Goal: Task Accomplishment & Management: Use online tool/utility

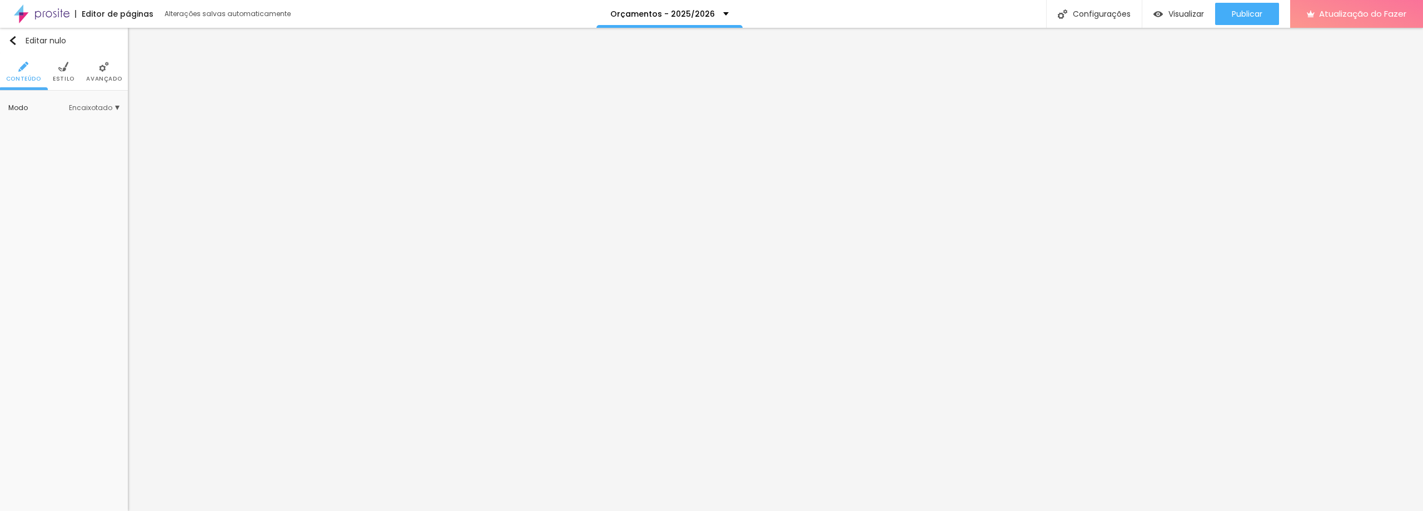
click at [101, 72] on li "Avançado" at bounding box center [104, 71] width 36 height 37
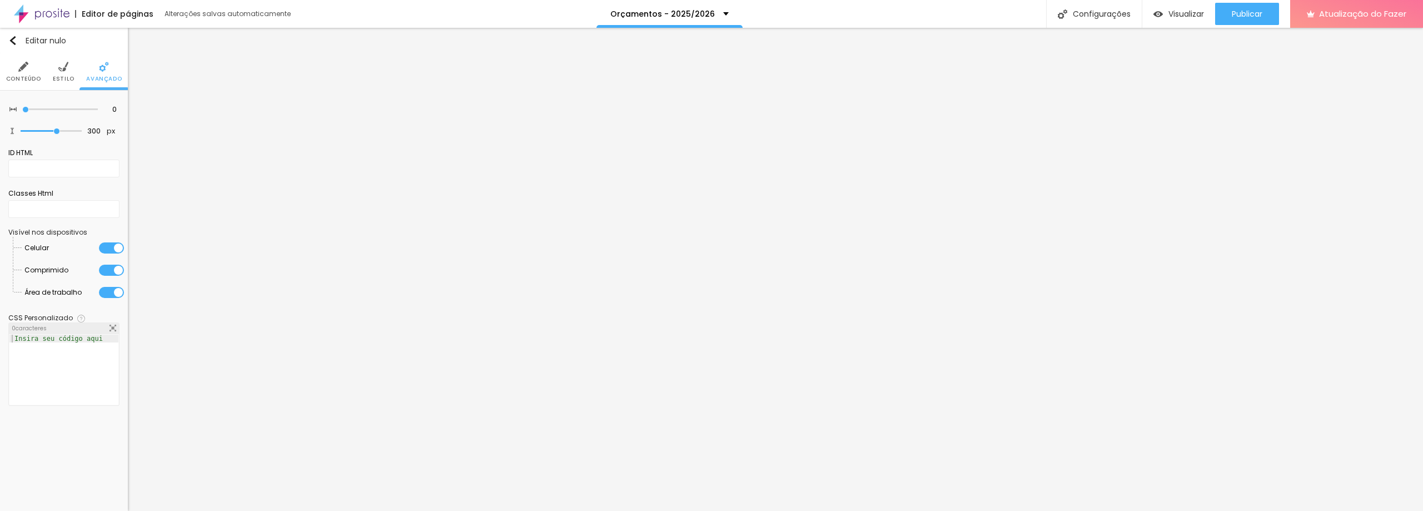
click at [68, 78] on font "Estilo" at bounding box center [64, 78] width 22 height 8
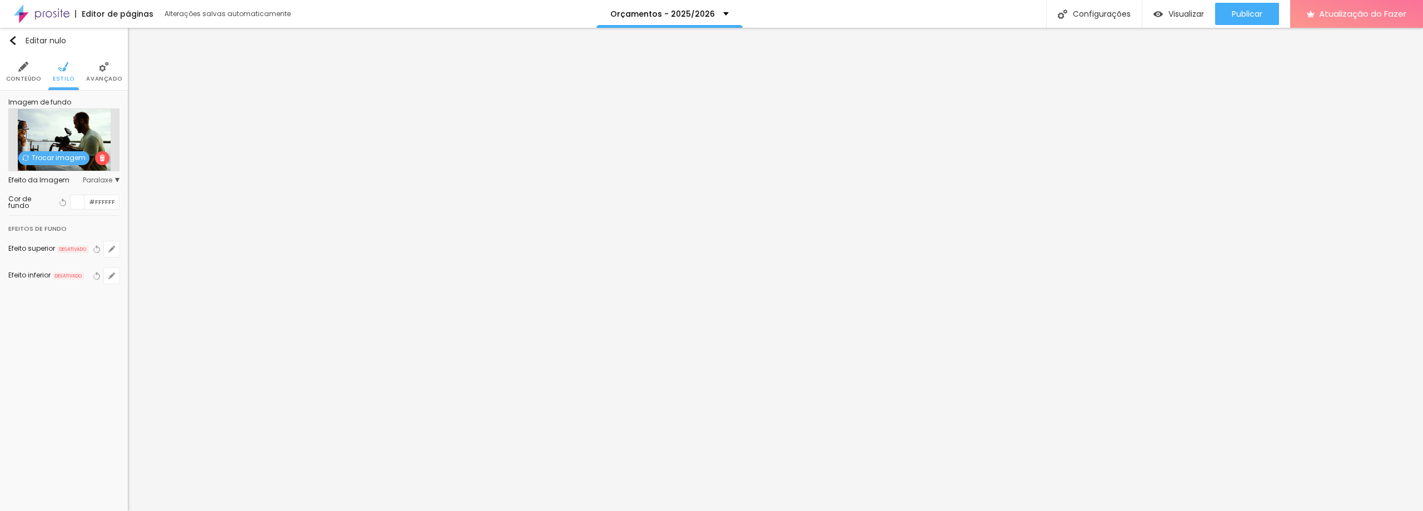
click at [58, 155] on font "Trocar imagem" at bounding box center [59, 157] width 54 height 9
click at [62, 159] on font "Trocar imagem" at bounding box center [59, 157] width 54 height 9
click at [23, 156] on img at bounding box center [25, 158] width 7 height 7
click at [34, 156] on font "Trocar imagem" at bounding box center [59, 157] width 54 height 9
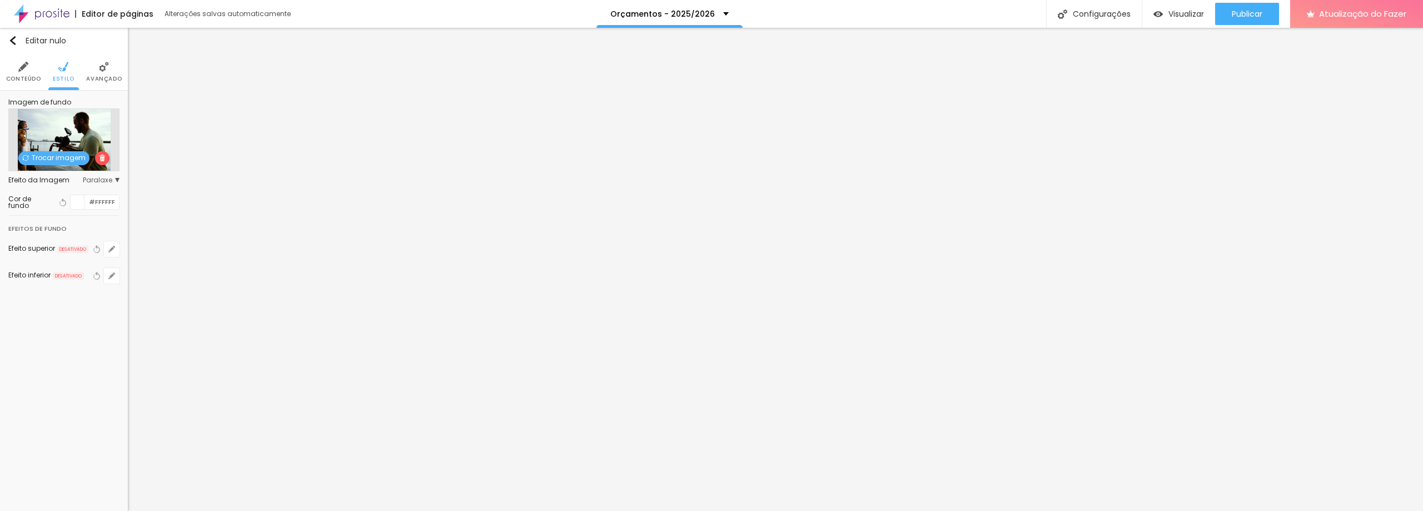
click at [72, 156] on font "Trocar imagem" at bounding box center [59, 157] width 54 height 9
click at [99, 158] on img at bounding box center [102, 158] width 7 height 7
click at [58, 155] on font "Trocar imagem" at bounding box center [69, 157] width 54 height 9
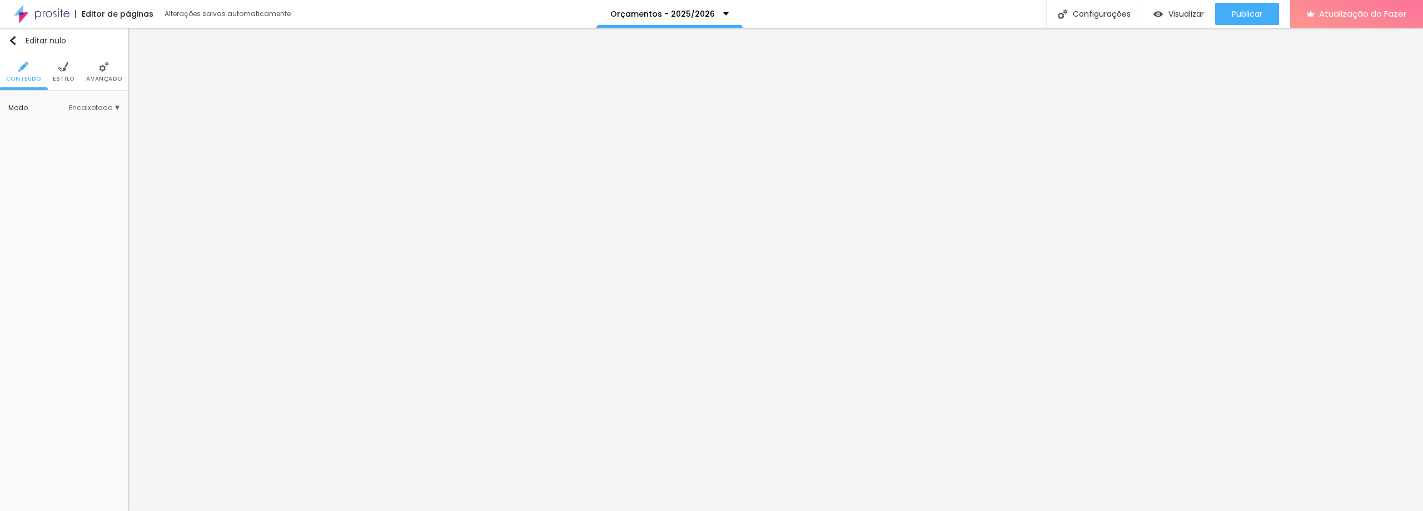
click at [62, 77] on font "Estilo" at bounding box center [64, 78] width 22 height 8
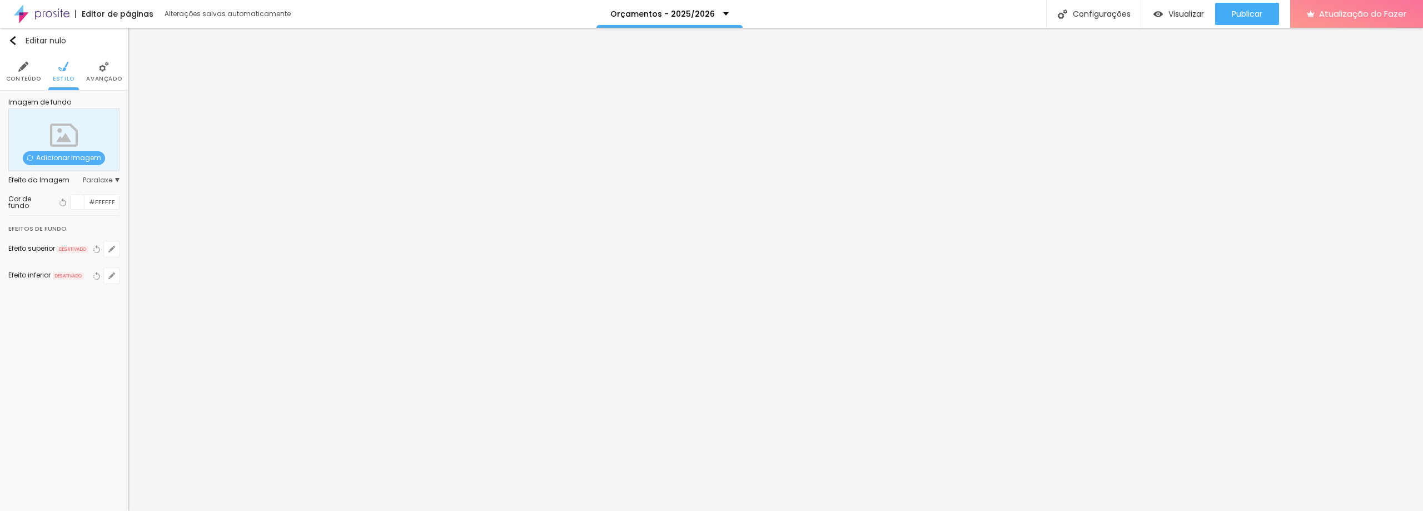
click at [56, 157] on font "Adicionar imagem" at bounding box center [68, 157] width 65 height 9
click at [56, 135] on div "Adicionar imagem" at bounding box center [63, 139] width 111 height 63
click at [116, 178] on span "Paralaxe" at bounding box center [101, 180] width 37 height 7
click at [102, 177] on font "Paralaxe" at bounding box center [97, 179] width 29 height 9
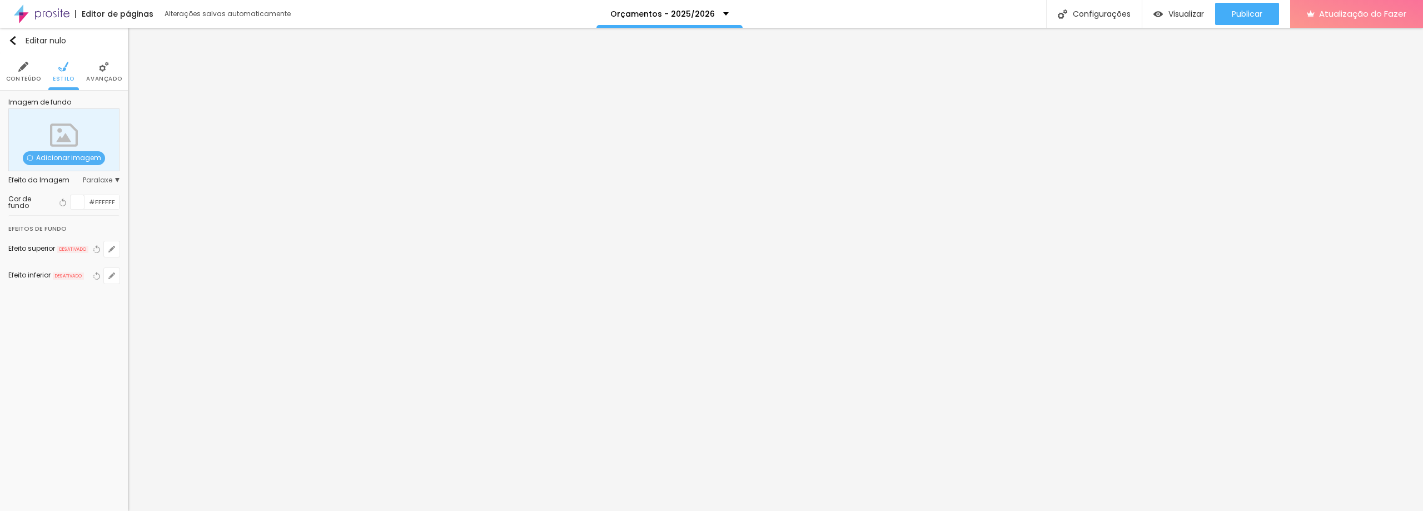
click at [64, 159] on font "Adicionar imagem" at bounding box center [68, 157] width 65 height 9
click at [62, 158] on font "Adicionar imagem" at bounding box center [68, 157] width 65 height 9
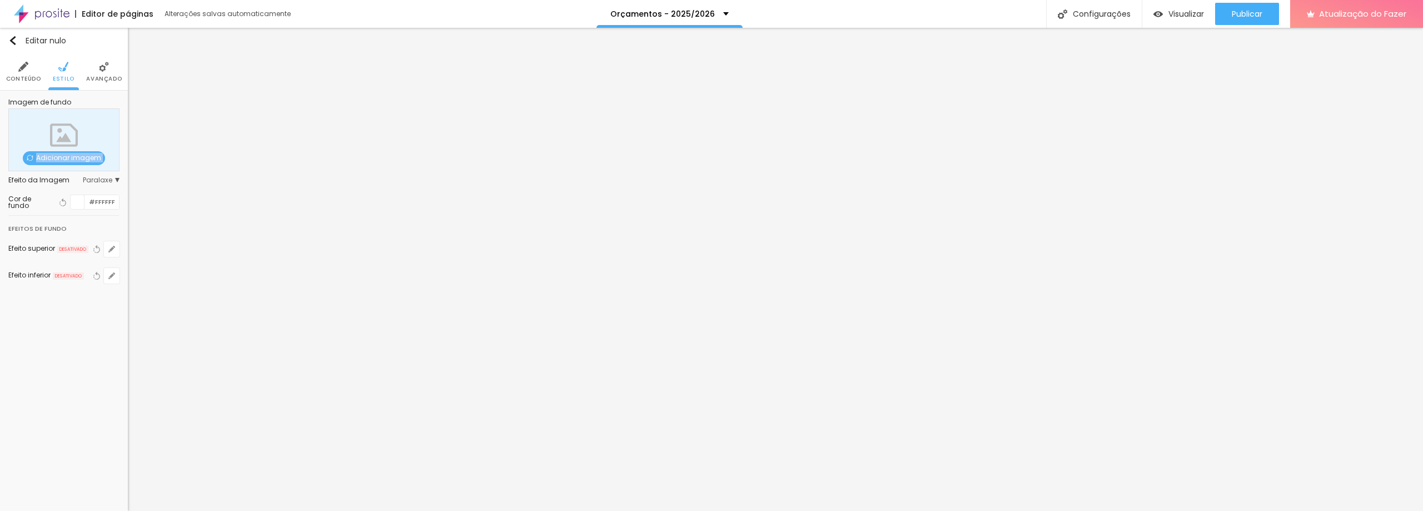
click at [62, 158] on font "Adicionar imagem" at bounding box center [68, 157] width 65 height 9
click at [30, 159] on img at bounding box center [30, 158] width 7 height 7
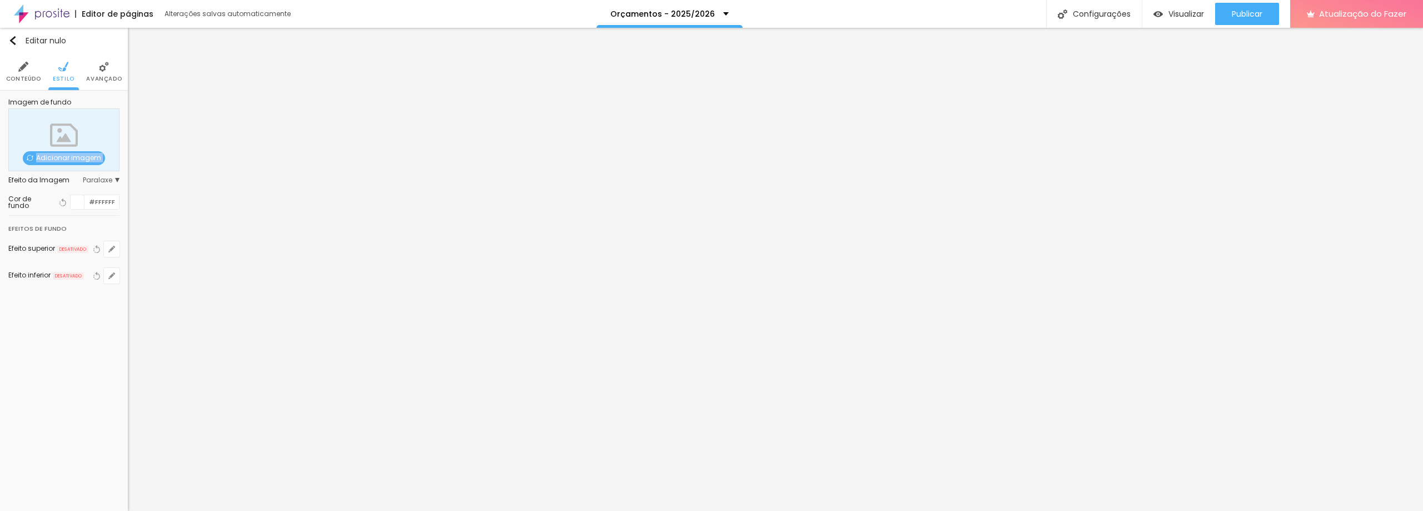
click at [30, 159] on img at bounding box center [30, 158] width 7 height 7
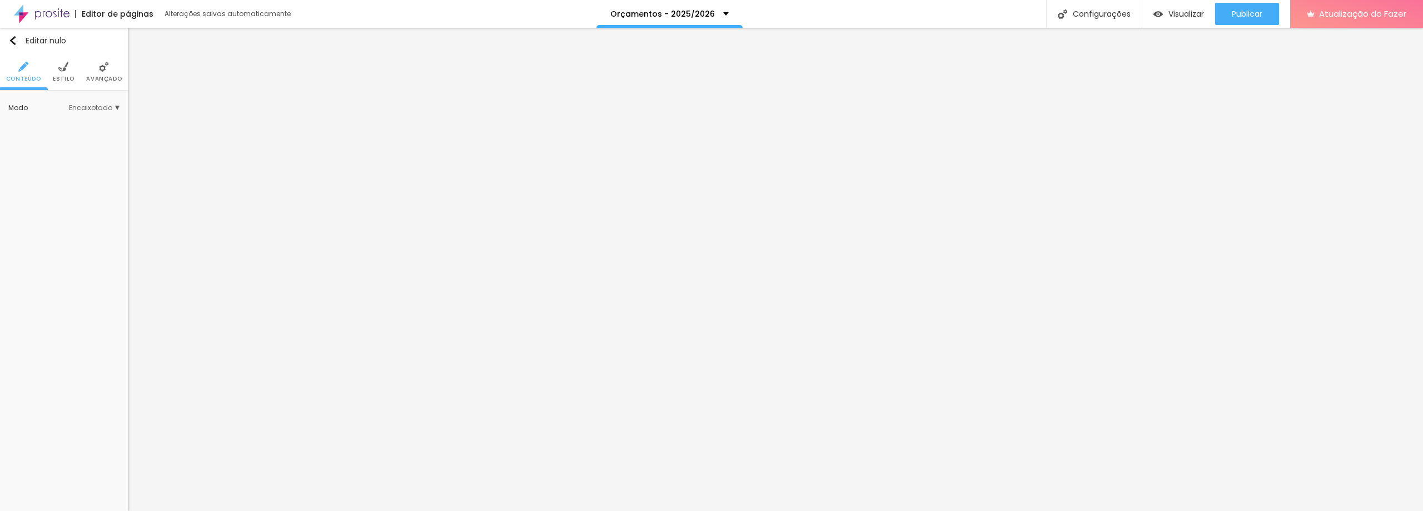
click at [62, 80] on font "Estilo" at bounding box center [64, 78] width 22 height 8
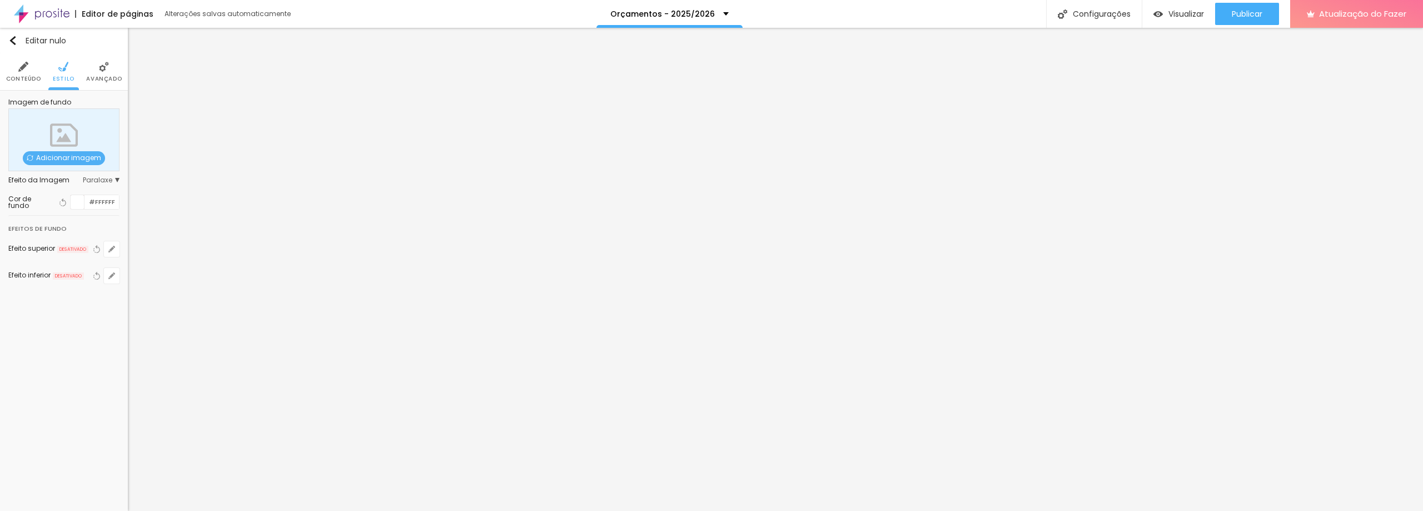
click at [61, 155] on font "Adicionar imagem" at bounding box center [68, 157] width 65 height 9
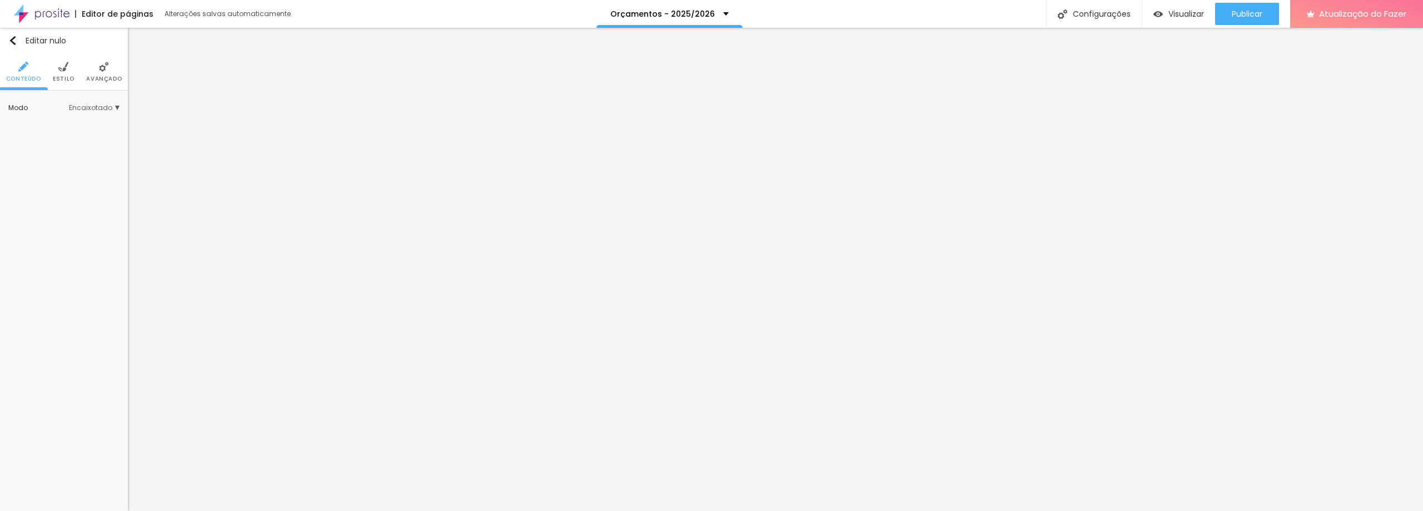
click at [56, 79] on font "Estilo" at bounding box center [64, 78] width 22 height 8
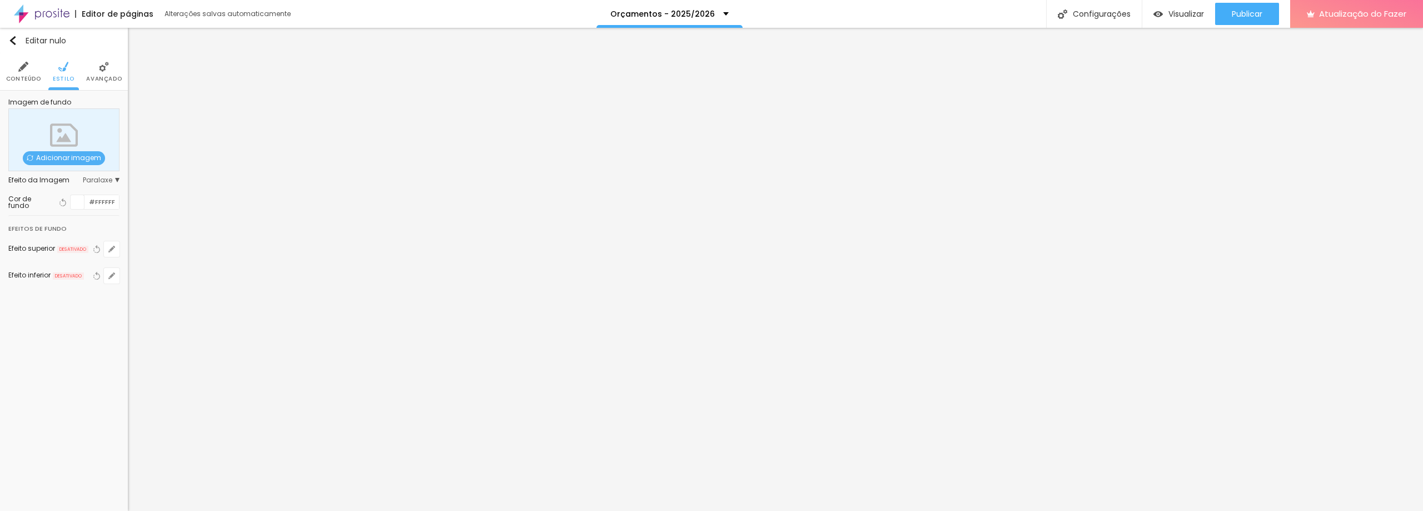
click at [54, 156] on font "Adicionar imagem" at bounding box center [68, 157] width 65 height 9
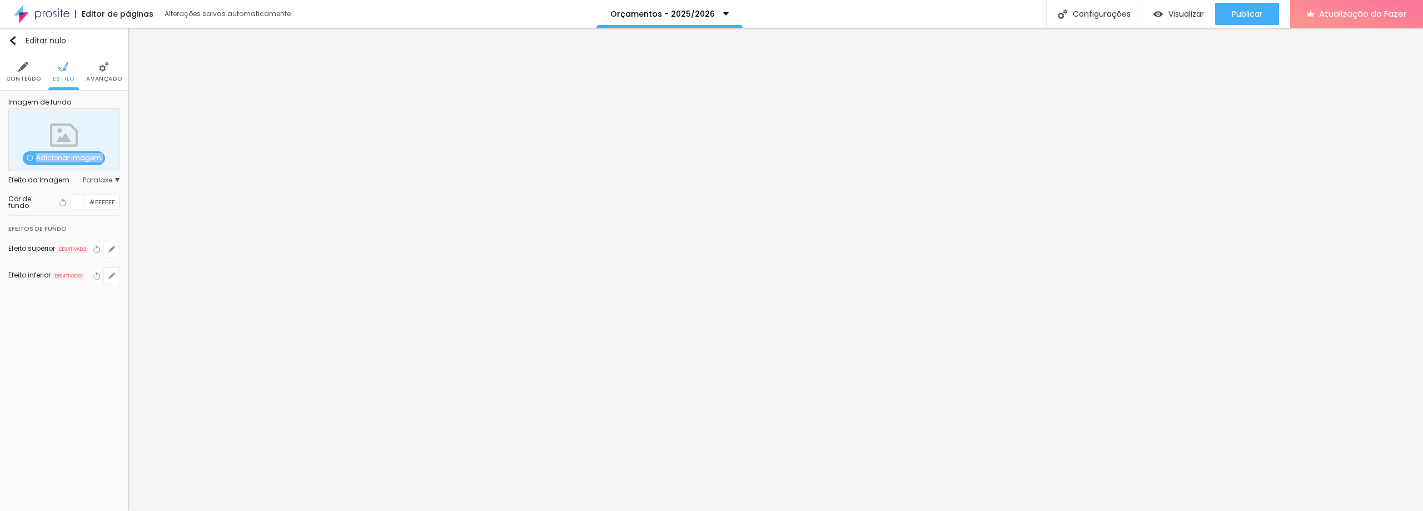
click at [54, 156] on font "Adicionar imagem" at bounding box center [68, 157] width 65 height 9
click at [31, 156] on img at bounding box center [30, 158] width 7 height 7
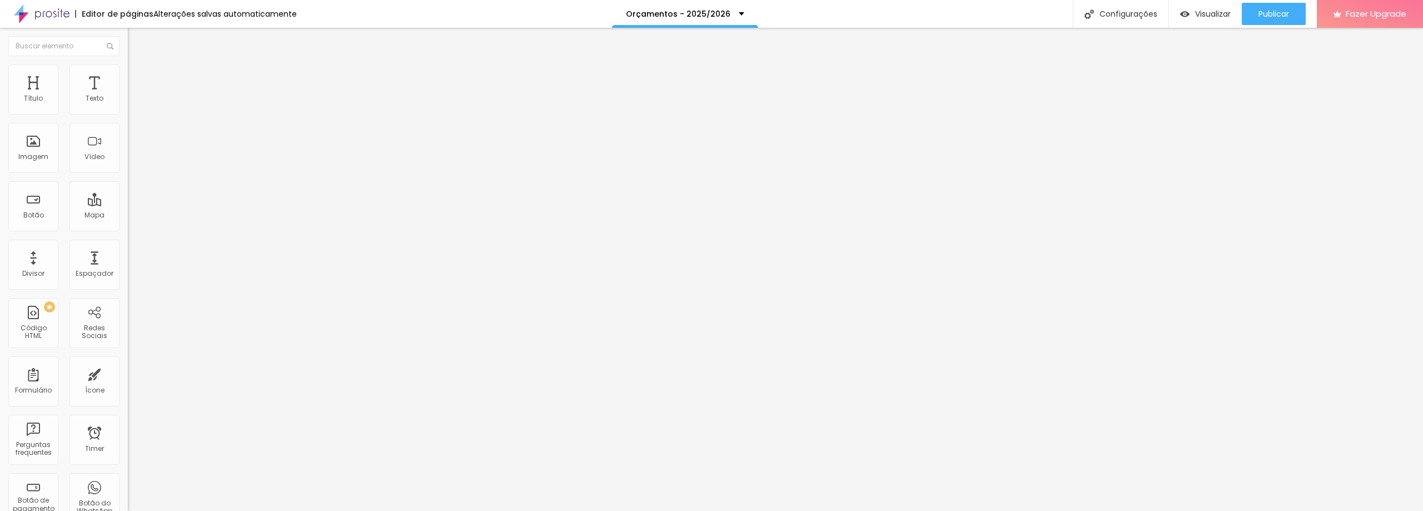
click at [138, 76] on span "Estilo" at bounding box center [146, 71] width 17 height 9
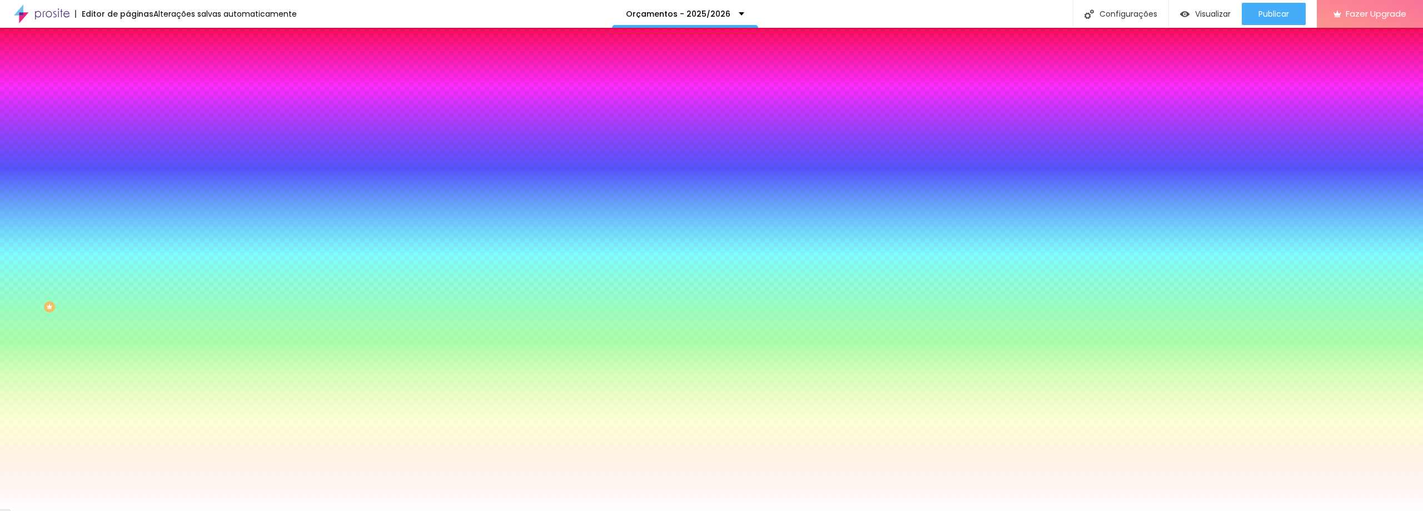
click at [128, 102] on span "Adicionar imagem" at bounding box center [164, 97] width 72 height 9
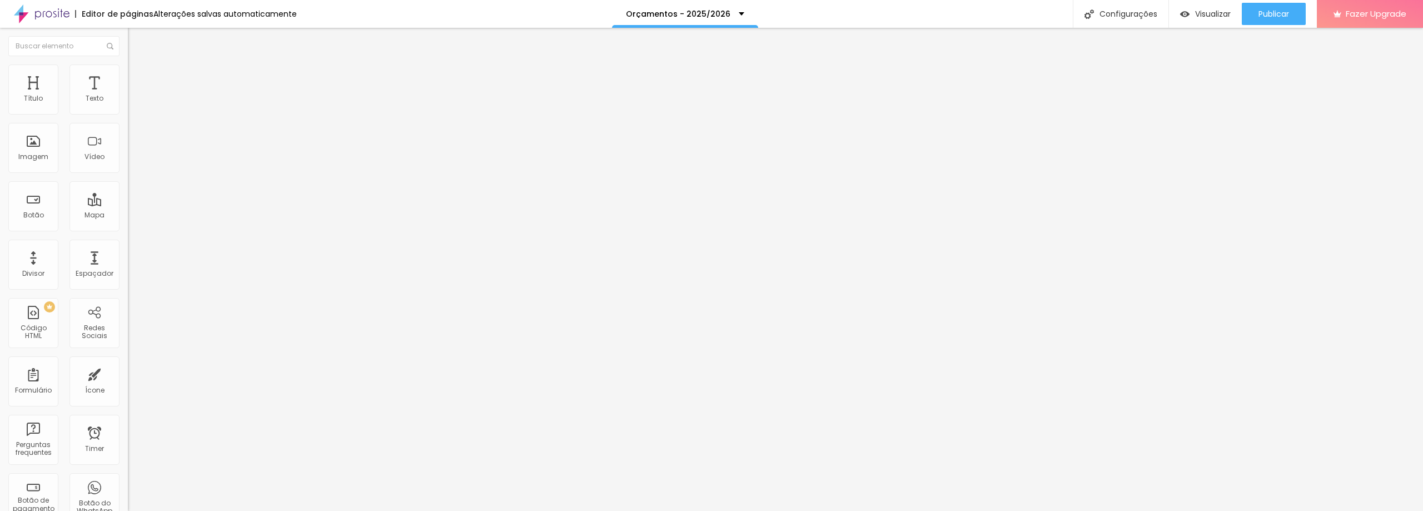
click at [136, 38] on img "button" at bounding box center [140, 40] width 9 height 9
click at [38, 93] on div "Título" at bounding box center [33, 89] width 50 height 50
click at [173, 94] on span "H1" at bounding box center [176, 89] width 7 height 9
click at [137, 96] on span "Titulo 1" at bounding box center [155, 88] width 36 height 16
click at [138, 77] on span "Avançado" at bounding box center [156, 71] width 37 height 9
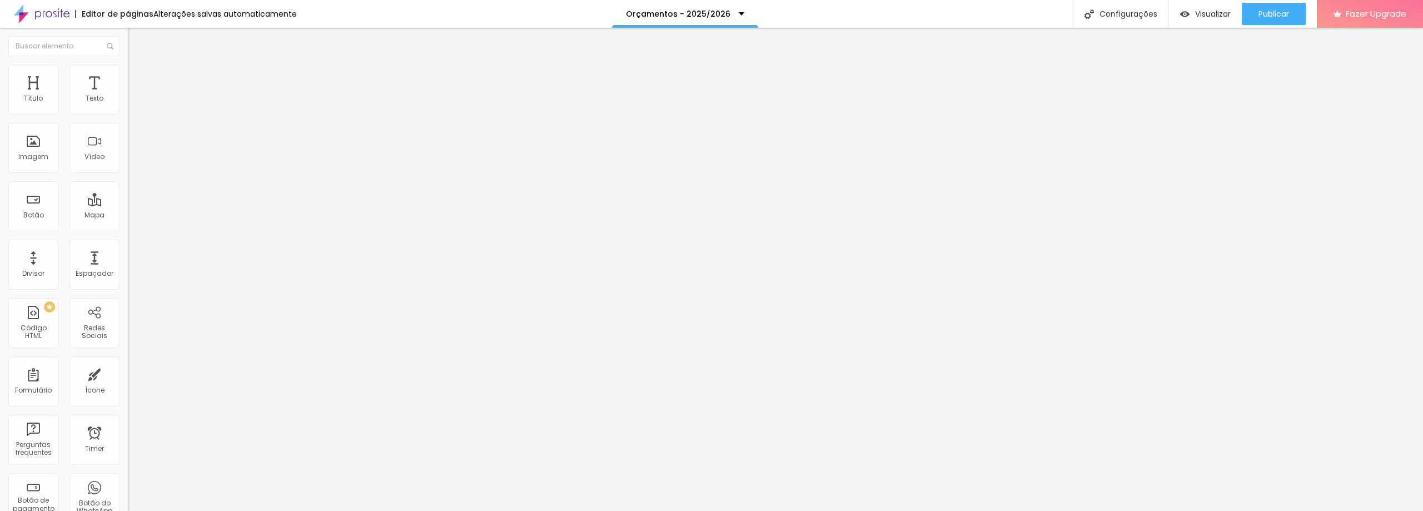
click at [128, 64] on li "Estilo" at bounding box center [192, 58] width 128 height 11
click at [132, 161] on icon "button" at bounding box center [135, 158] width 7 height 7
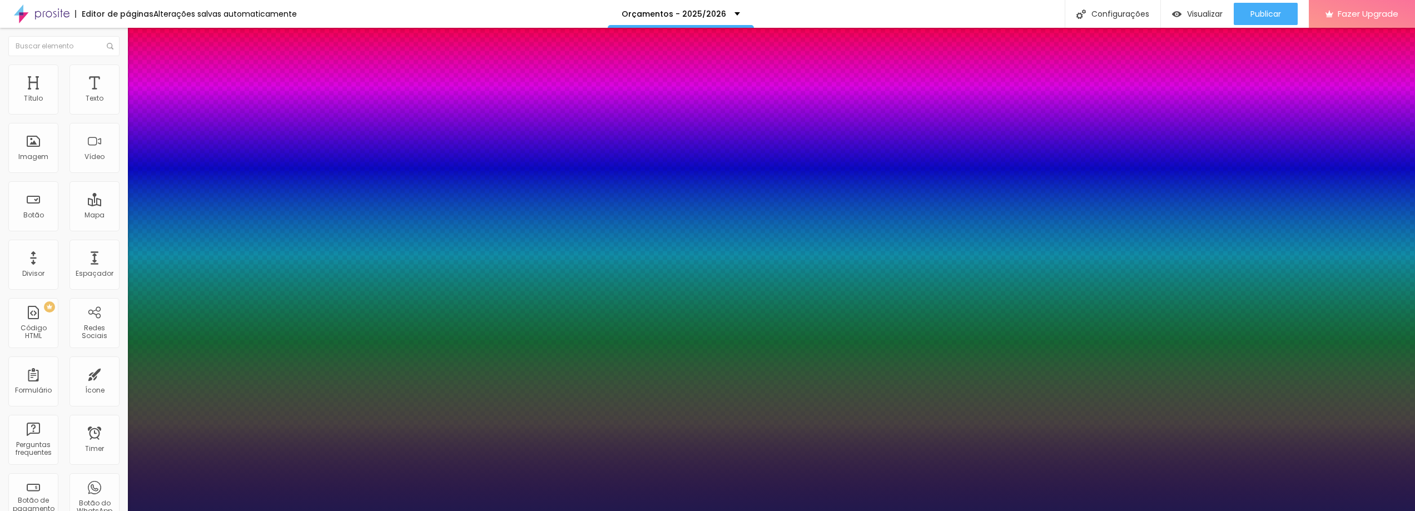
type input "1"
type input "29"
type input "1"
type input "68"
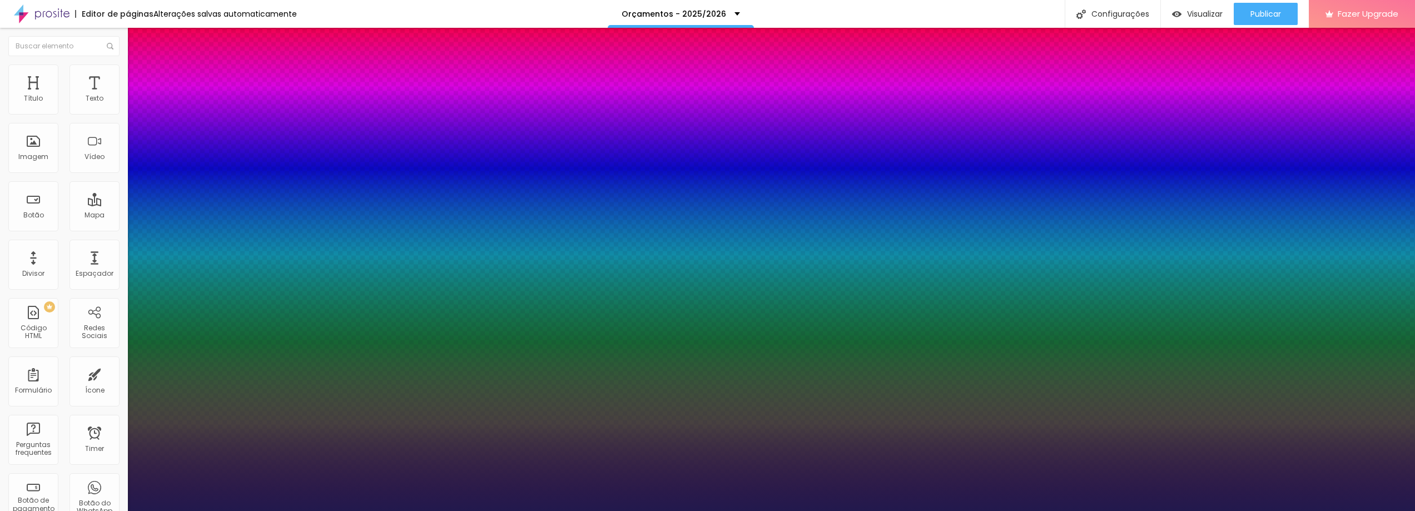
type input "68"
type input "1"
type input "72"
type input "1"
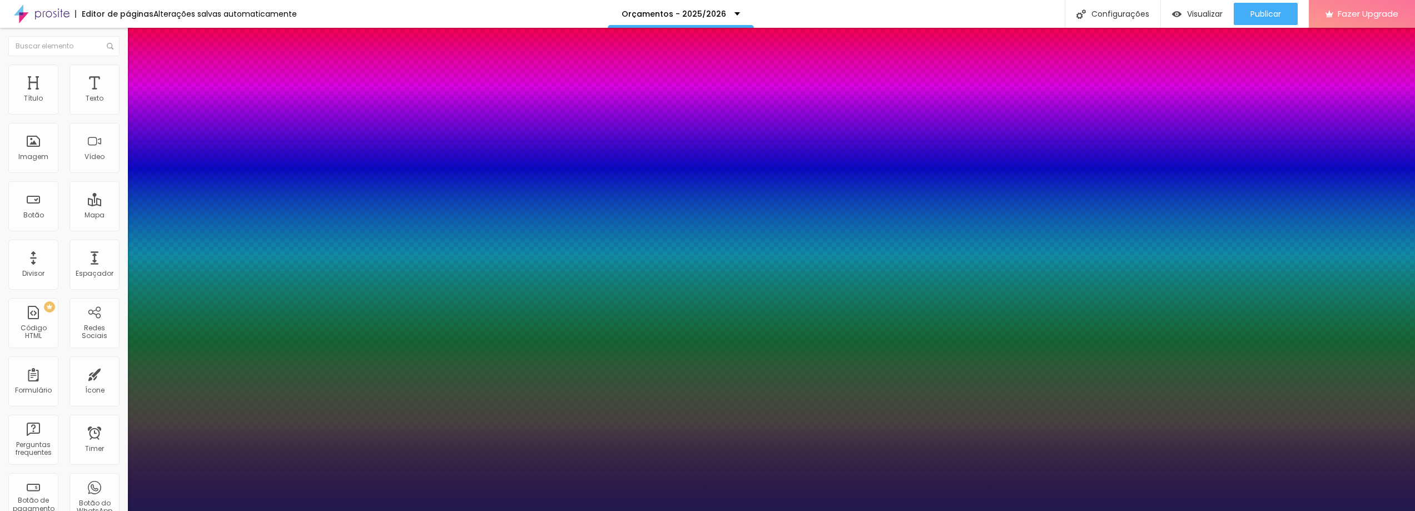
type input "76"
type input "1"
type input "77"
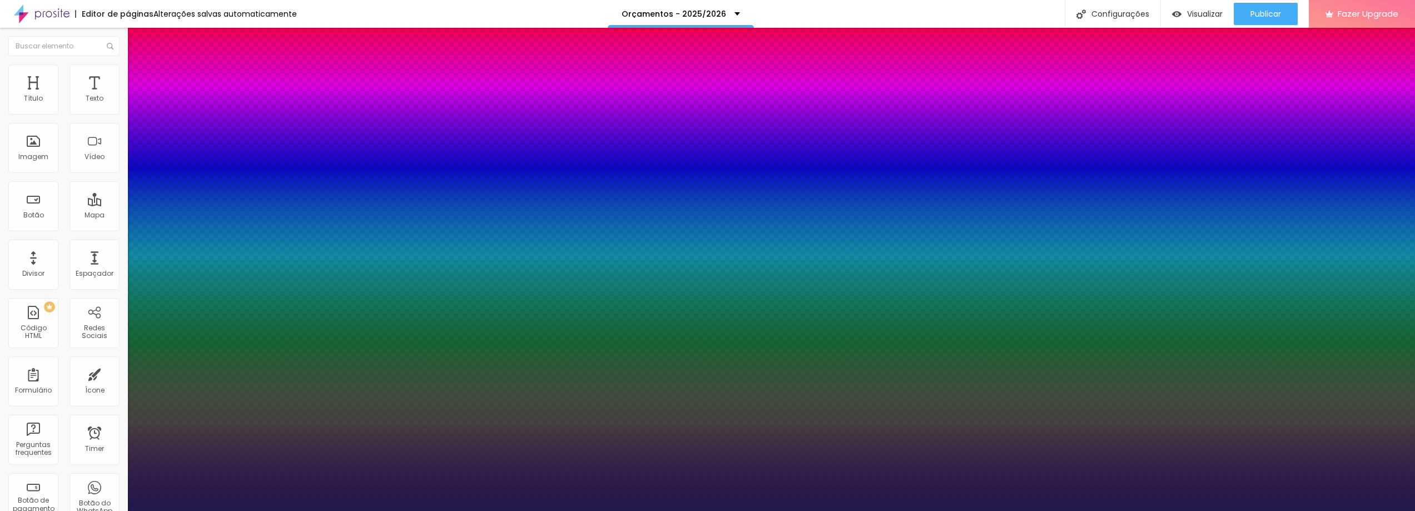
type input "1"
type input "72"
type input "1"
type input "65"
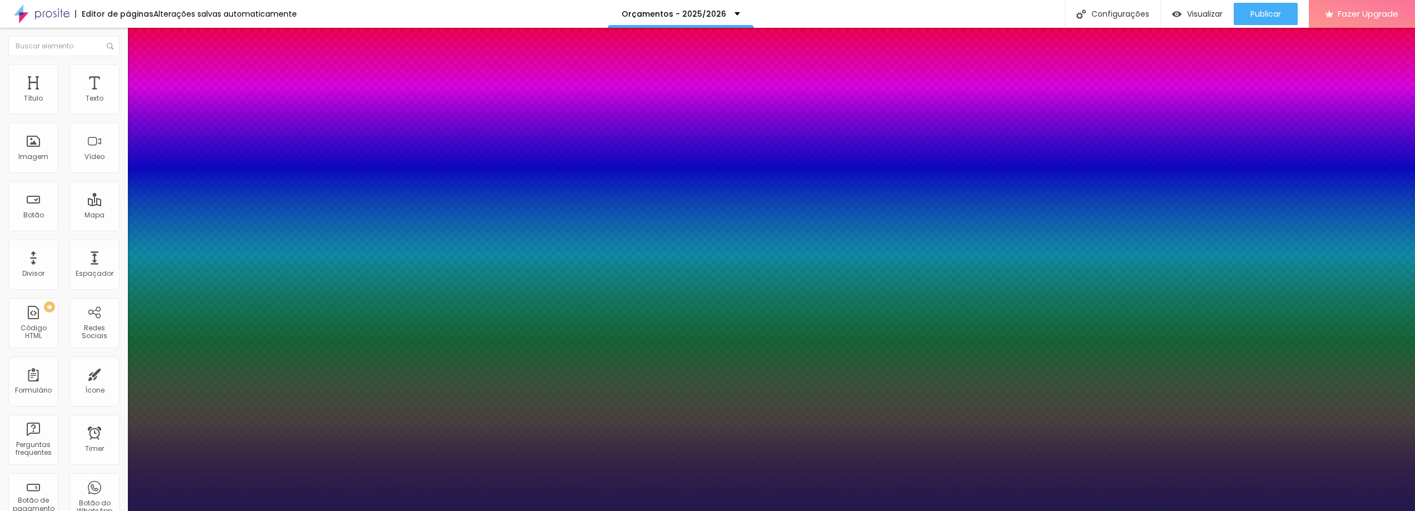
type input "65"
type input "1"
type input "60"
type input "1"
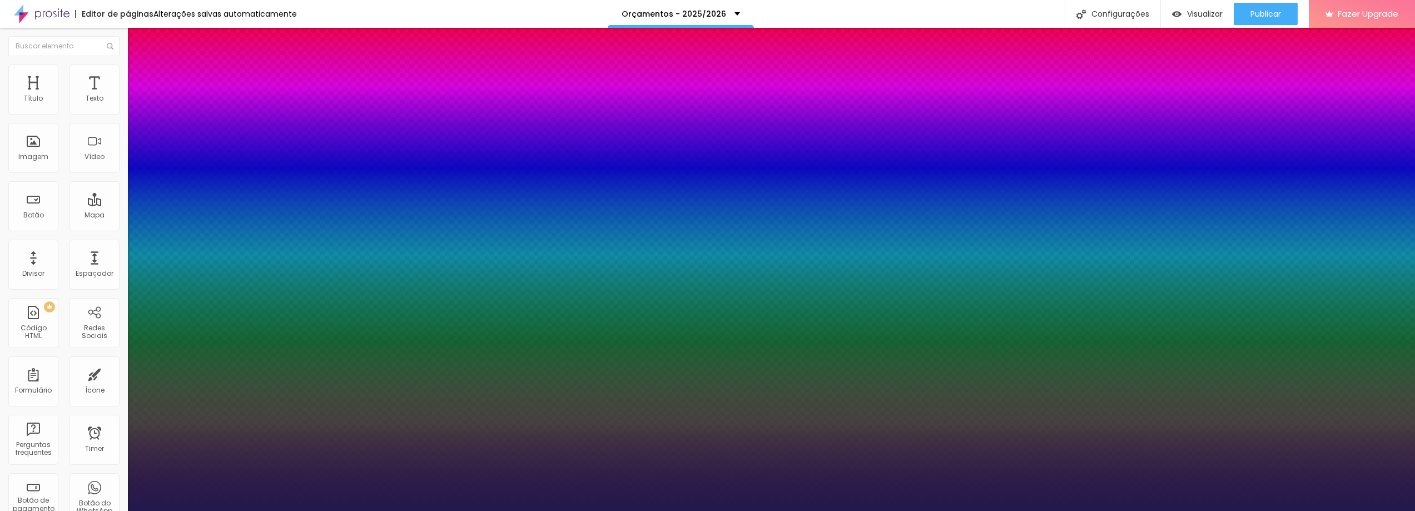
type input "58"
type input "1"
type input "55"
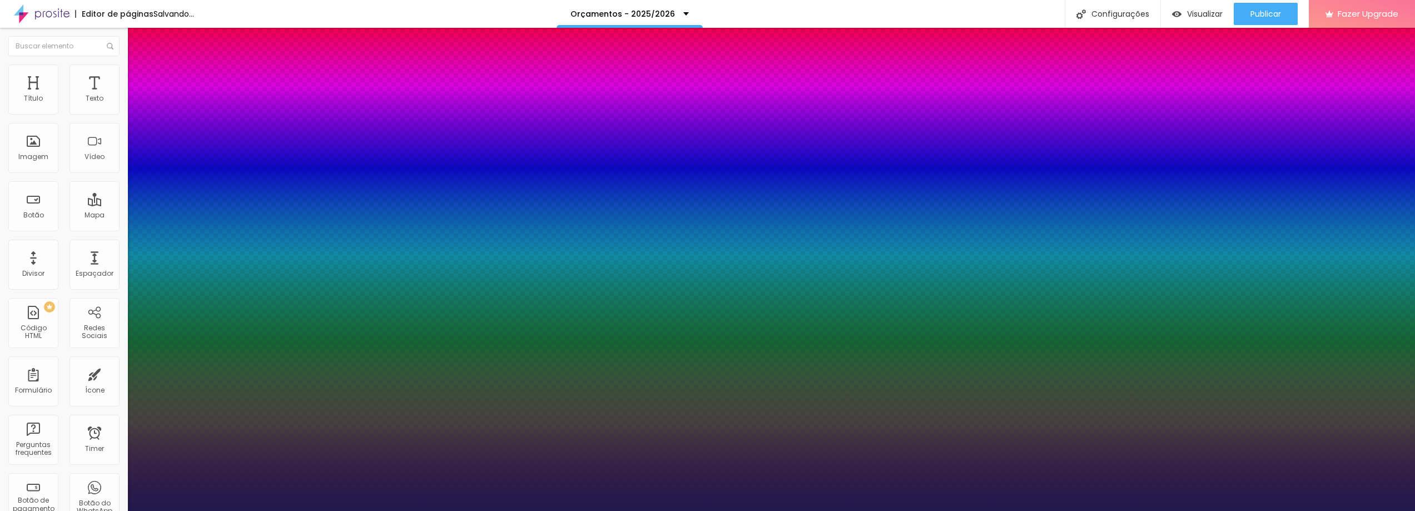
type input "1"
type input "56"
type input "1"
type input "57"
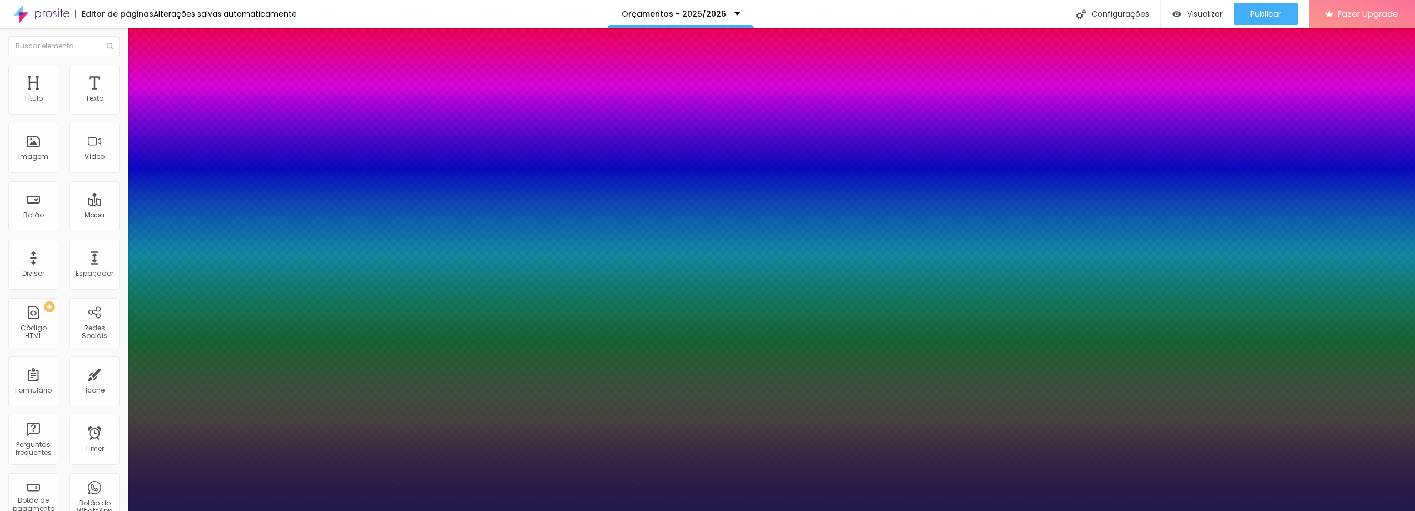
type input "57"
type input "1"
type input "59"
type input "1"
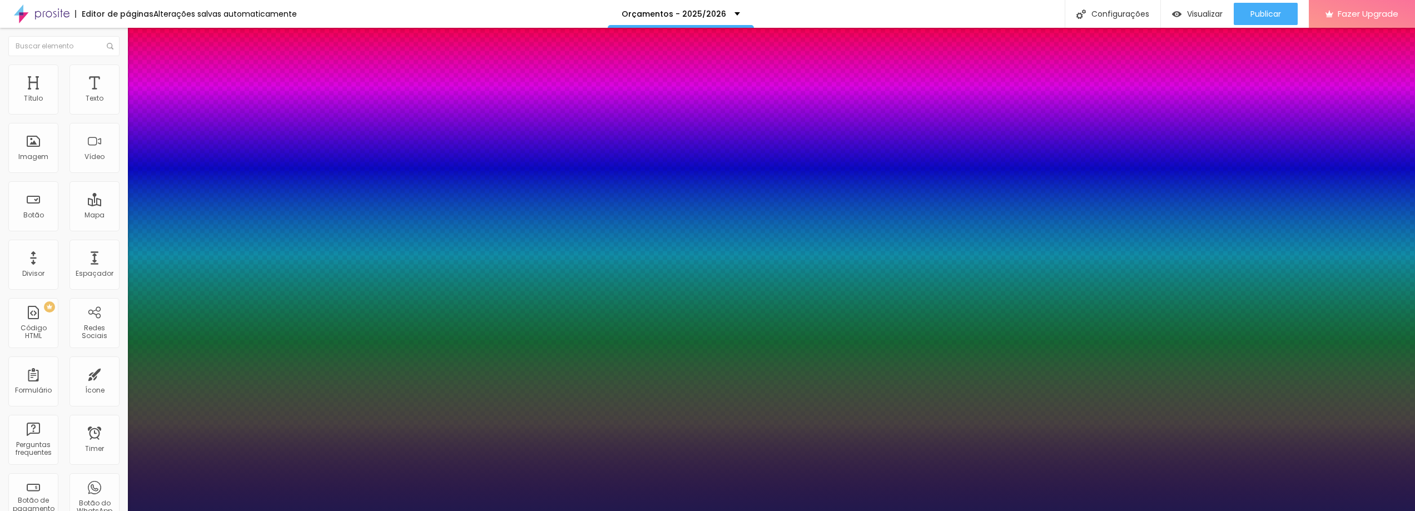
type input "62"
type input "1"
type input "61"
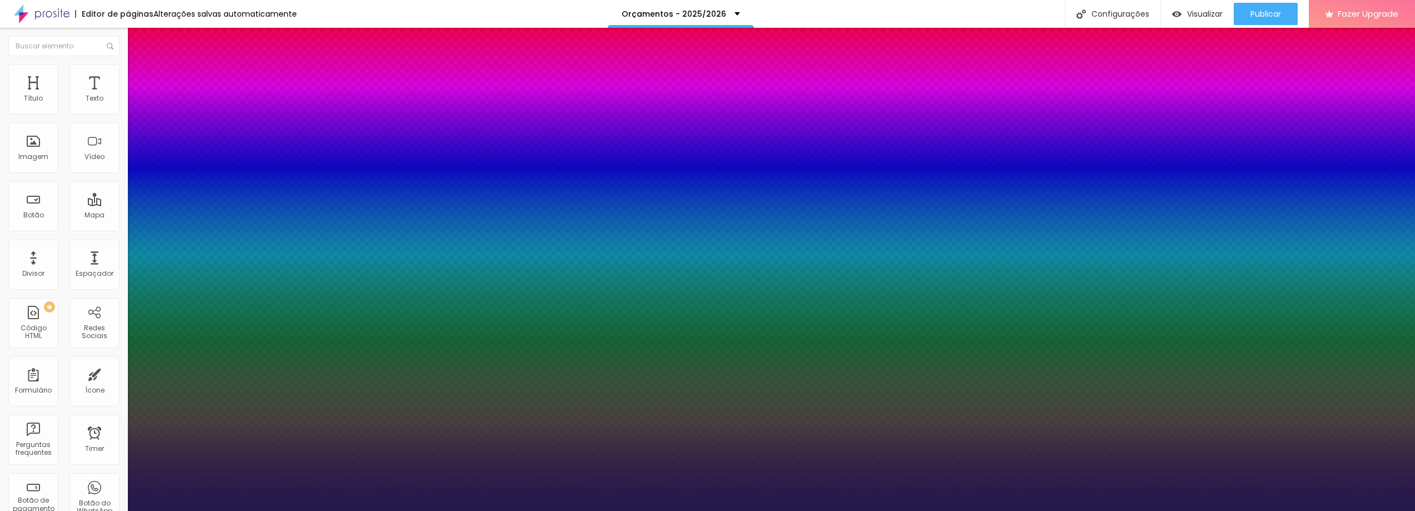
type input "1"
type input "60"
type input "1"
type input "59"
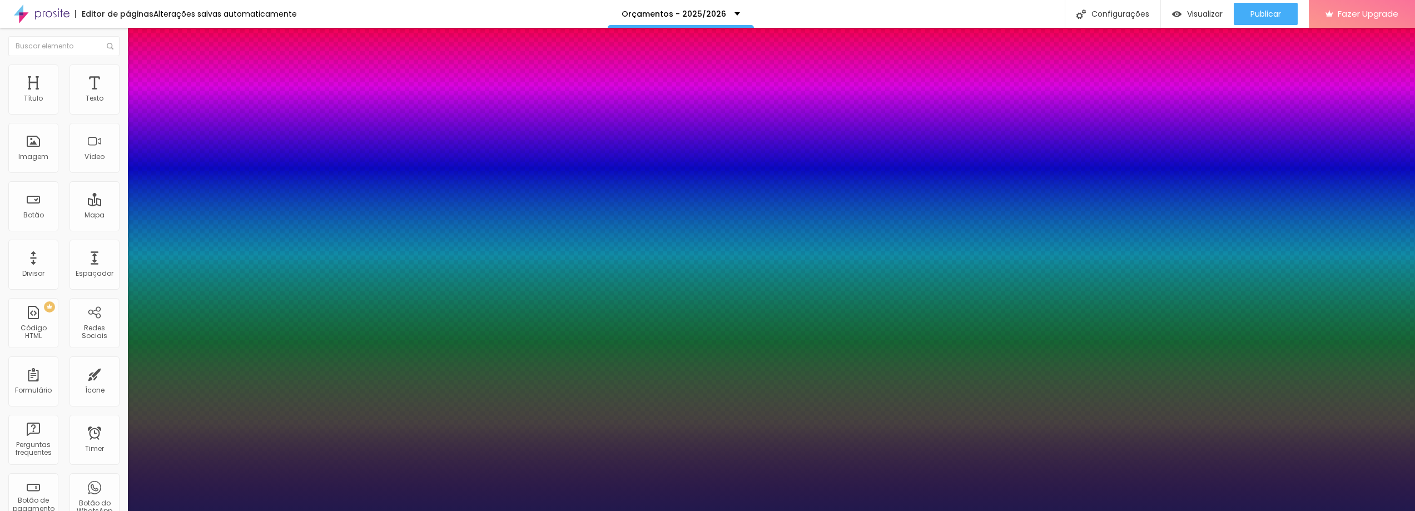
type input "59"
type input "1"
type input "58"
type input "1"
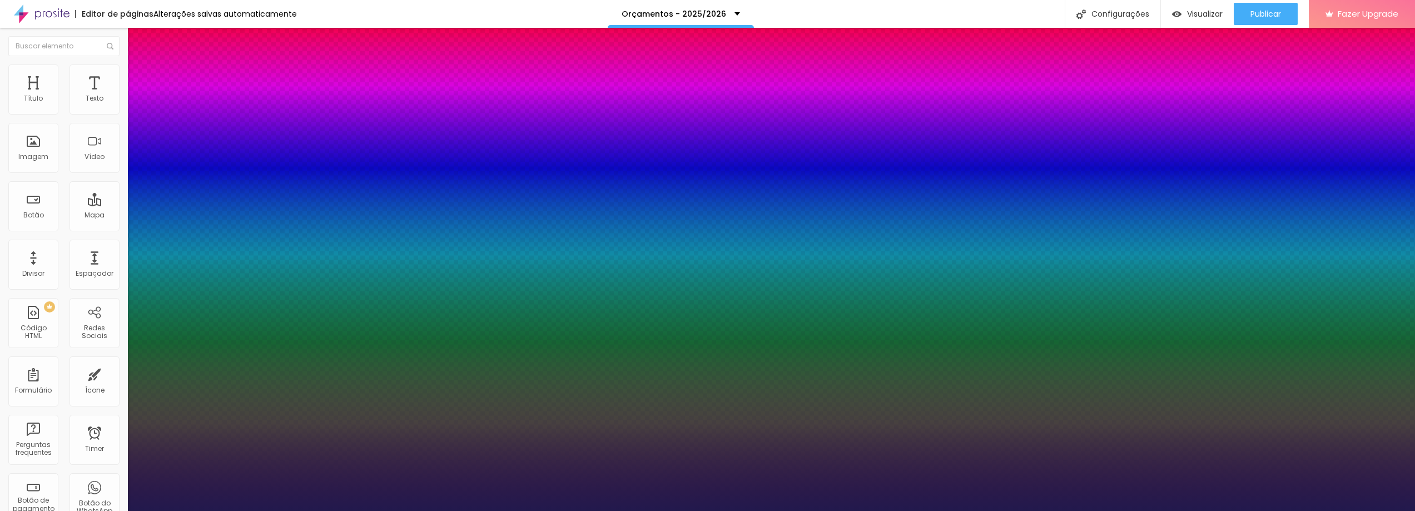
type input "57"
type input "1"
drag, startPoint x: 152, startPoint y: 313, endPoint x: 186, endPoint y: 315, distance: 34.0
type input "57"
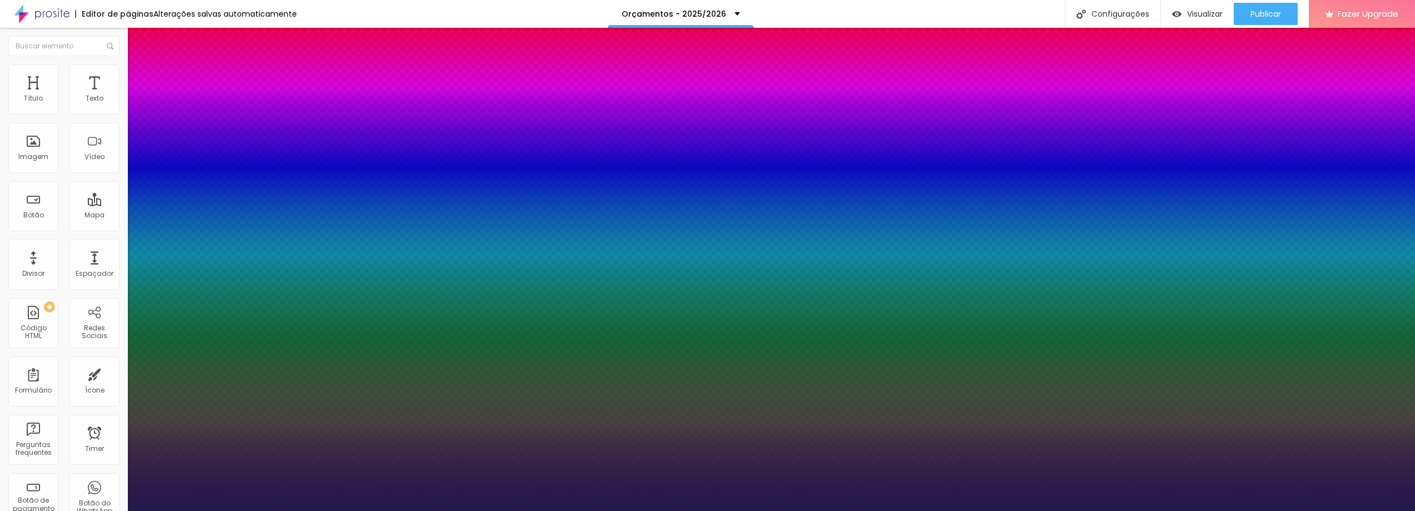
type input "1"
type input "#292156"
type input "1"
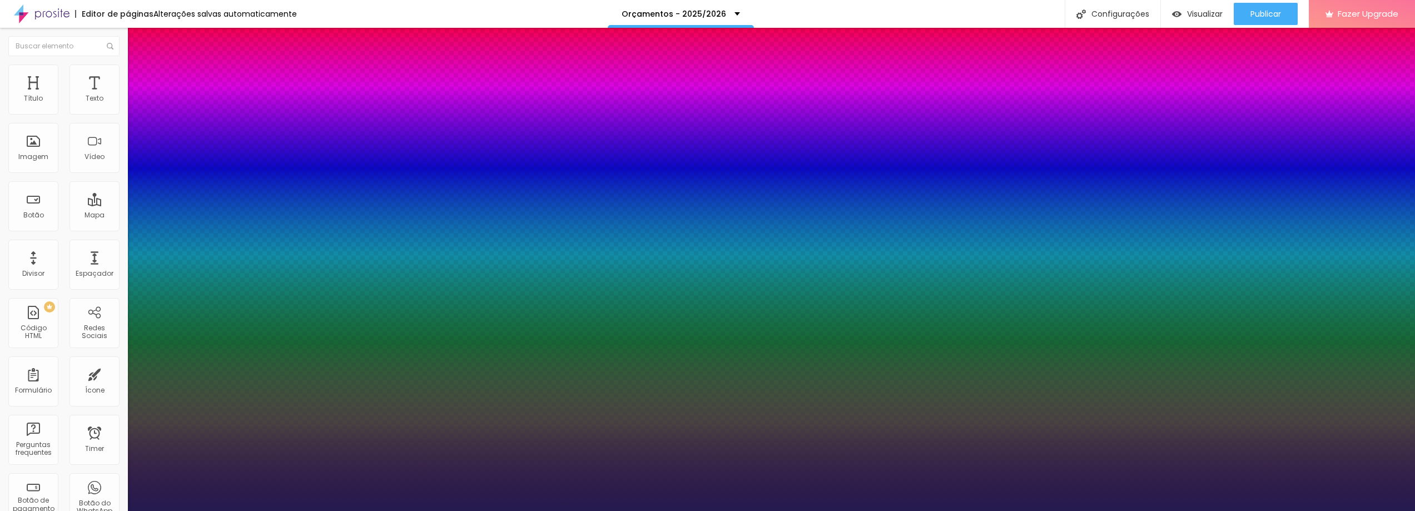
type input "#352D67"
type input "1"
type input "#4C4380"
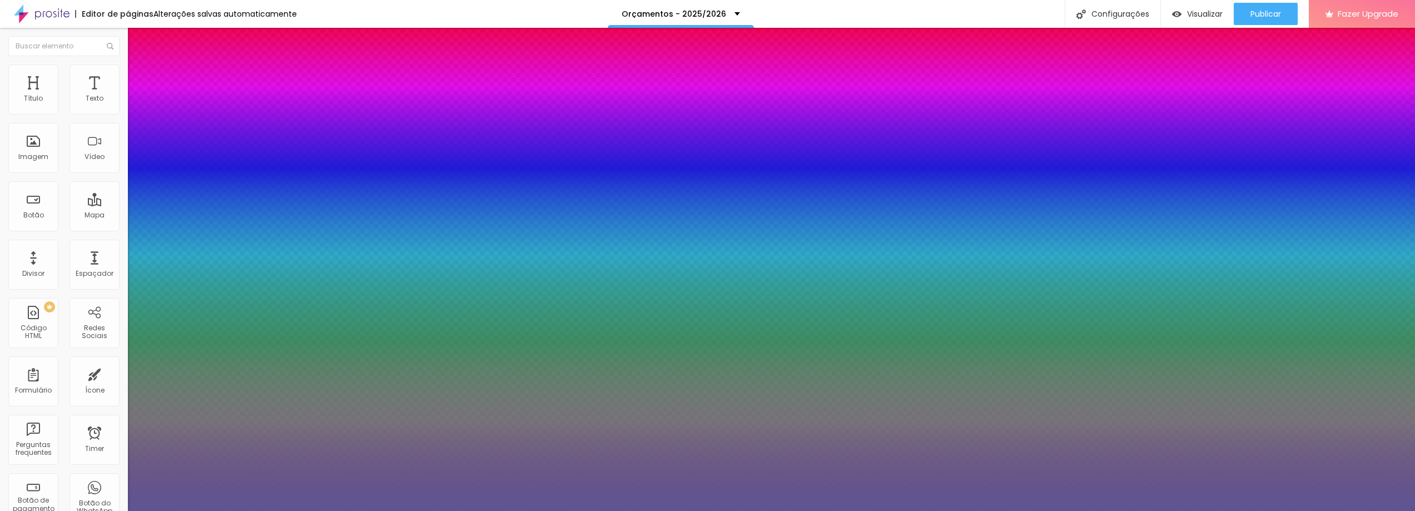
type input "1"
type input "#5E5593"
type input "1"
type input "#736AA5"
type input "1"
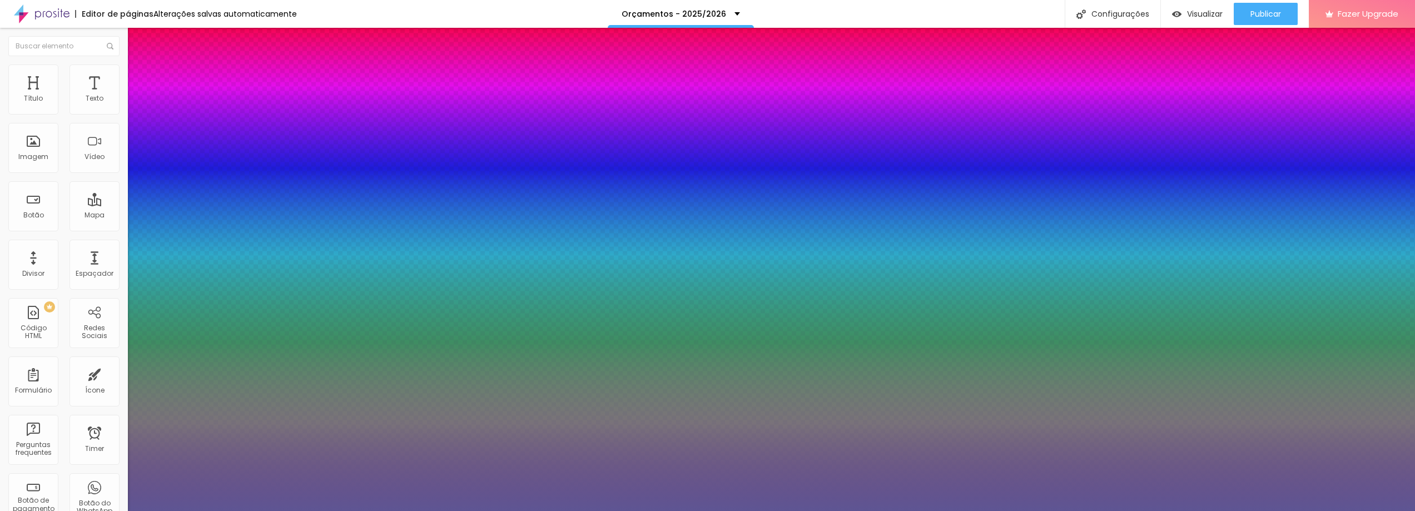
type input "#8D85BA"
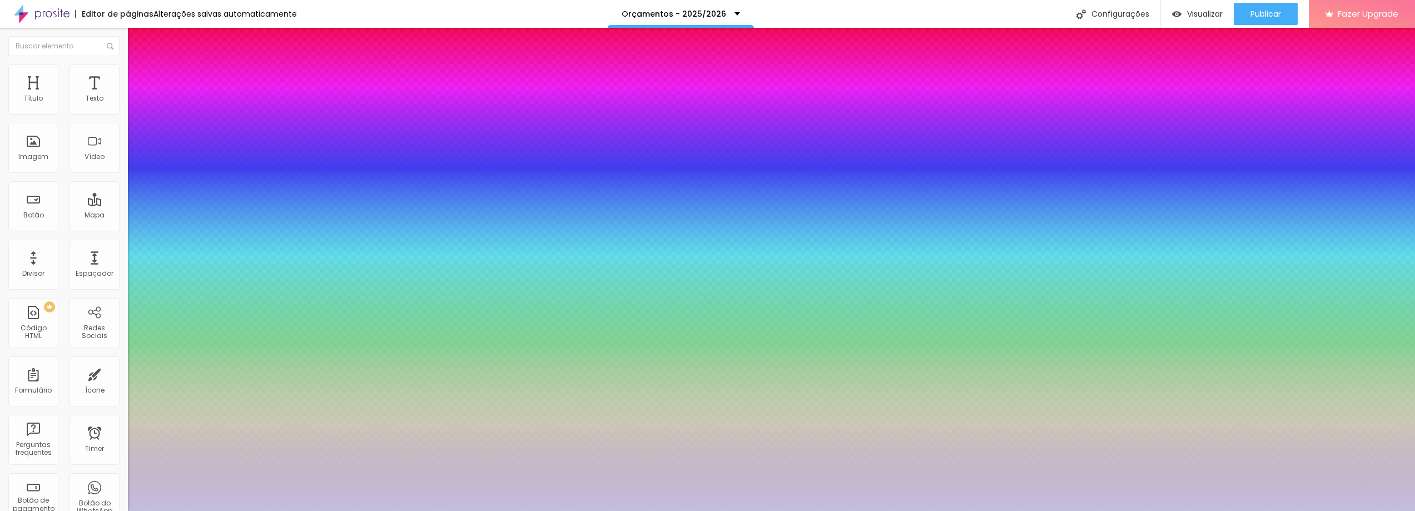
type input "1"
type input "#AAA4CD"
type input "1"
type input "#C2BEDC"
type input "1"
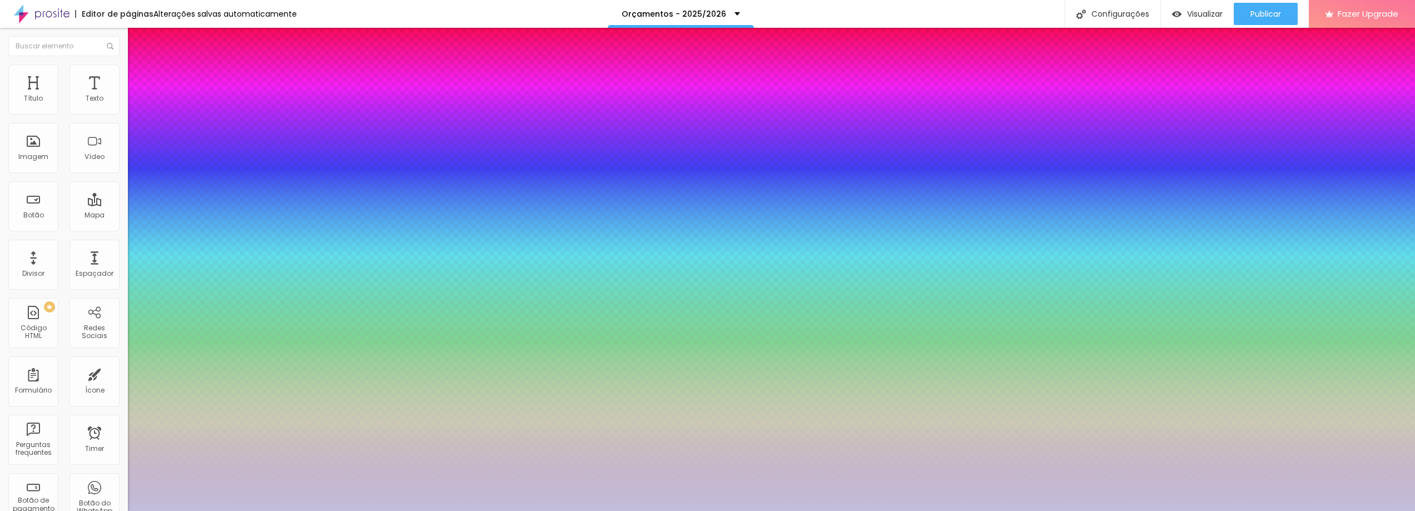
type input "#DAD8E9"
type input "1"
type input "#FEFEFE"
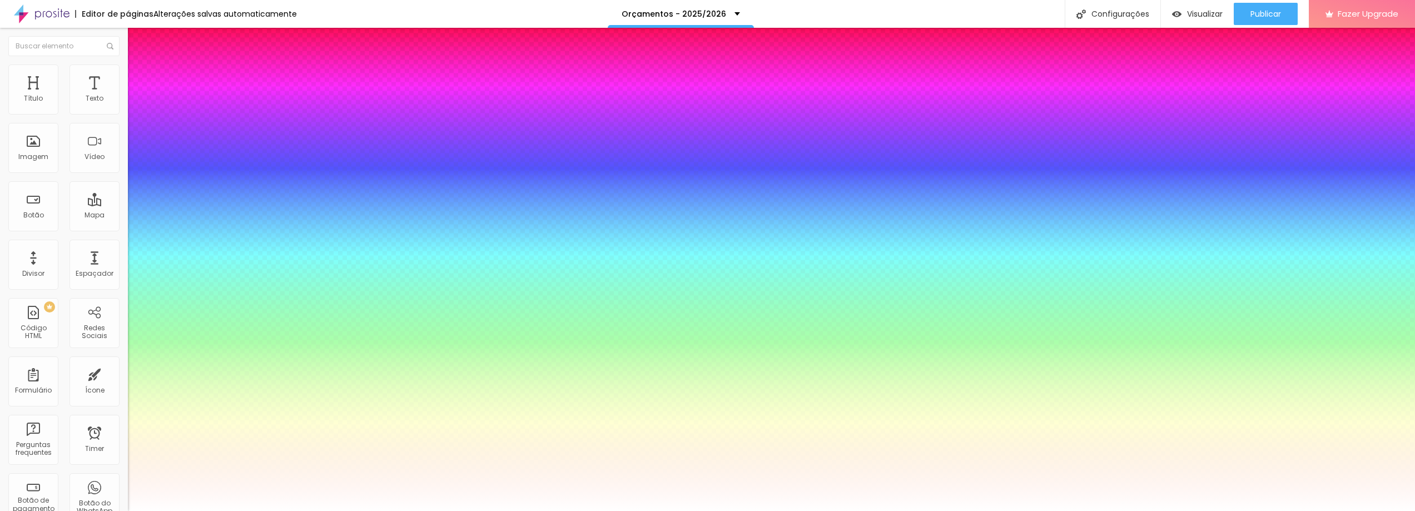
type input "1"
type input "#FFFFFF"
drag, startPoint x: 202, startPoint y: 485, endPoint x: 146, endPoint y: 419, distance: 87.1
type input "1"
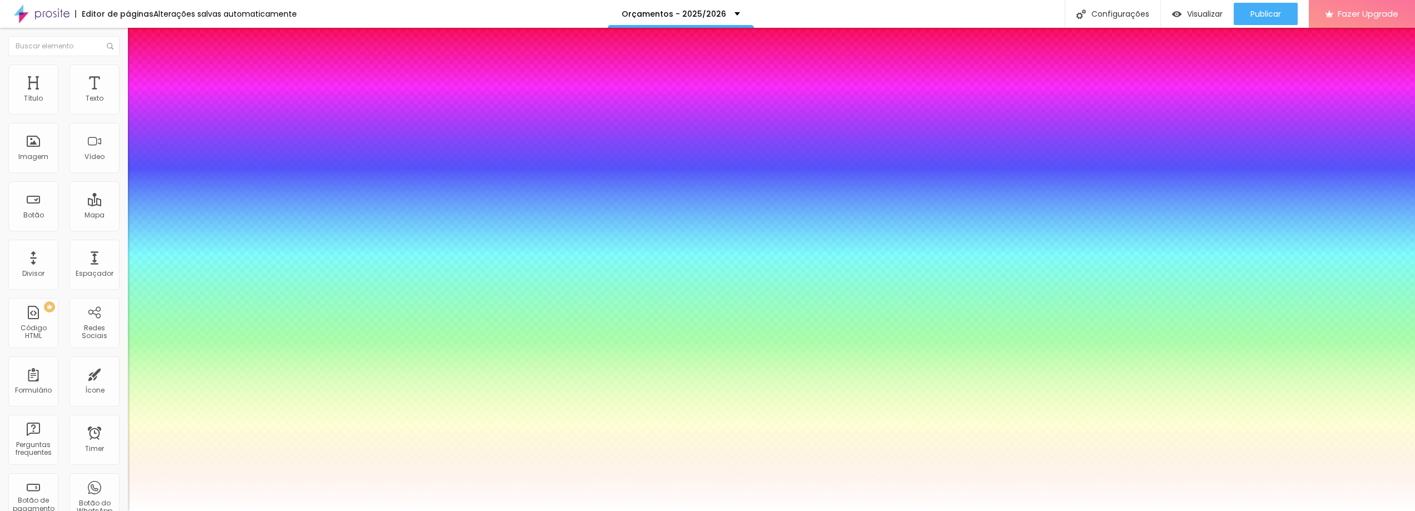
click at [67, 510] on div at bounding box center [707, 511] width 1415 height 0
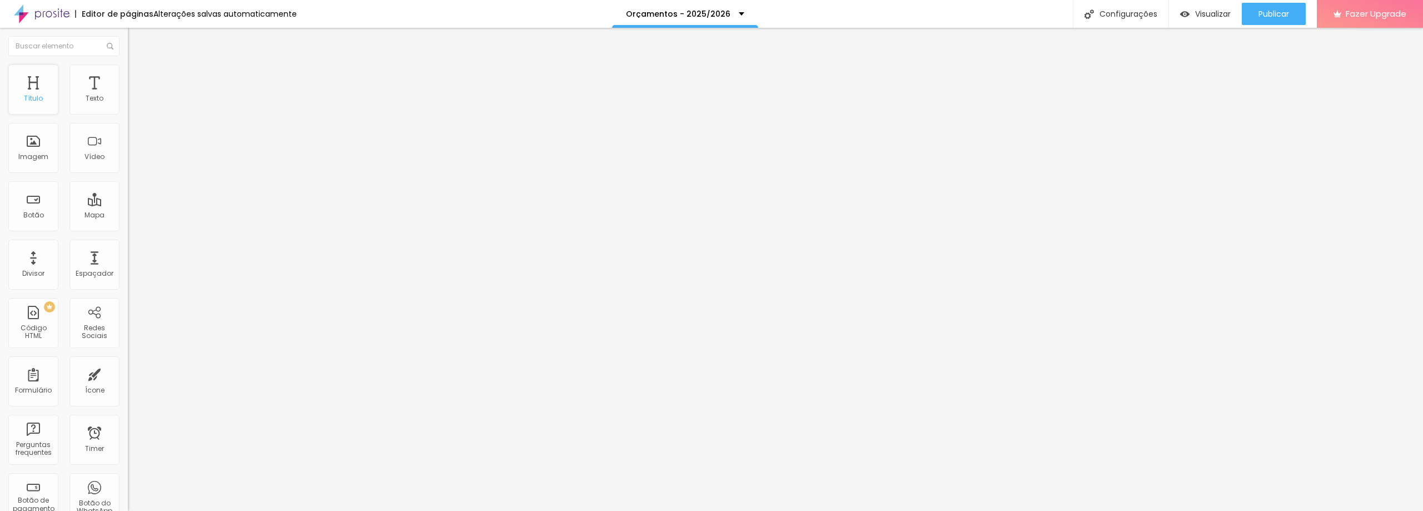
click at [35, 96] on div "Título" at bounding box center [33, 99] width 19 height 8
click at [28, 92] on div "Título" at bounding box center [33, 89] width 50 height 50
click at [128, 105] on span "Titulo 2" at bounding box center [146, 98] width 36 height 14
click at [128, 166] on button "button" at bounding box center [136, 160] width 16 height 12
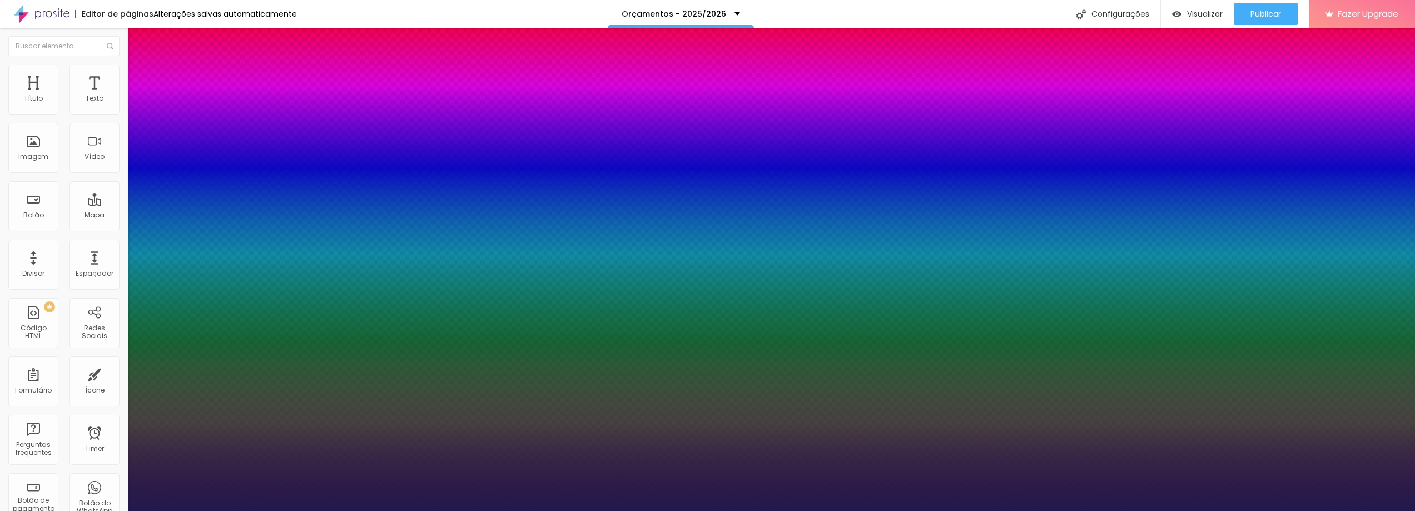
type input "1"
type input "26"
type input "1"
type input "37"
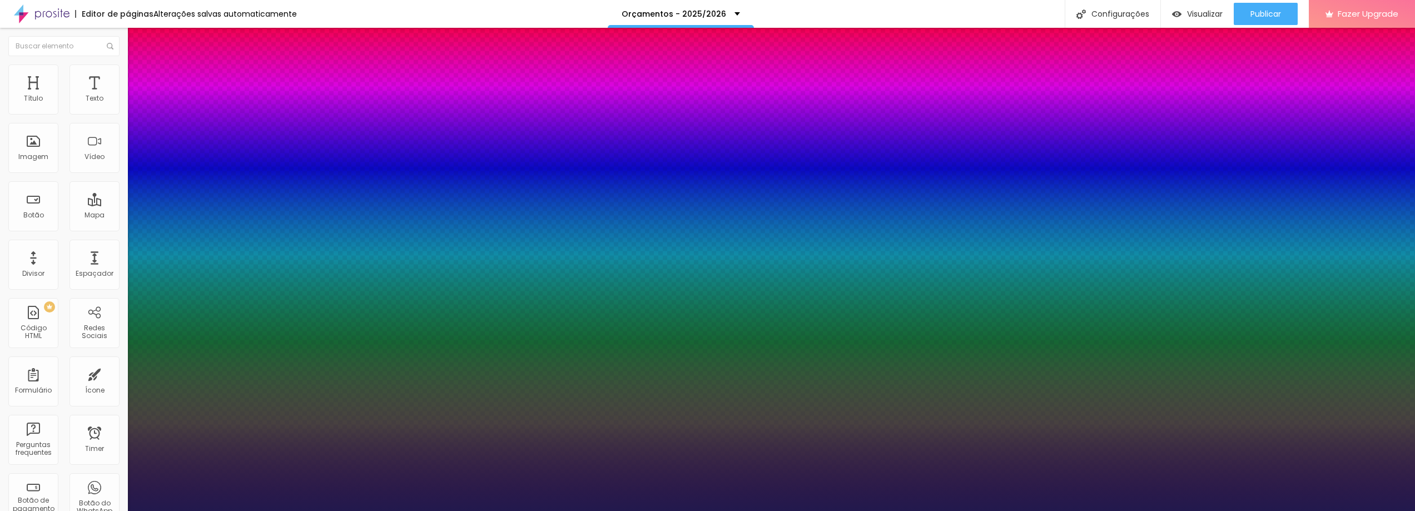
type input "37"
type input "1"
type input "42"
type input "1"
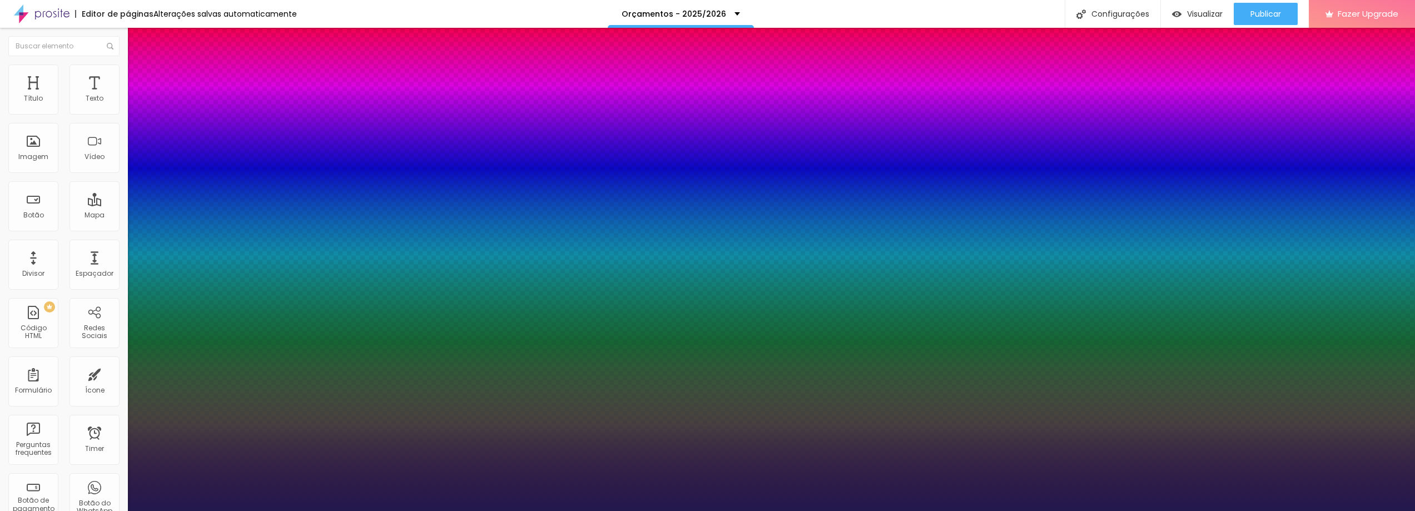
type input "45"
type input "1"
type input "48"
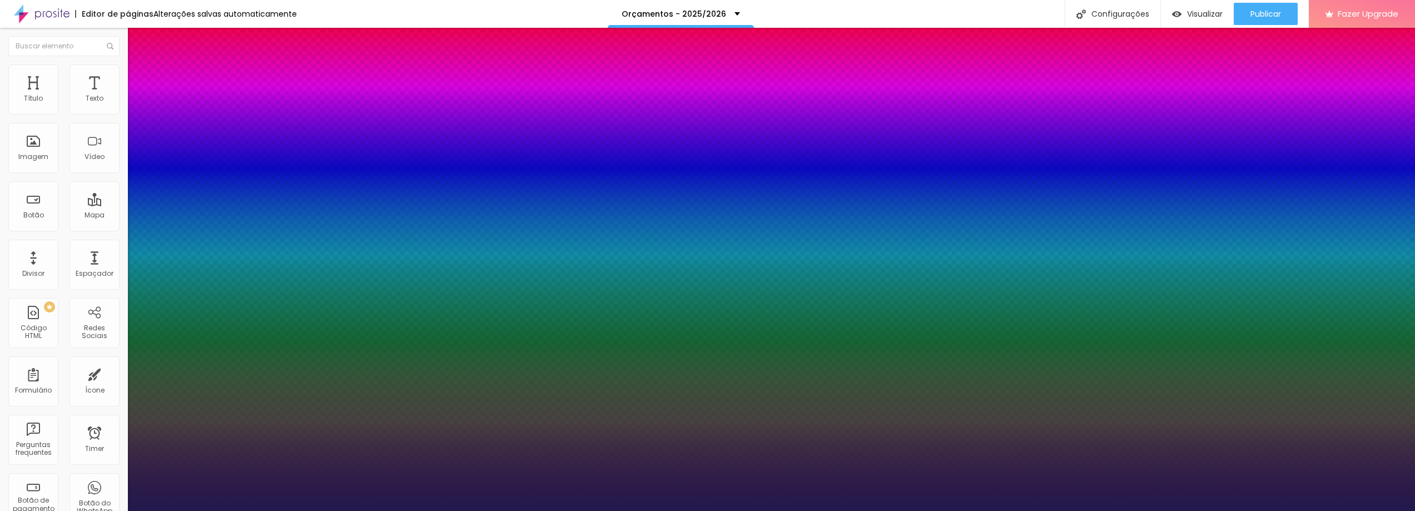
type input "1"
type input "51"
type input "1"
type input "55"
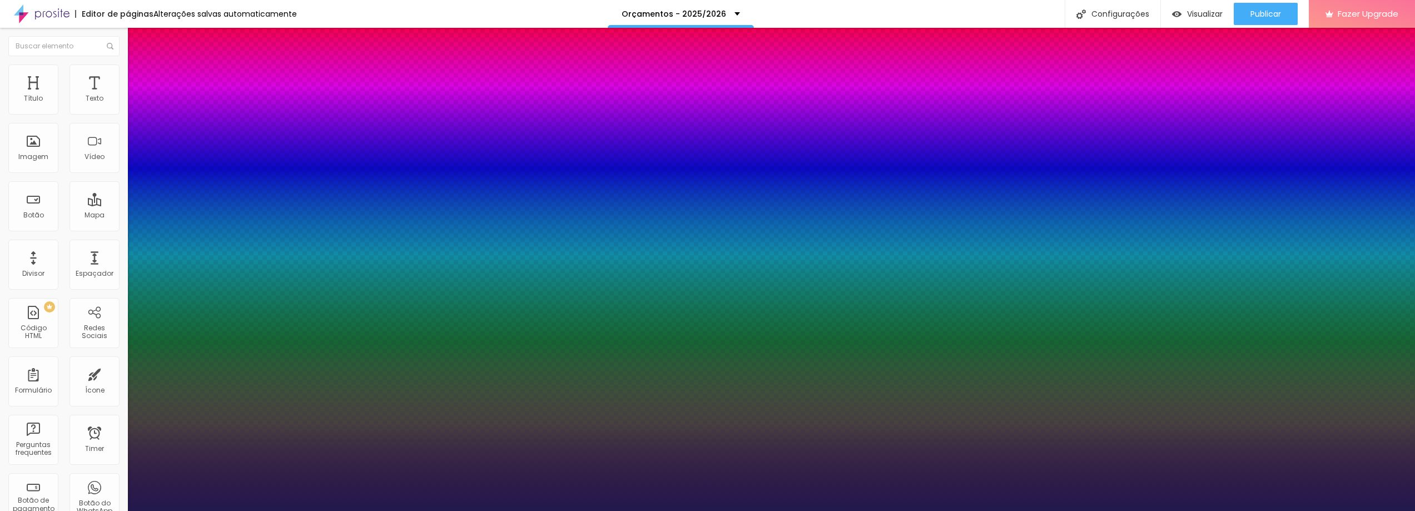
type input "55"
type input "1"
type input "58"
type input "1"
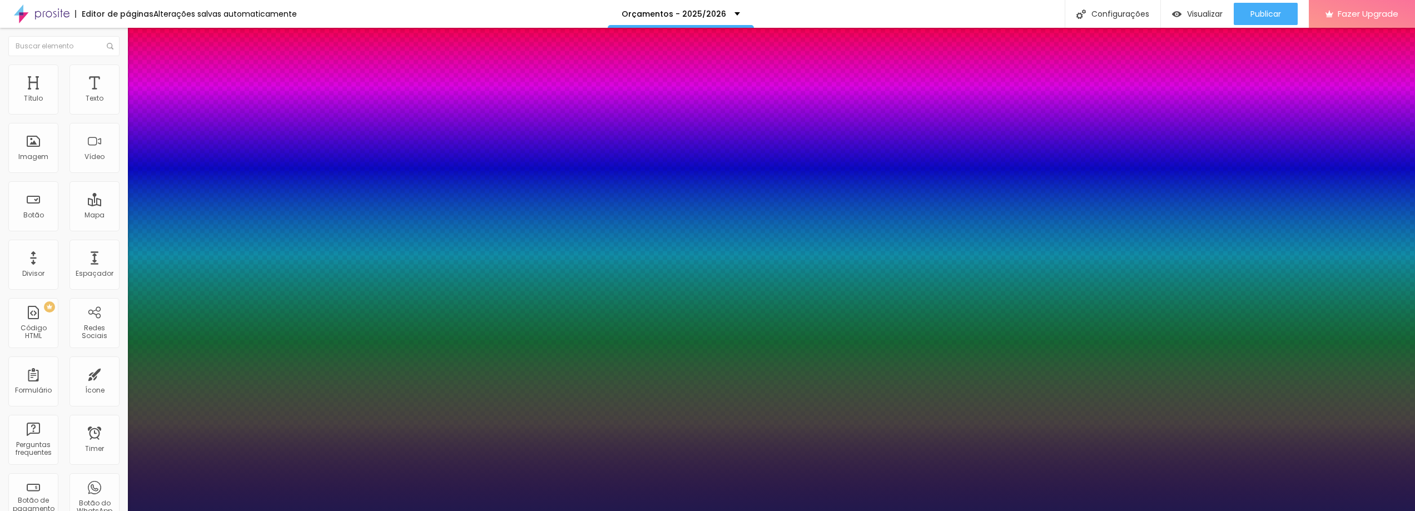
type input "60"
type input "1"
type input "61"
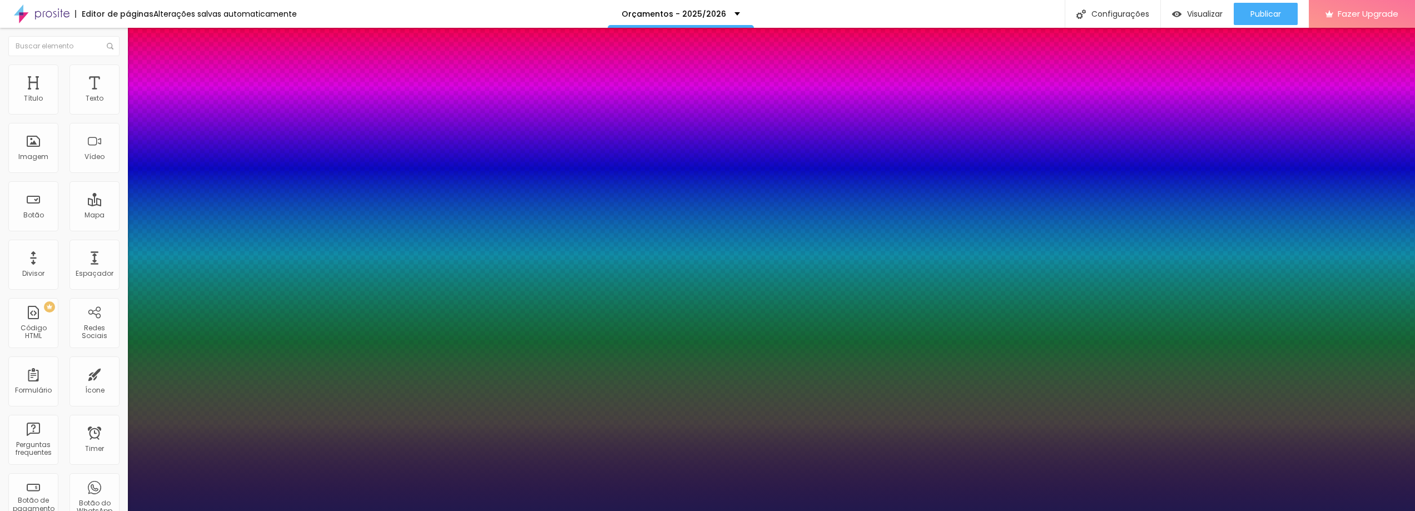
type input "1"
type input "63"
type input "1"
type input "61"
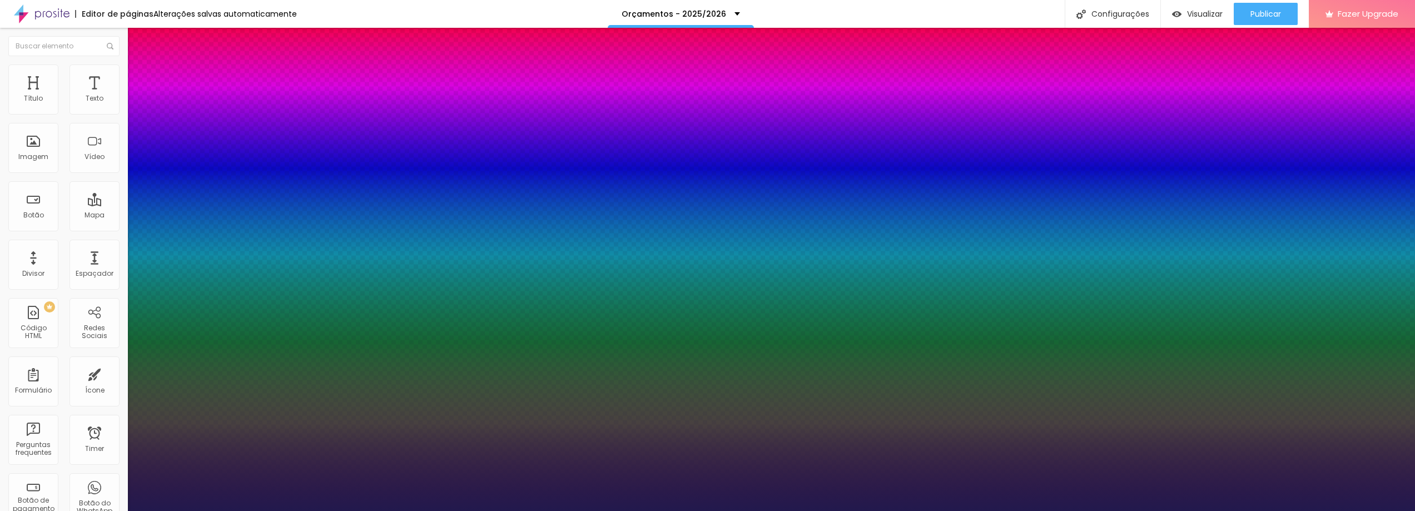
type input "61"
type input "1"
type input "59"
type input "1"
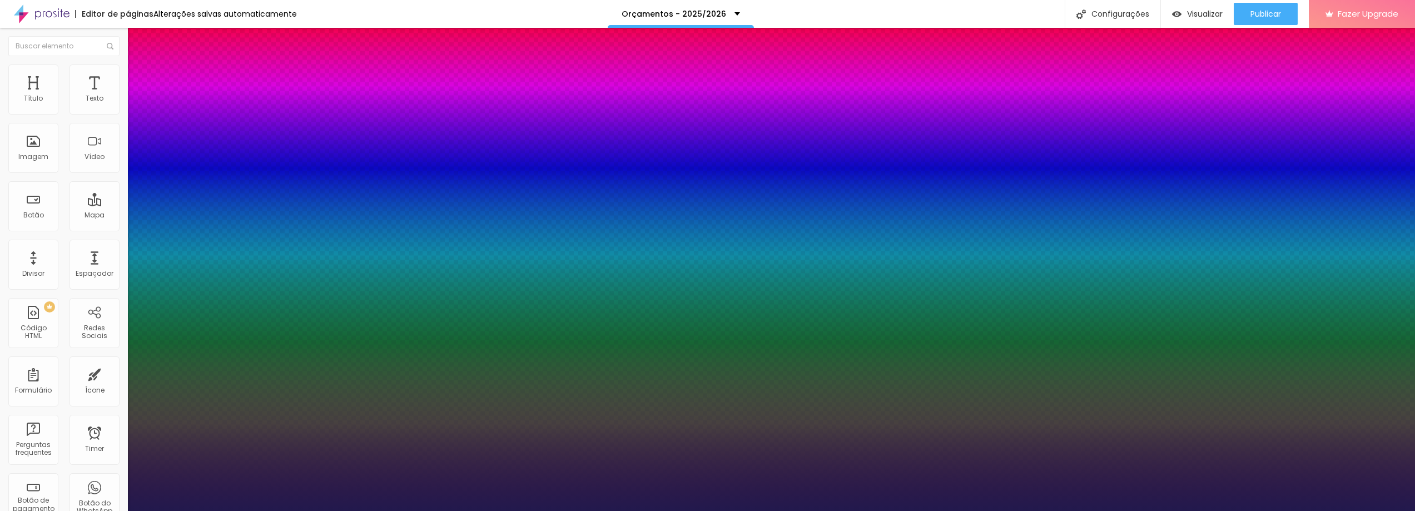
type input "55"
type input "1"
type input "53"
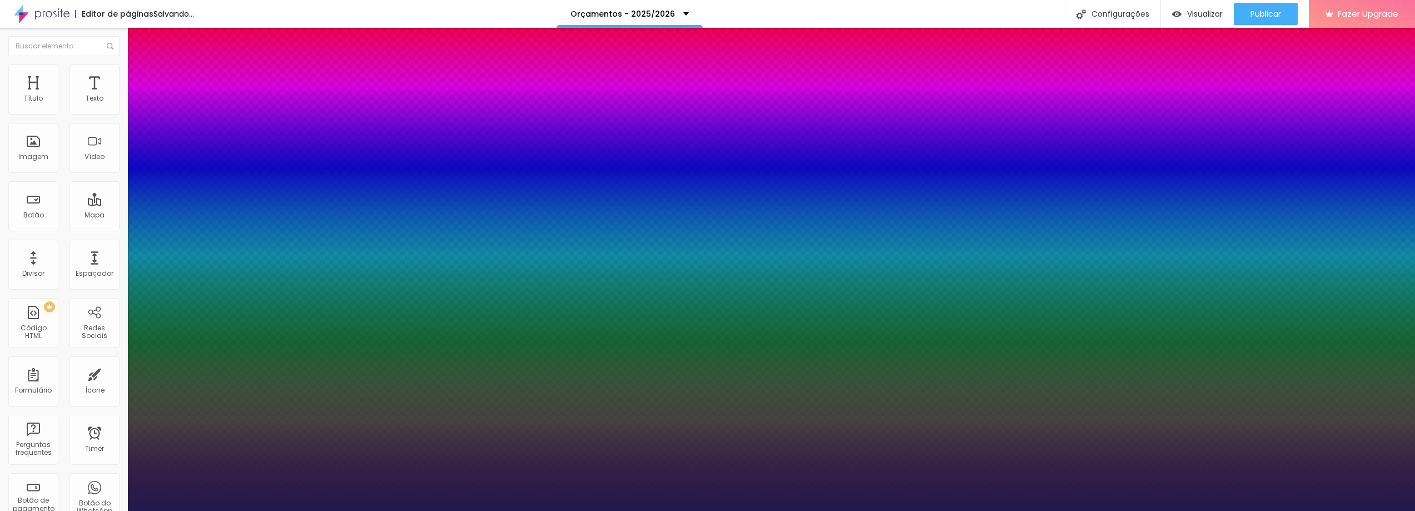
type input "1"
type input "52"
type input "1"
type input "50"
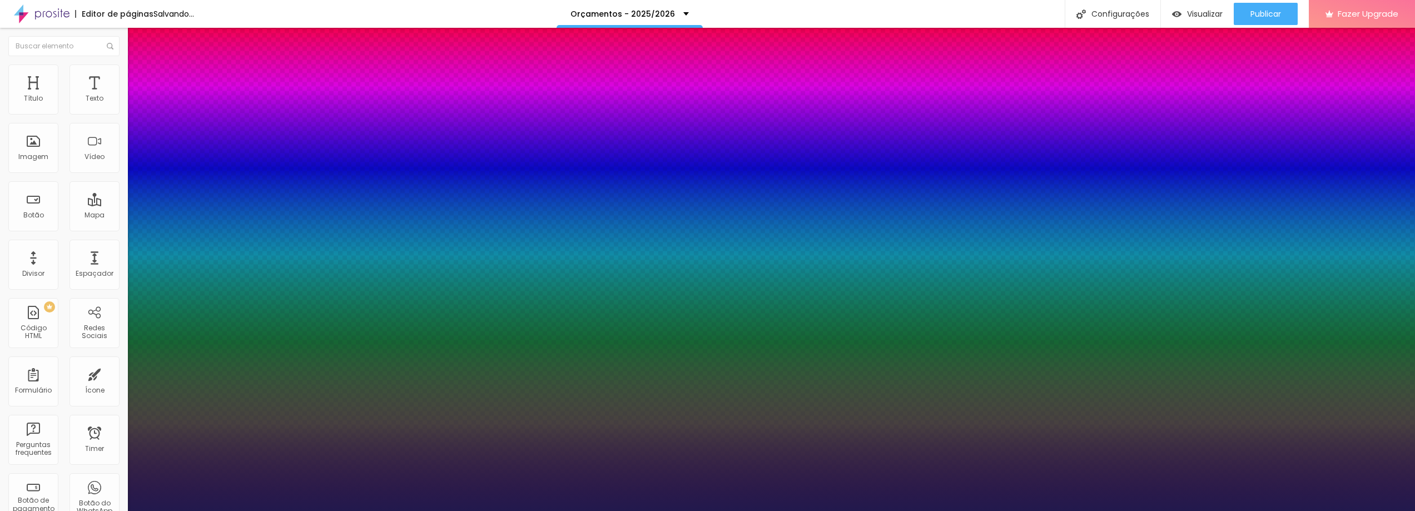
type input "50"
type input "1"
type input "48"
type input "1"
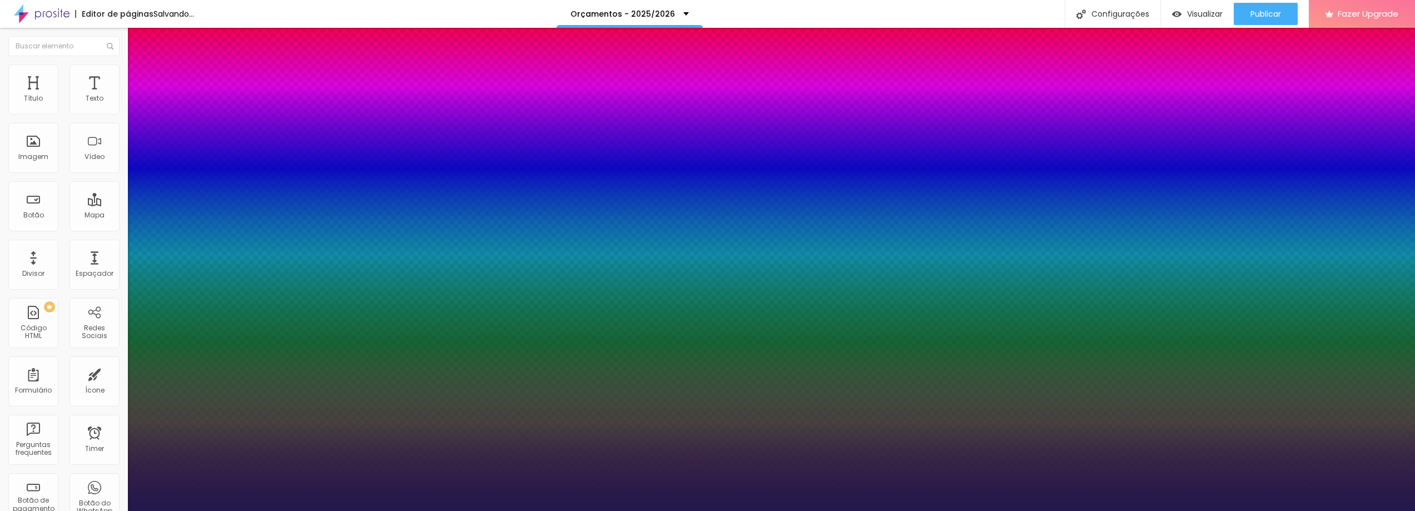
type input "46"
type input "1"
type input "45"
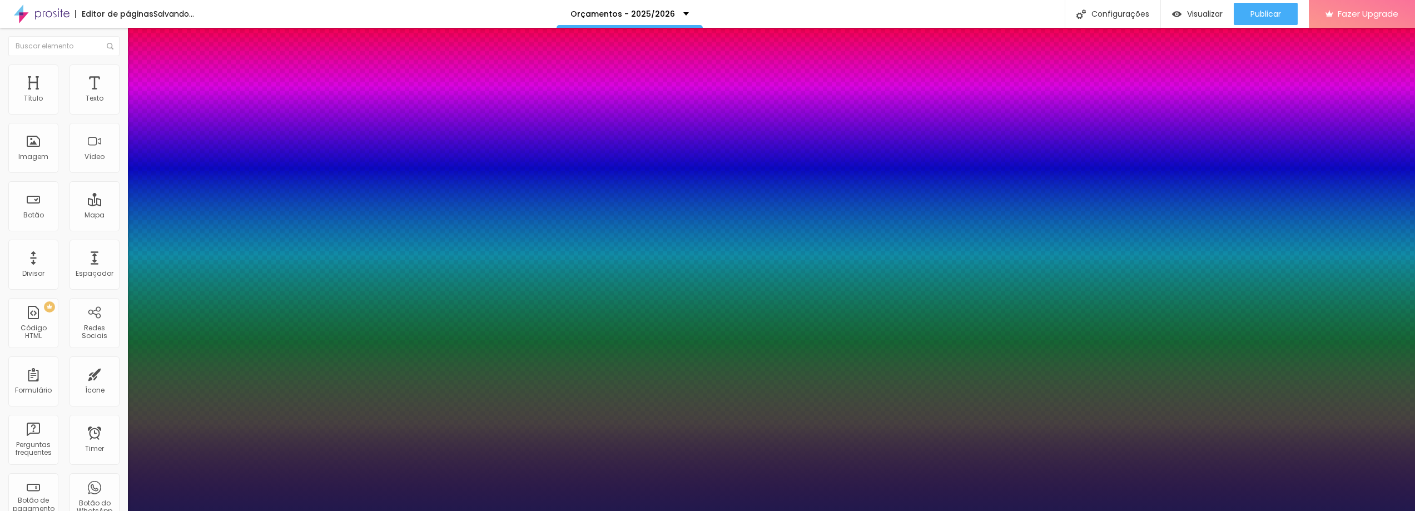
type input "1"
type input "44"
type input "1"
type input "43"
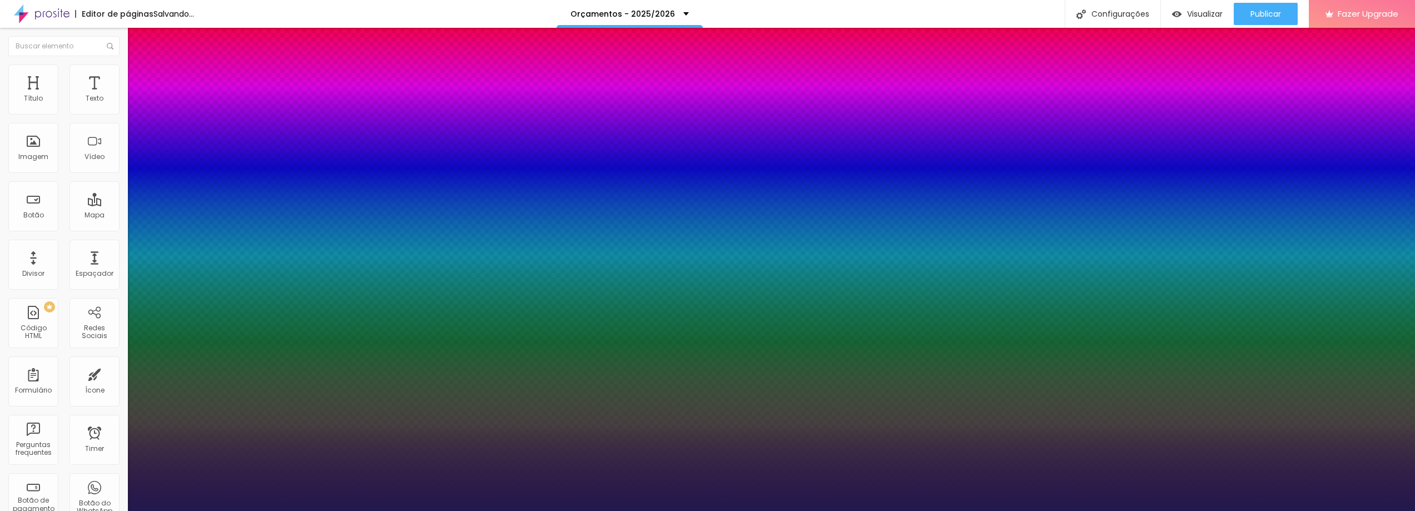
type input "43"
type input "1"
type input "42"
type input "1"
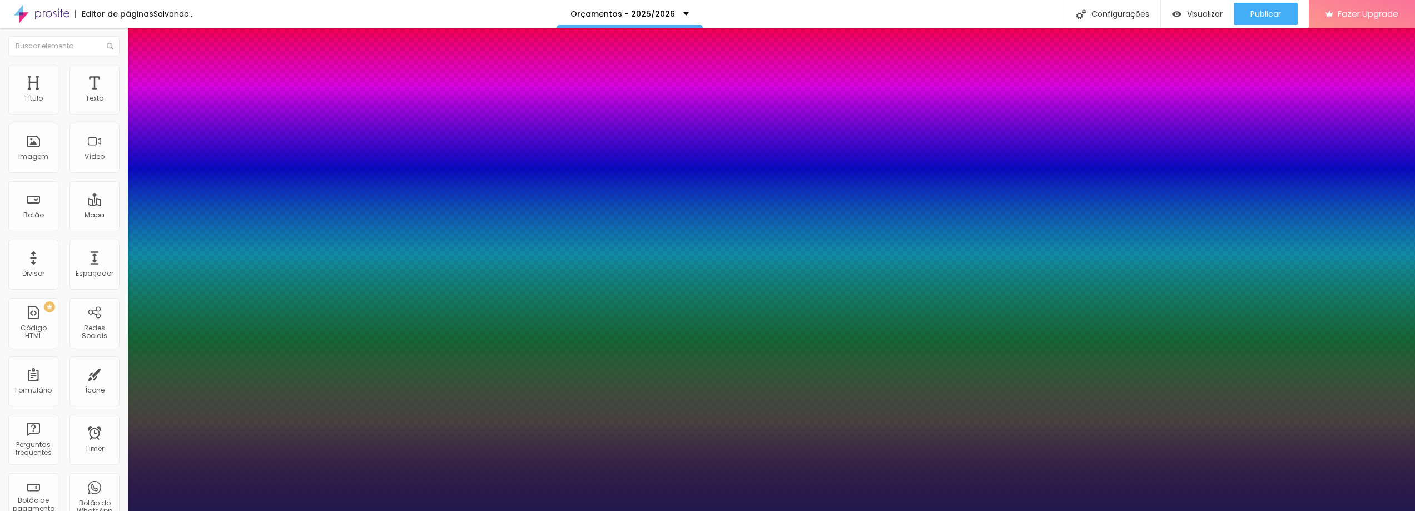
type input "41"
type input "1"
type input "40"
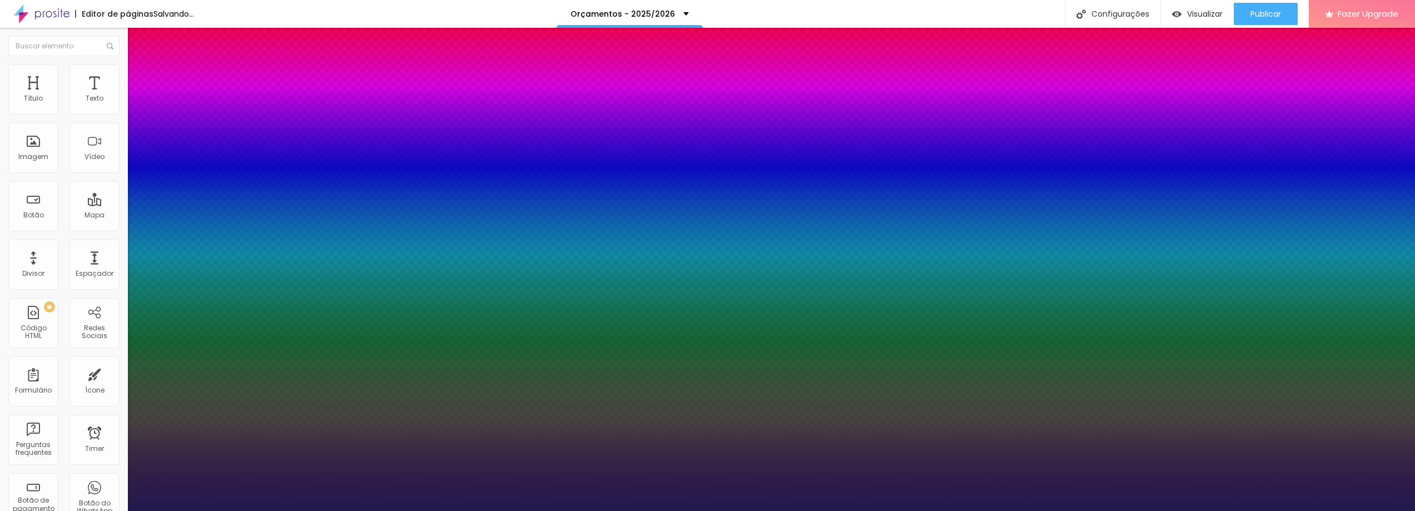
type input "1"
type input "39"
type input "1"
type input "38"
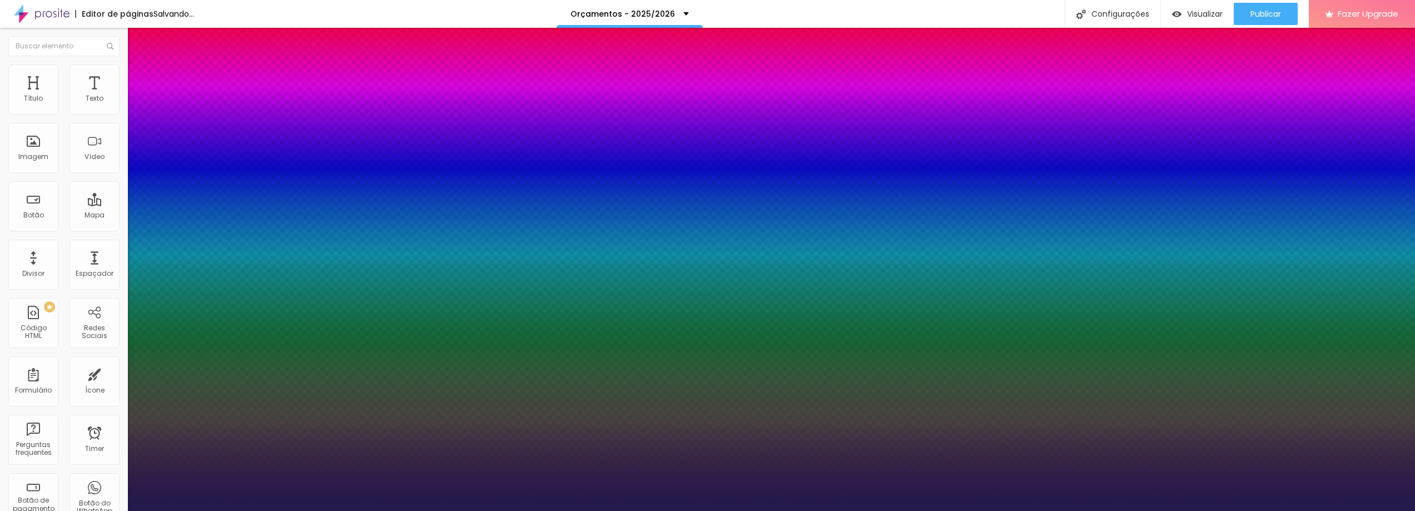
type input "38"
type input "1"
type input "37"
type input "1"
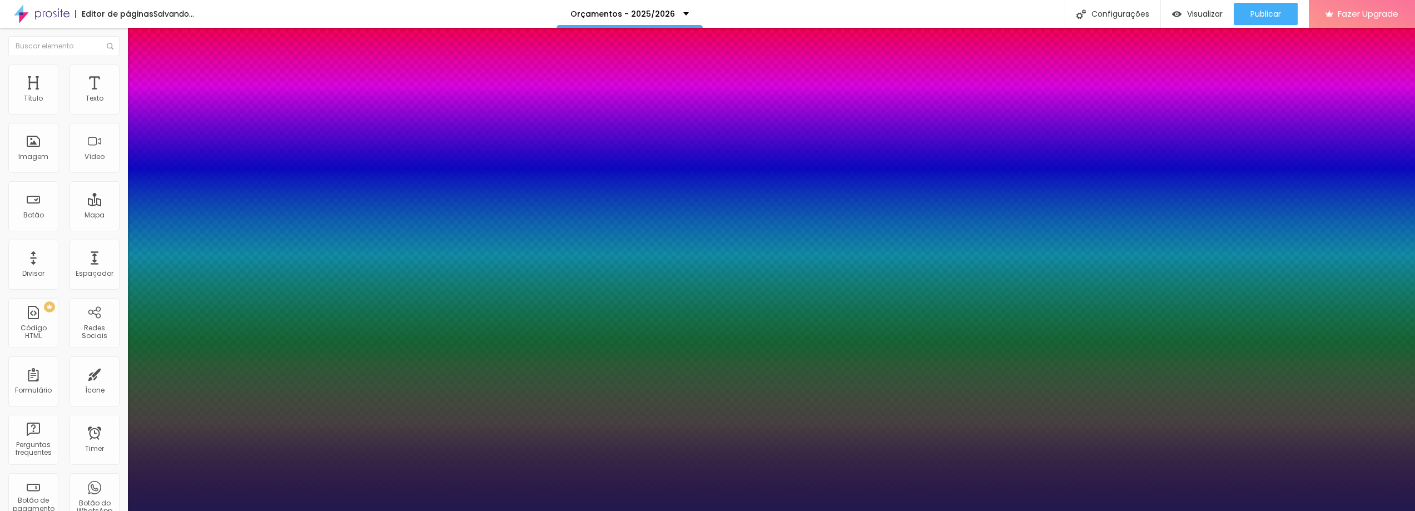
type input "36"
type input "1"
type input "35"
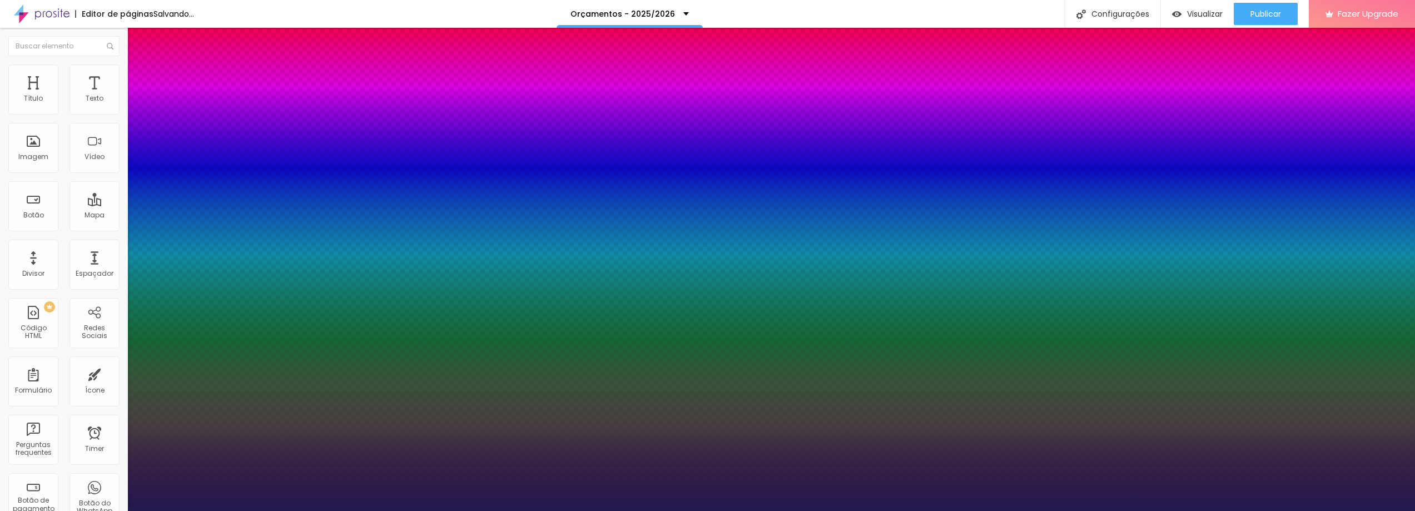
type input "1"
type input "34"
type input "1"
type input "33"
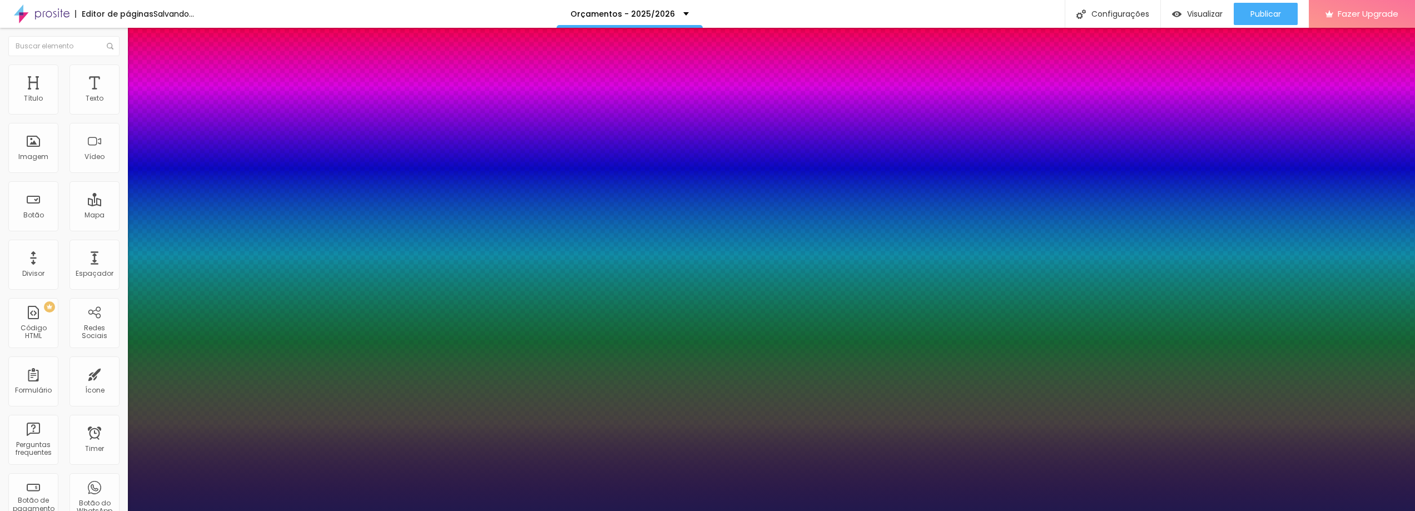
type input "33"
type input "1"
drag, startPoint x: 149, startPoint y: 317, endPoint x: 166, endPoint y: 319, distance: 16.8
type input "33"
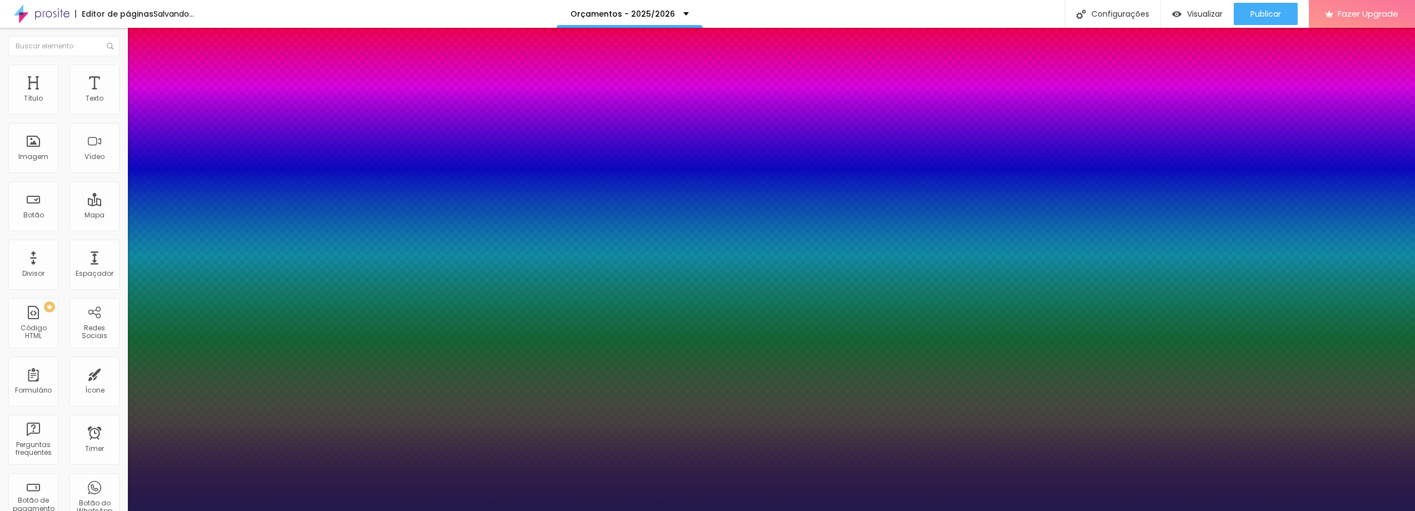
type input "1"
type input "#241B4F"
type input "1"
type input "#251C50"
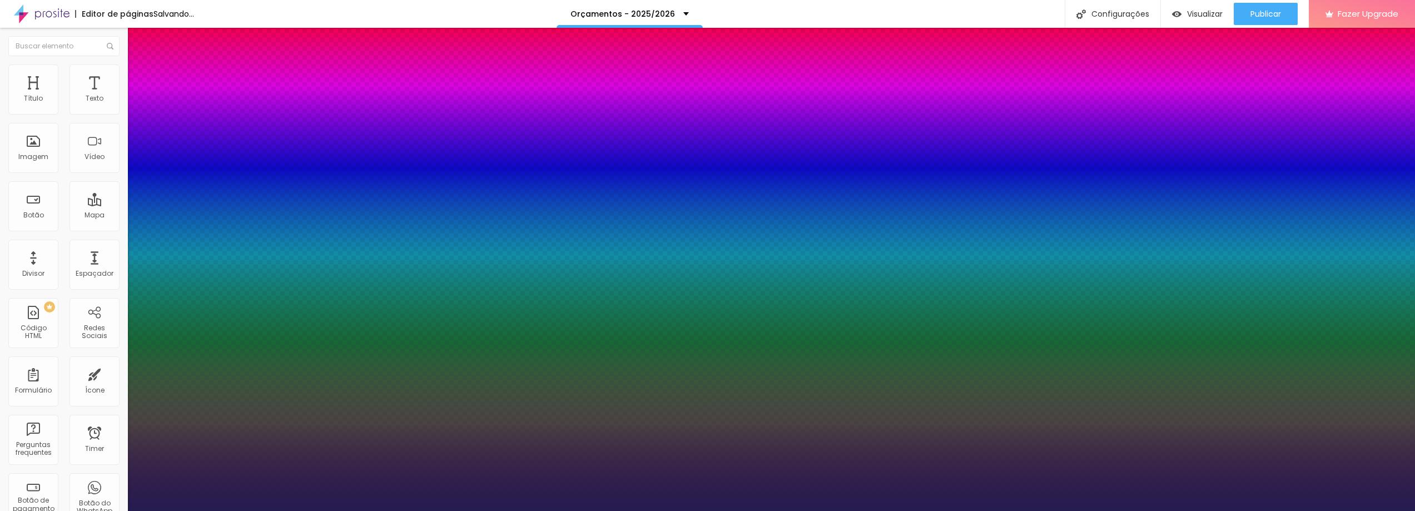
type input "1"
type input "#352B65"
type input "1"
type input "#4F4480"
type input "1"
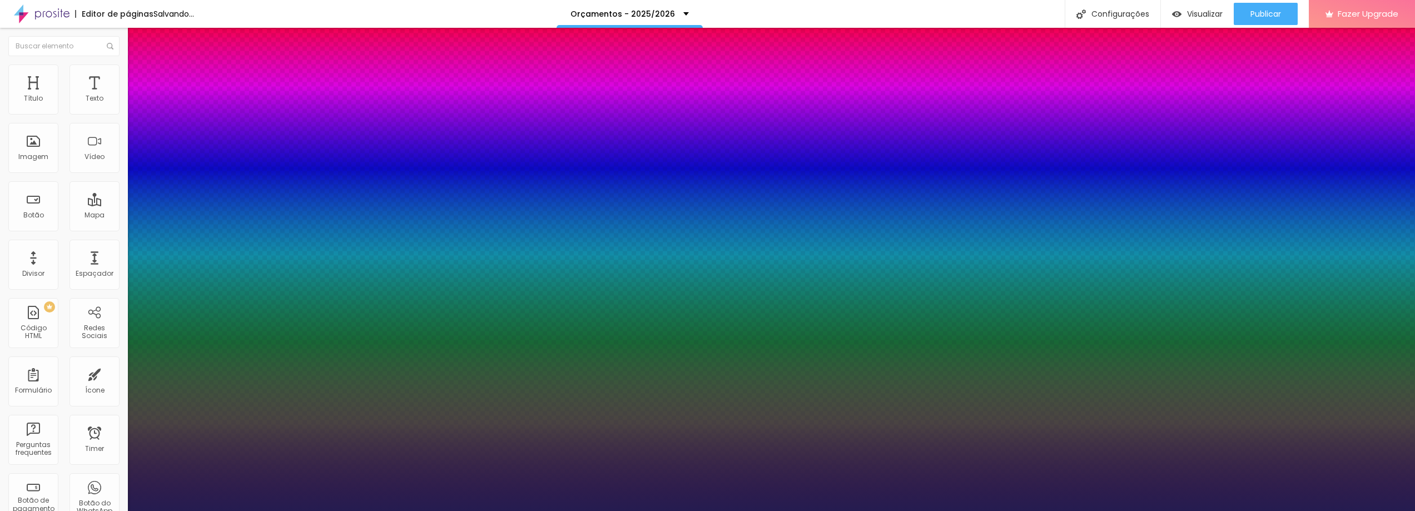
type input "#655B91"
type input "1"
type input "#CFCBE1"
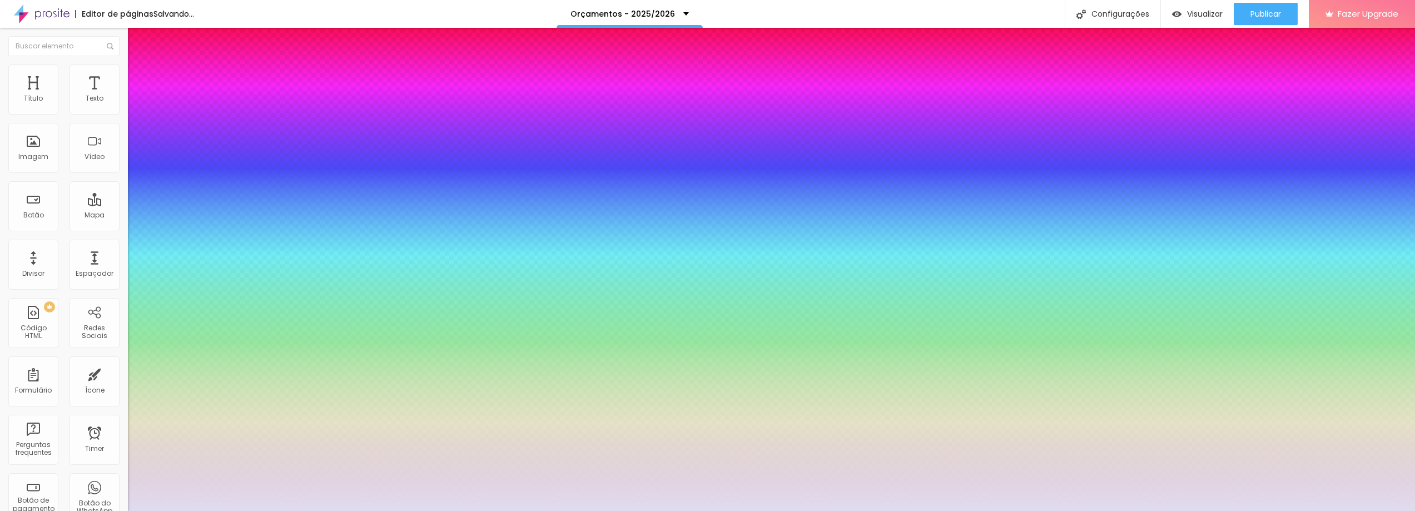
type input "1"
type input "#E0DCEF"
type input "1"
type input "#F3F1FA"
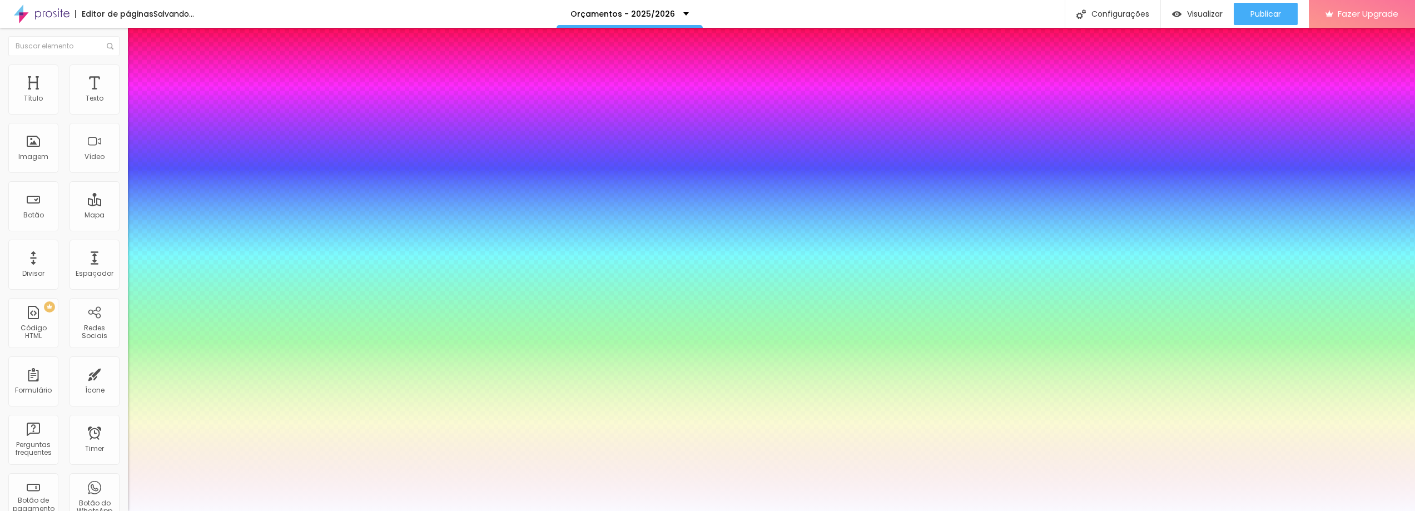
type input "1"
type input "#FAF9FF"
type input "1"
type input "#FDFDFF"
drag, startPoint x: 202, startPoint y: 485, endPoint x: 132, endPoint y: 405, distance: 106.4
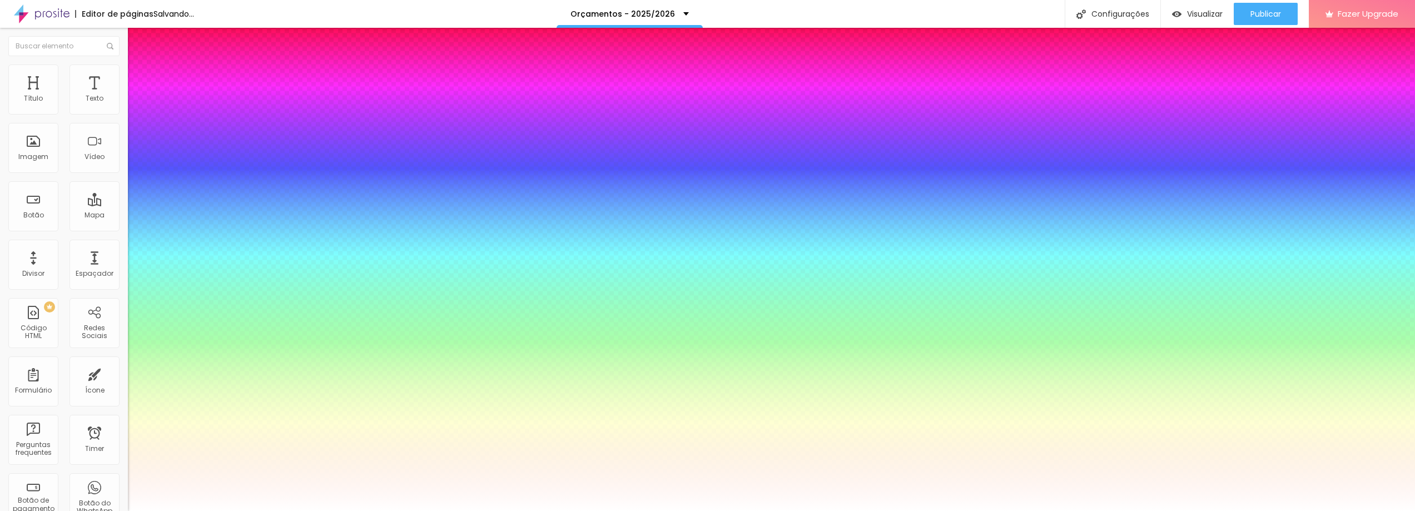
click at [1026, 510] on div at bounding box center [707, 511] width 1415 height 0
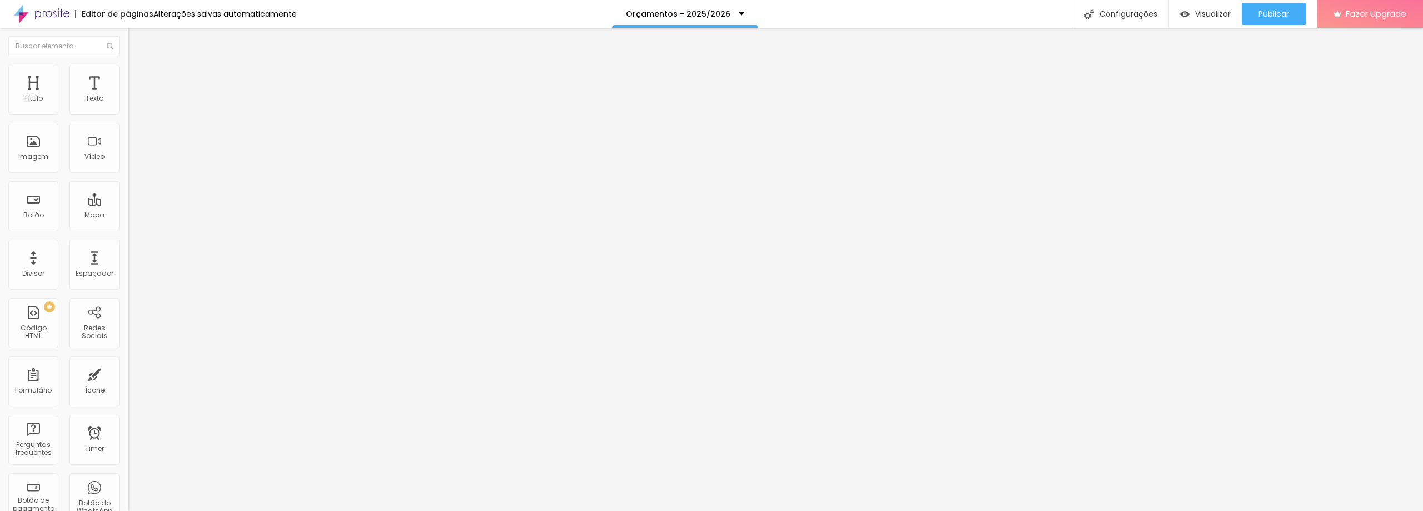
click at [128, 112] on img at bounding box center [132, 115] width 8 height 8
click at [128, 101] on img at bounding box center [132, 97] width 8 height 8
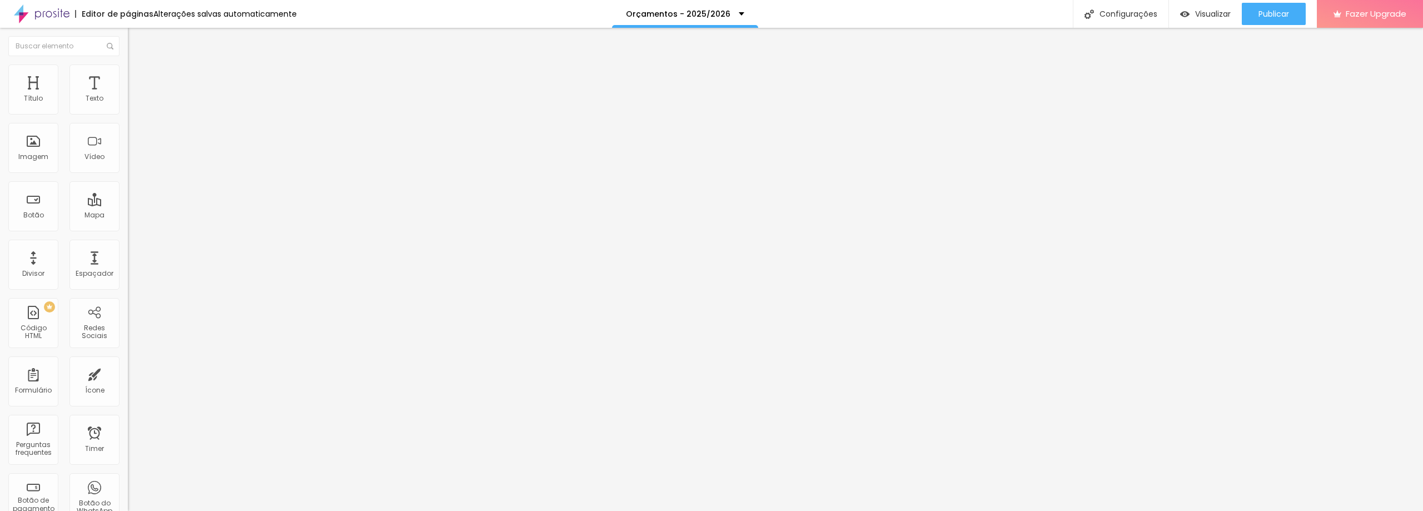
click at [128, 110] on img at bounding box center [132, 106] width 8 height 8
click at [138, 77] on span "Estilo" at bounding box center [146, 71] width 17 height 9
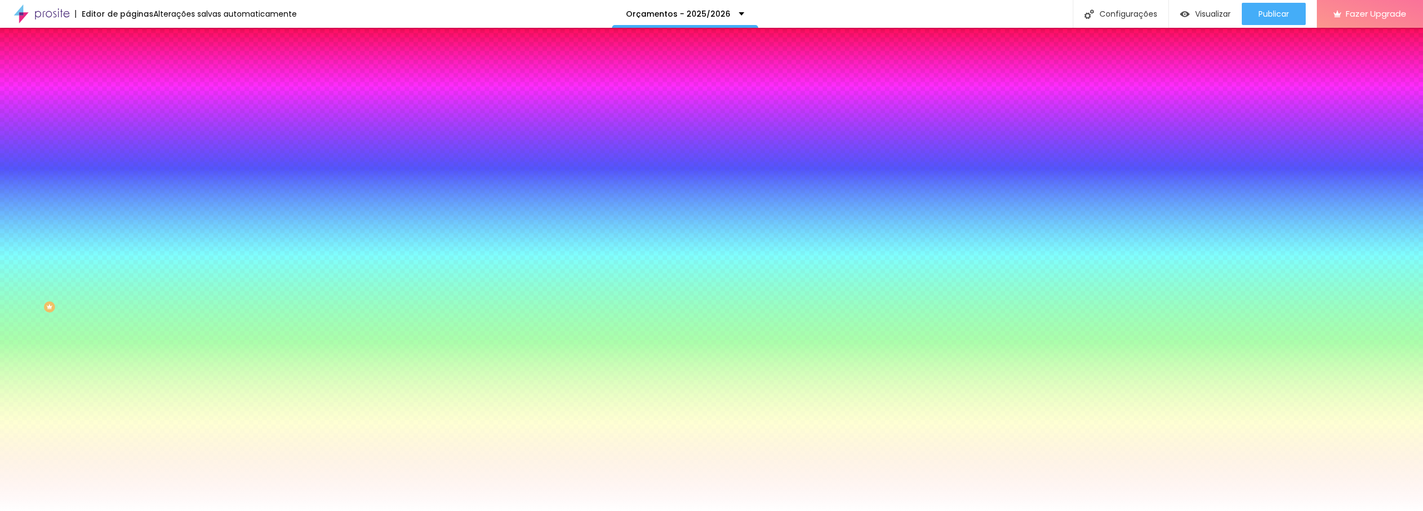
drag, startPoint x: 27, startPoint y: 135, endPoint x: 2, endPoint y: 147, distance: 28.3
click at [128, 246] on input "range" at bounding box center [164, 250] width 72 height 9
click at [128, 76] on li "Avançado" at bounding box center [192, 81] width 128 height 11
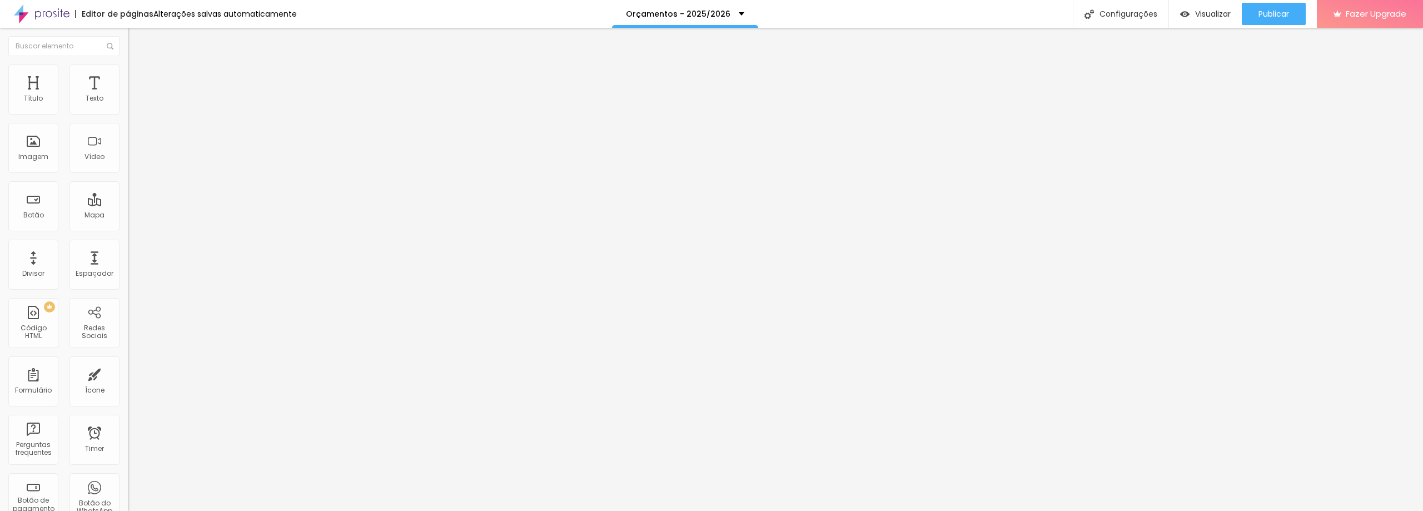
drag, startPoint x: 61, startPoint y: 110, endPoint x: 0, endPoint y: 106, distance: 61.3
click at [128, 216] on input "range" at bounding box center [164, 220] width 72 height 9
drag, startPoint x: 23, startPoint y: 107, endPoint x: 57, endPoint y: 113, distance: 34.9
click at [128, 216] on input "range" at bounding box center [164, 220] width 72 height 9
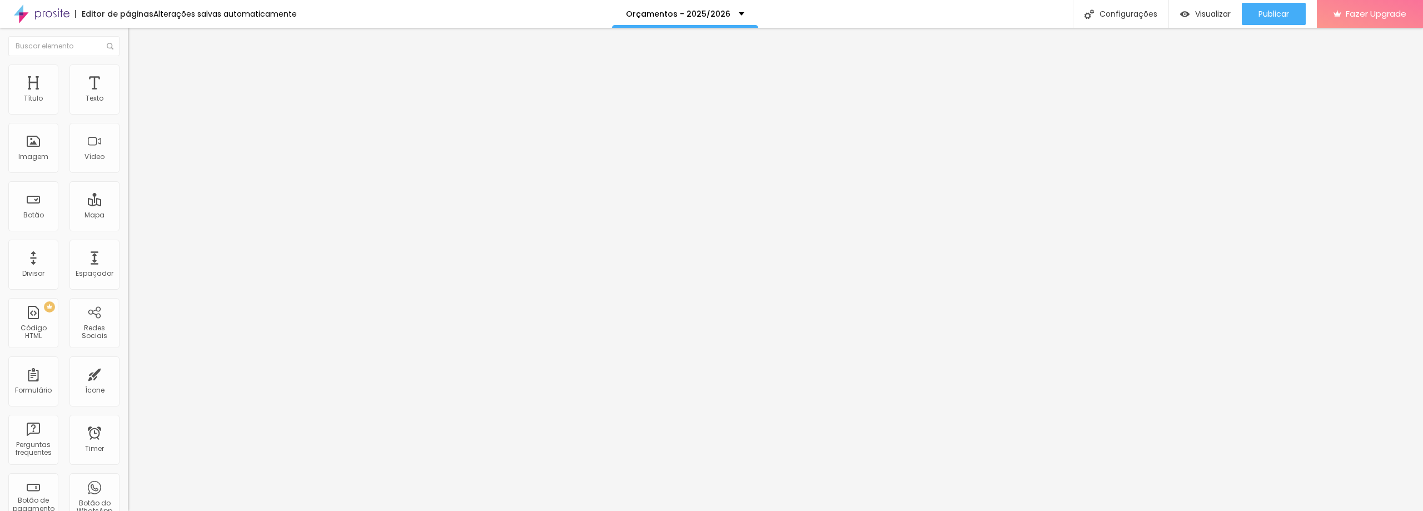
click at [138, 66] on span "Conteúdo" at bounding box center [155, 60] width 34 height 9
click at [136, 38] on img "button" at bounding box center [140, 40] width 9 height 9
click at [138, 76] on span "Estilo" at bounding box center [146, 71] width 17 height 9
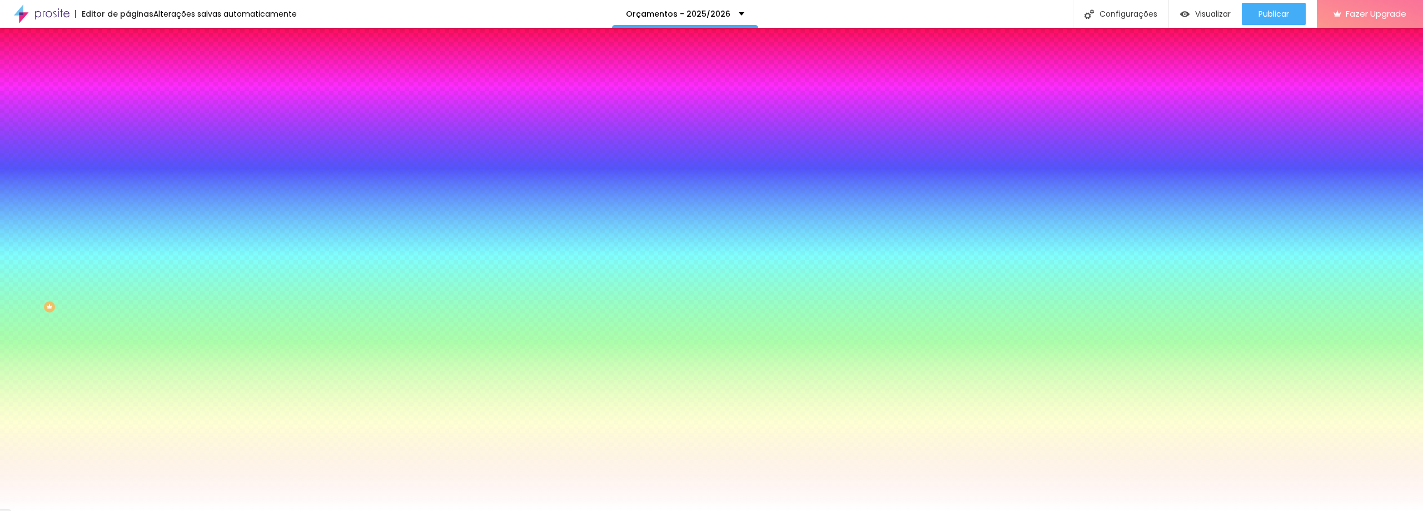
click at [128, 102] on span "Trocar imagem" at bounding box center [158, 97] width 61 height 9
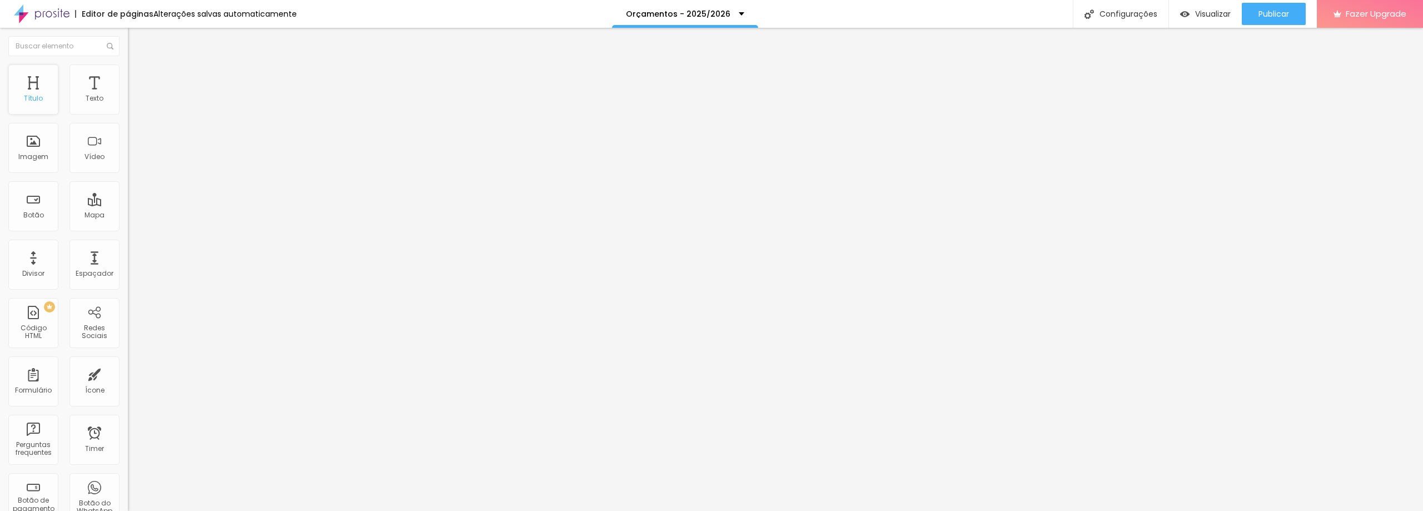
click at [33, 101] on div "Título" at bounding box center [33, 99] width 19 height 8
click at [138, 77] on span "Estilo" at bounding box center [146, 71] width 17 height 9
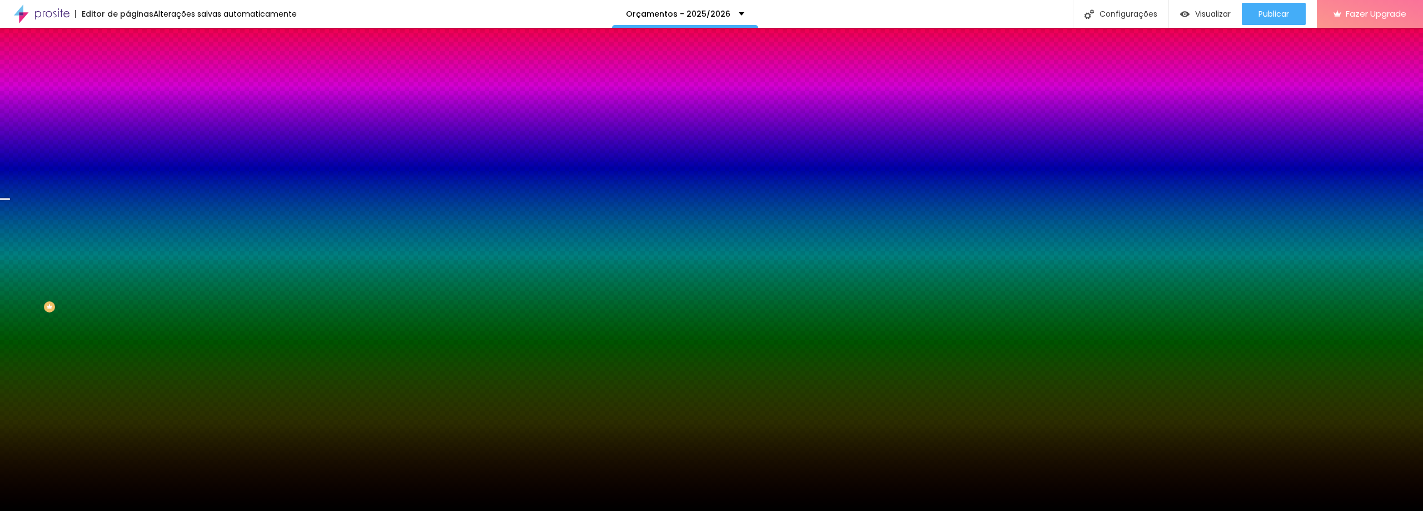
click at [128, 102] on span "Trocar imagem" at bounding box center [158, 97] width 61 height 9
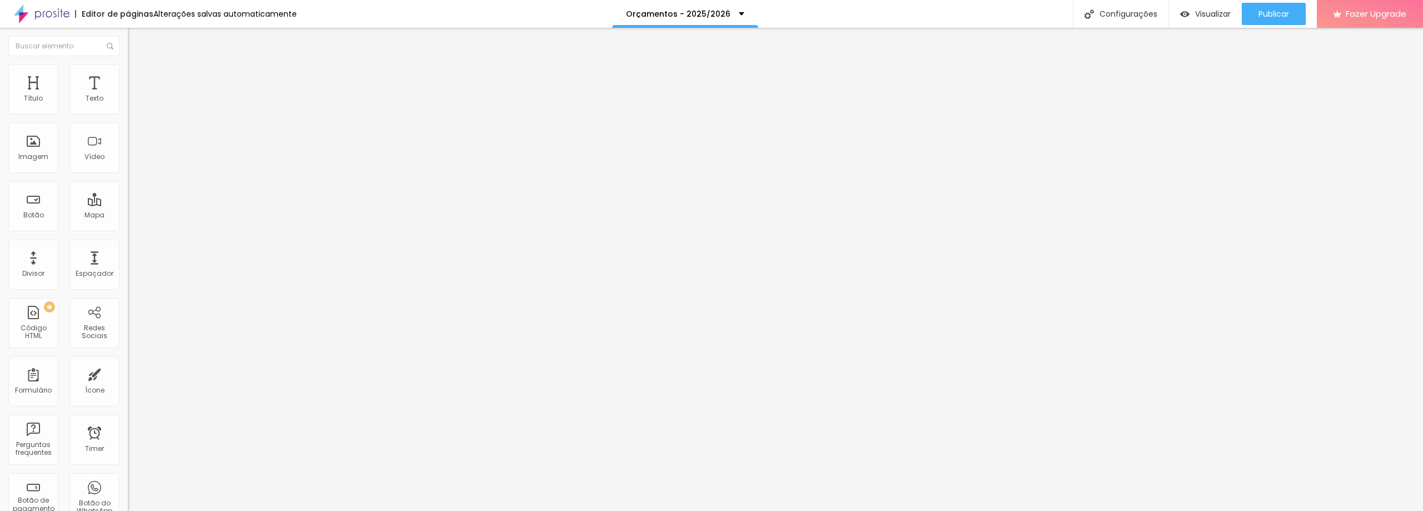
click at [128, 96] on span "Trocar imagem" at bounding box center [158, 90] width 61 height 9
click at [128, 95] on div "Trocar imagem" at bounding box center [192, 91] width 128 height 8
click at [128, 174] on span "4:3 Padrão" at bounding box center [146, 169] width 37 height 9
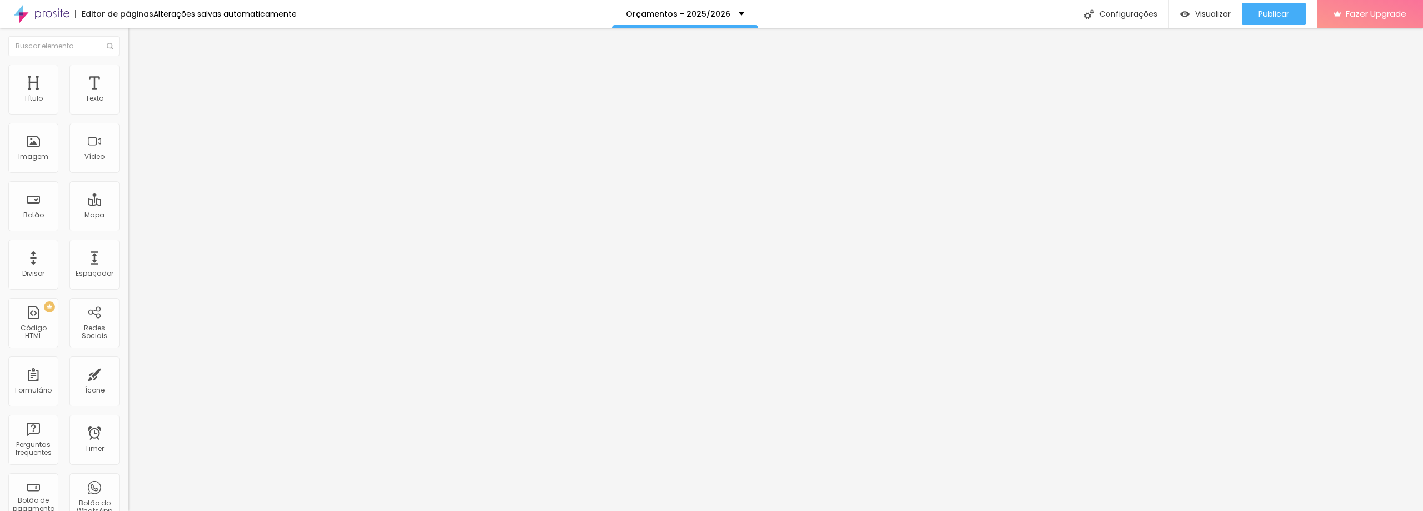
click at [128, 198] on span "Quadrado" at bounding box center [146, 192] width 36 height 9
click at [128, 205] on span "Original" at bounding box center [141, 199] width 27 height 9
click at [128, 194] on span "Quadrado" at bounding box center [146, 189] width 36 height 9
click at [136, 40] on img "button" at bounding box center [140, 40] width 9 height 9
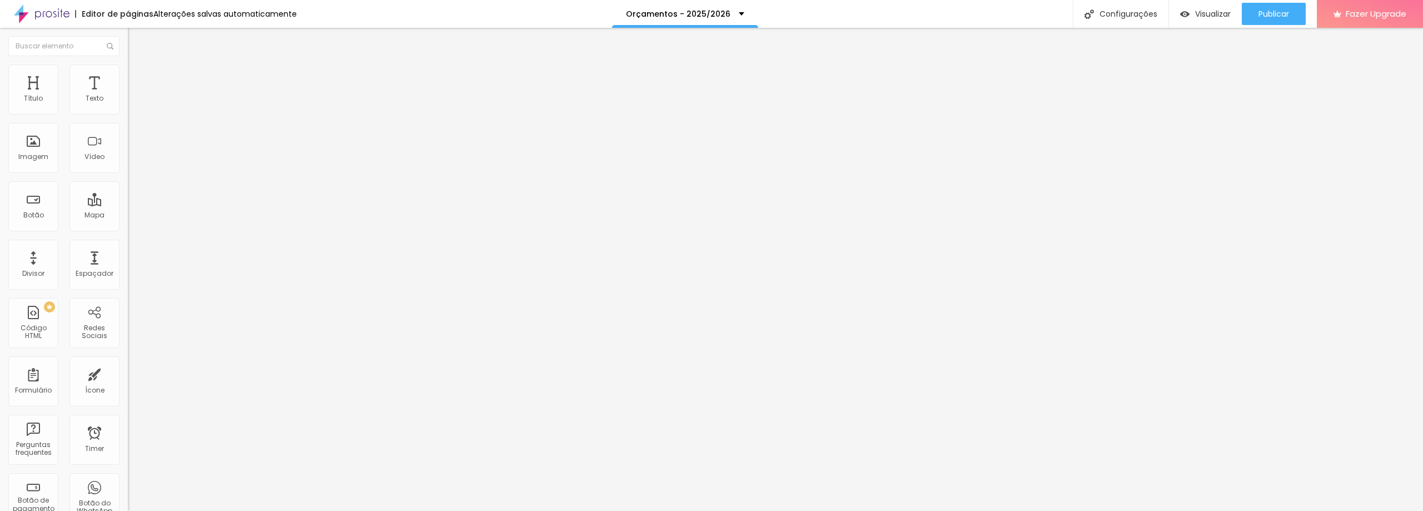
click at [128, 225] on div "Facebook" at bounding box center [192, 228] width 128 height 7
click at [128, 231] on img at bounding box center [132, 235] width 8 height 8
click at [128, 225] on div "Instagram" at bounding box center [192, 228] width 128 height 7
click at [128, 238] on div "Instagram" at bounding box center [192, 304] width 128 height 133
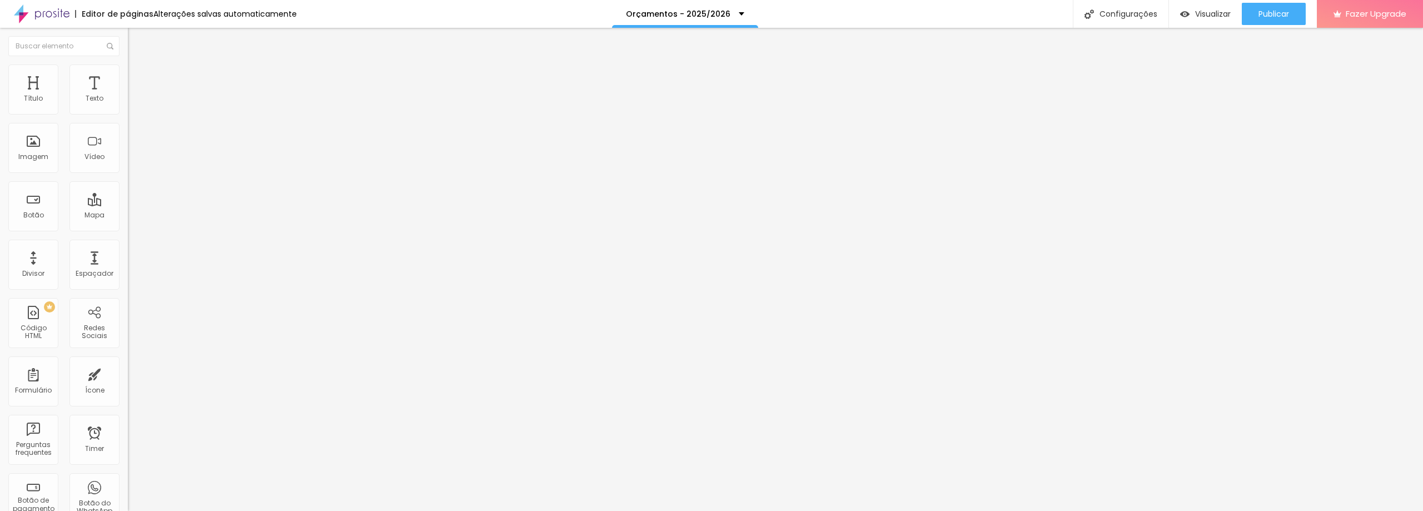
click at [128, 378] on input "https://" at bounding box center [194, 383] width 133 height 11
drag, startPoint x: 73, startPoint y: 180, endPoint x: 0, endPoint y: 180, distance: 72.8
click at [128, 180] on div "Instagram Rede social Instagram Endereço URL https:// Abrir em uma nova aba + A…" at bounding box center [192, 273] width 128 height 373
paste input "www.instagram.com/thmedeirosfotografia/"
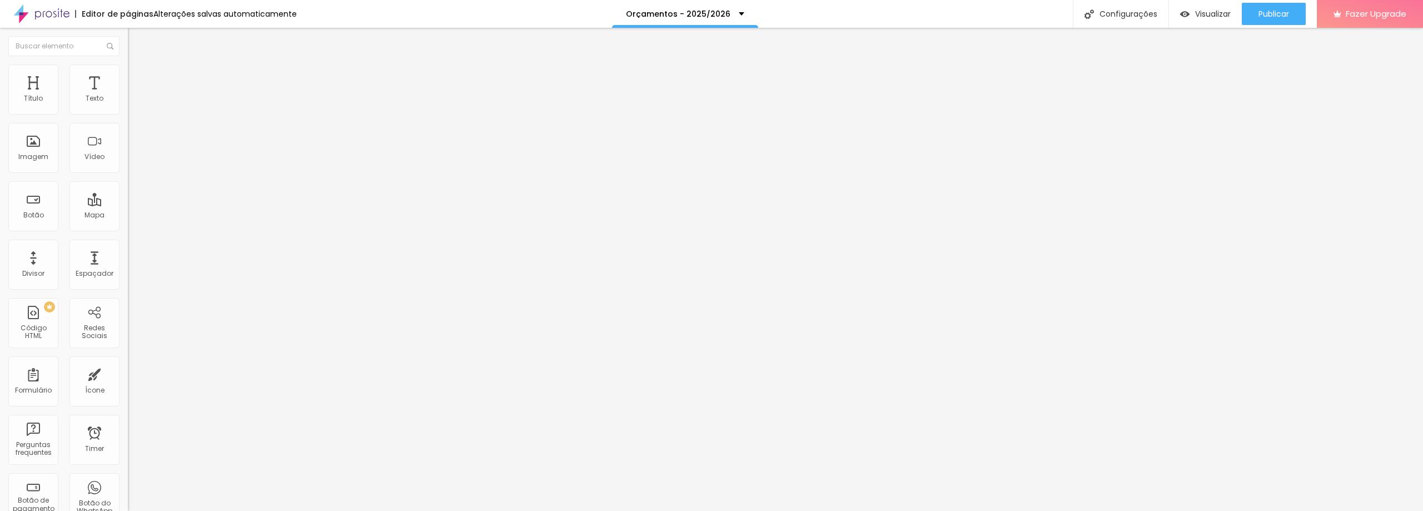
click at [128, 275] on div "Editar Redes Sociais Conteúdo Estilo Avançado Instagram Rede social Instagram E…" at bounding box center [192, 269] width 128 height 483
click at [128, 225] on div "Instagram" at bounding box center [192, 228] width 128 height 7
click at [128, 424] on button "+ Adicionar Icone" at bounding box center [162, 429] width 69 height 11
click at [128, 424] on div "Facebook" at bounding box center [192, 500] width 128 height 153
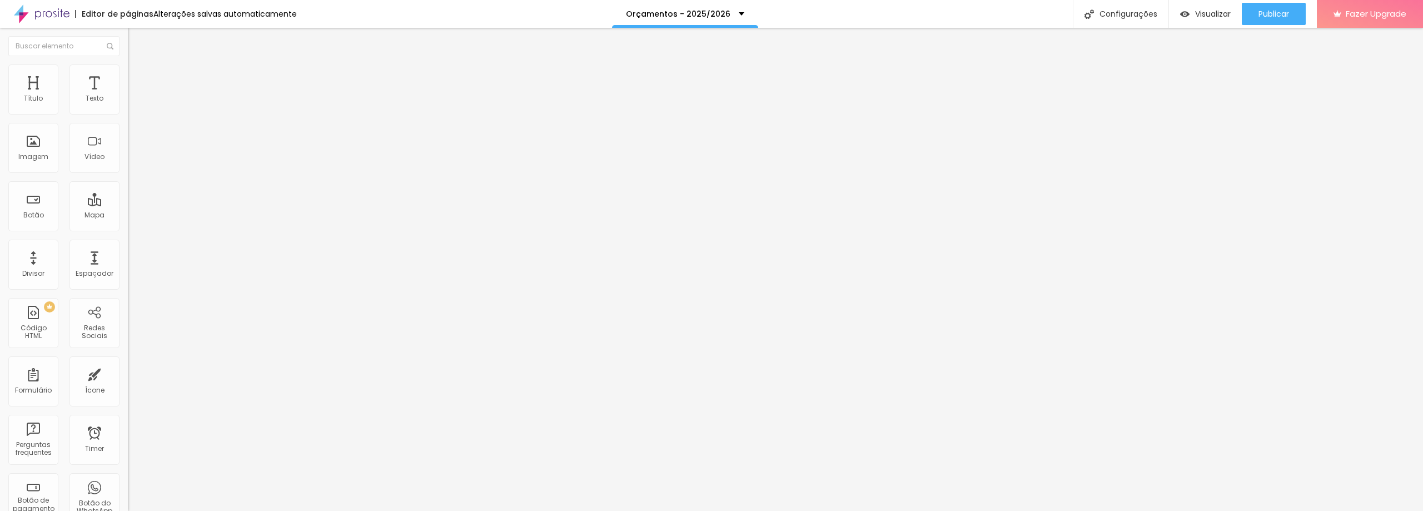
drag, startPoint x: 56, startPoint y: 202, endPoint x: 0, endPoint y: 205, distance: 56.2
click at [128, 205] on div "Instagram Rede social Instagram Endereço URL https://www.instagram.com/thmedeir…" at bounding box center [192, 442] width 128 height 710
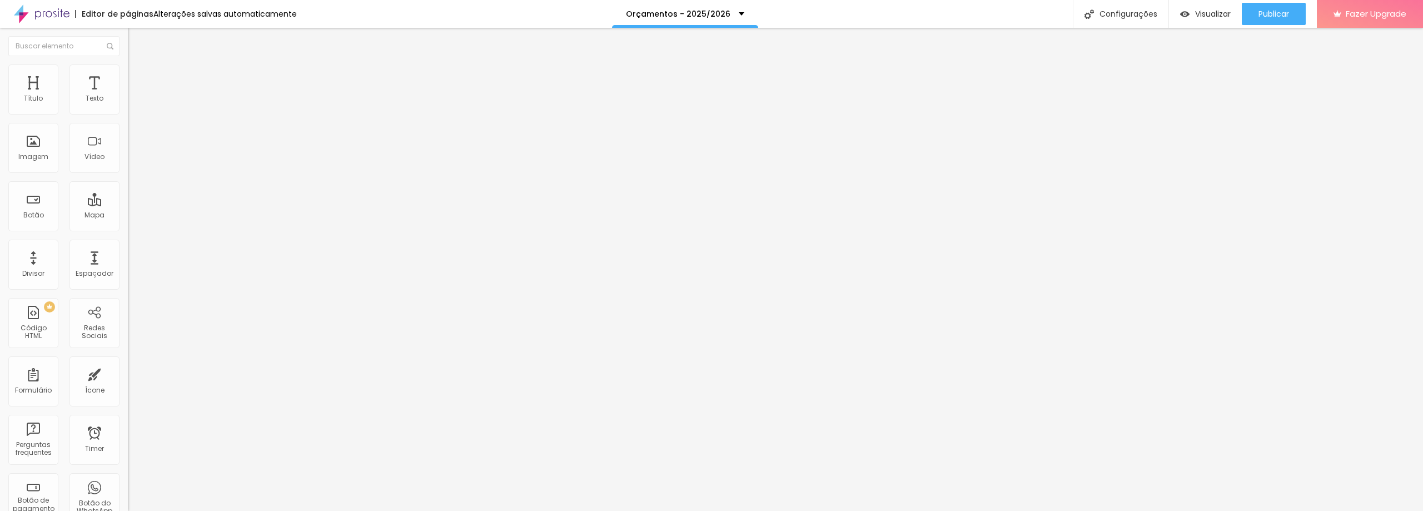
paste input "https://wa.me/5521969456689"
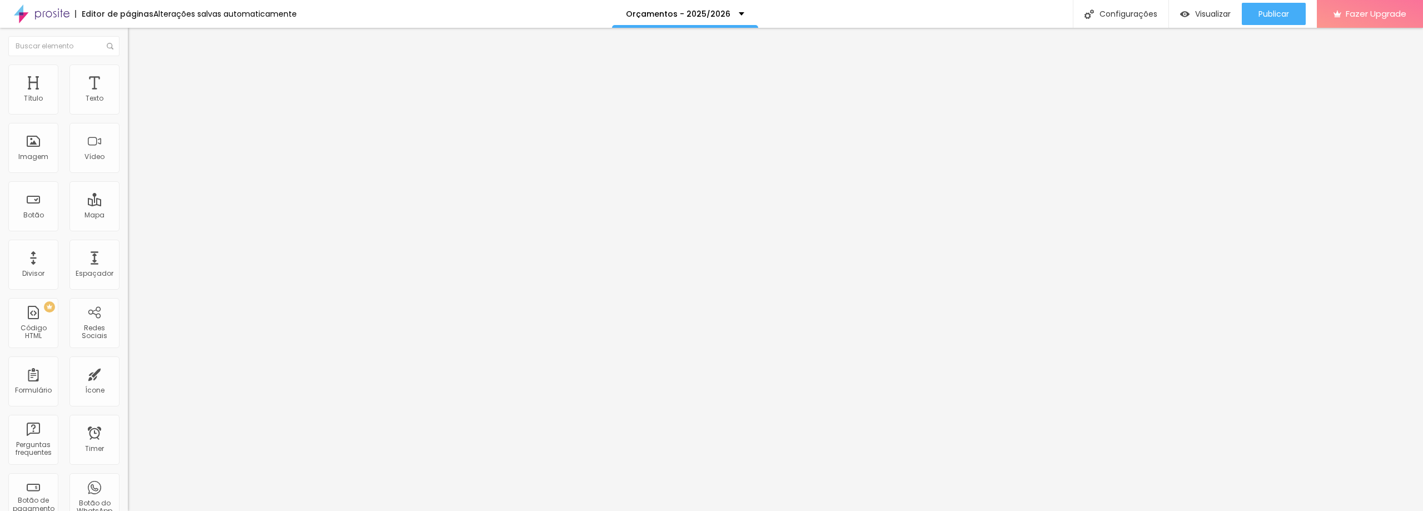
click at [128, 267] on div "Editar Redes Sociais Conteúdo Estilo Avançado Instagram Rede social Instagram E…" at bounding box center [192, 269] width 128 height 483
click at [135, 108] on div "Acesso" at bounding box center [191, 103] width 113 height 10
drag, startPoint x: 95, startPoint y: 110, endPoint x: 70, endPoint y: 111, distance: 25.0
click at [128, 205] on input "range" at bounding box center [164, 209] width 72 height 9
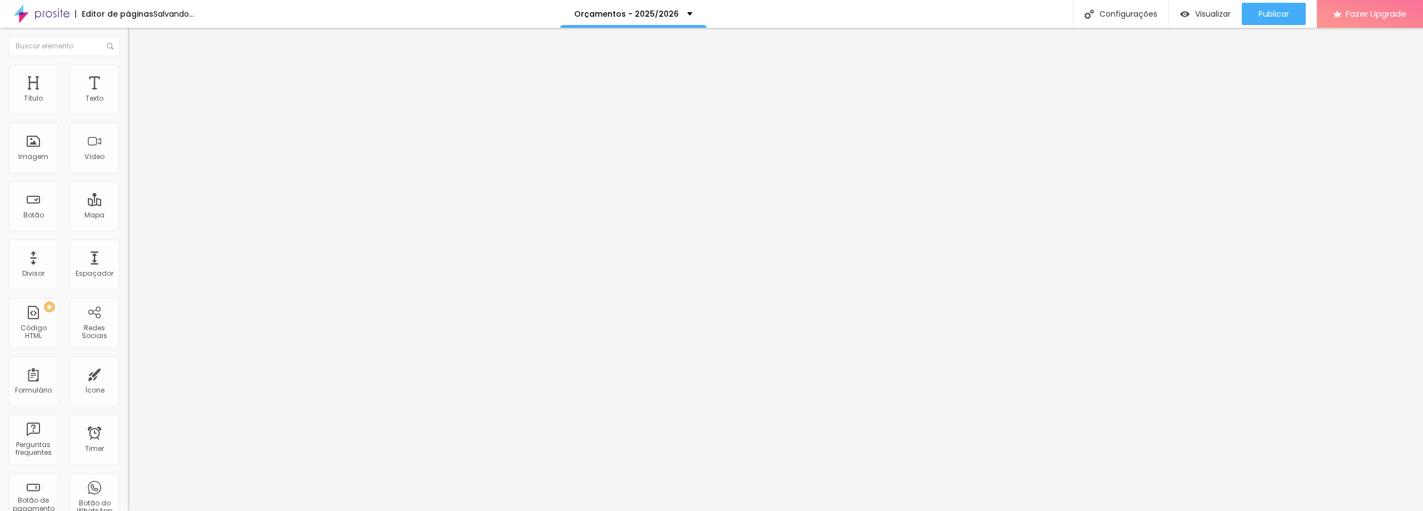
drag, startPoint x: 93, startPoint y: 112, endPoint x: 72, endPoint y: 108, distance: 22.0
click at [128, 205] on input "range" at bounding box center [164, 209] width 72 height 9
drag, startPoint x: 92, startPoint y: 110, endPoint x: 72, endPoint y: 110, distance: 19.5
click at [128, 205] on input "range" at bounding box center [164, 209] width 72 height 9
click at [138, 77] on span "Estilo" at bounding box center [146, 71] width 17 height 9
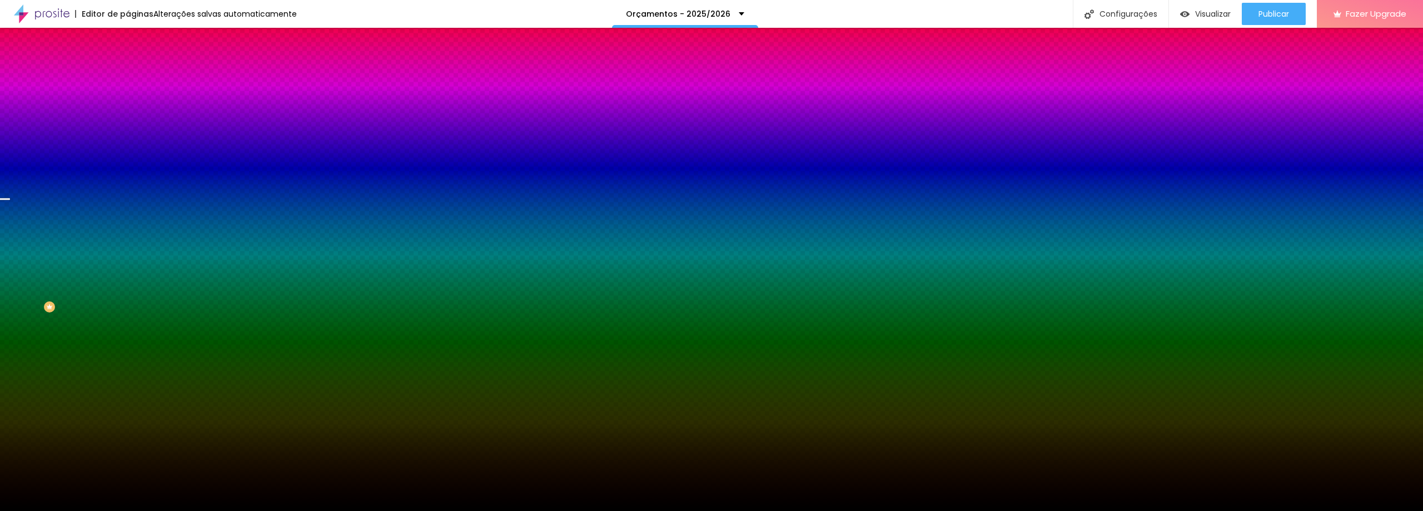
click at [128, 102] on span "Trocar imagem" at bounding box center [158, 97] width 61 height 9
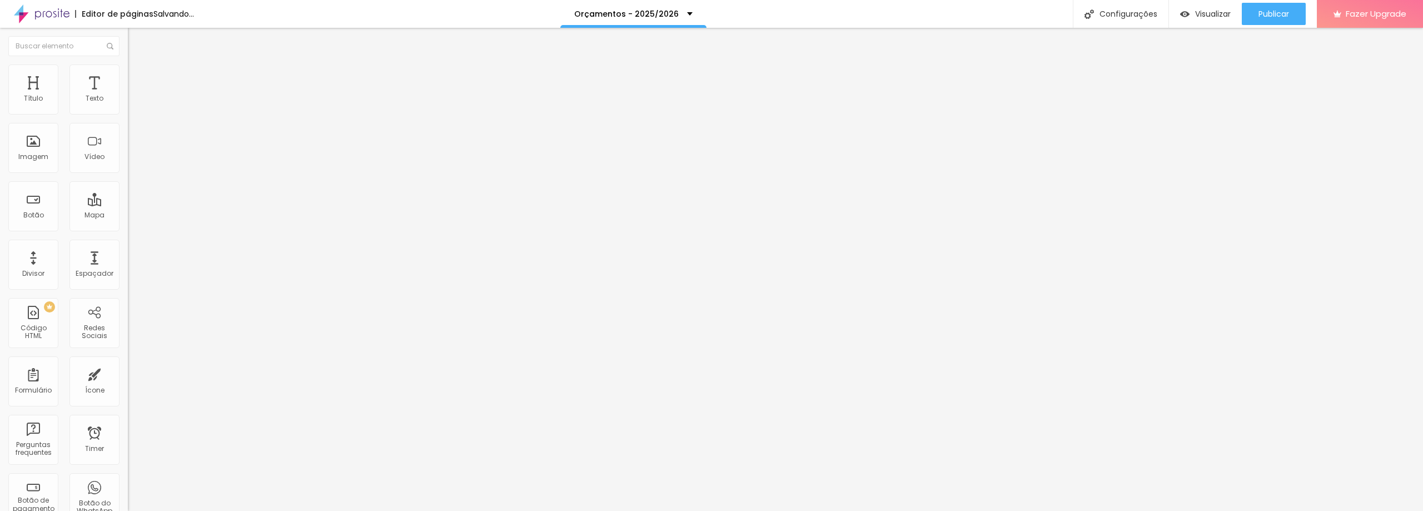
drag, startPoint x: 95, startPoint y: 111, endPoint x: 59, endPoint y: 108, distance: 36.2
click at [128, 205] on input "range" at bounding box center [164, 209] width 72 height 9
click at [128, 215] on input "32" at bounding box center [149, 221] width 42 height 12
drag, startPoint x: 116, startPoint y: 108, endPoint x: 105, endPoint y: 108, distance: 11.1
click at [128, 215] on input "32" at bounding box center [149, 221] width 42 height 12
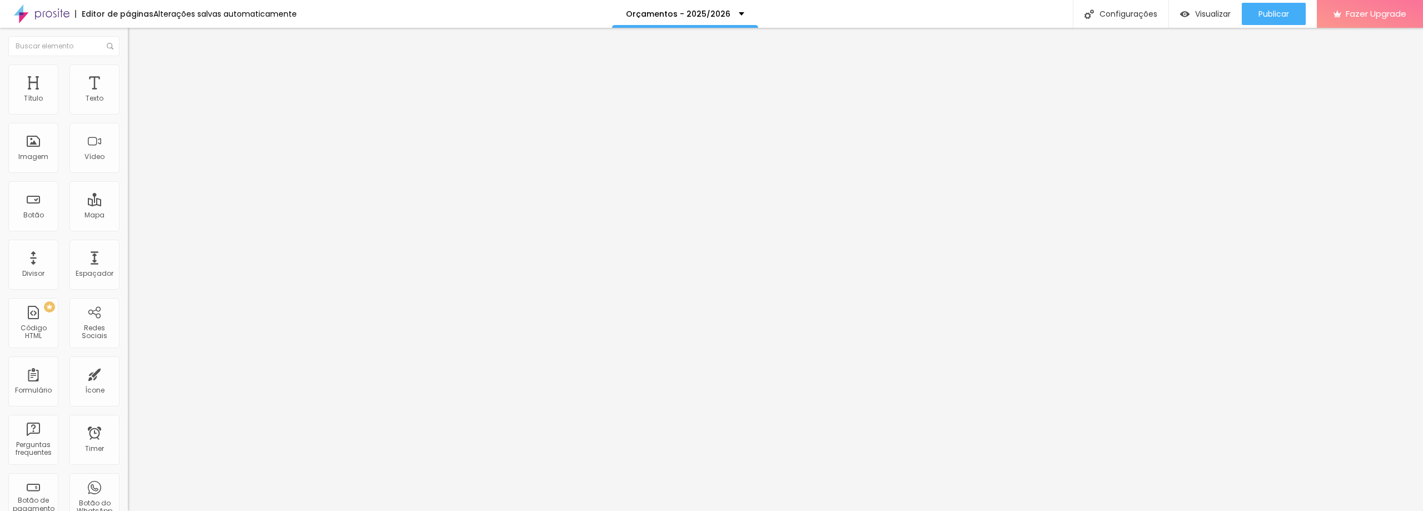
click at [138, 77] on span "Estilo" at bounding box center [146, 71] width 17 height 9
click at [128, 215] on input "32" at bounding box center [149, 221] width 42 height 12
click at [128, 96] on span "Trocar imagem" at bounding box center [158, 90] width 61 height 9
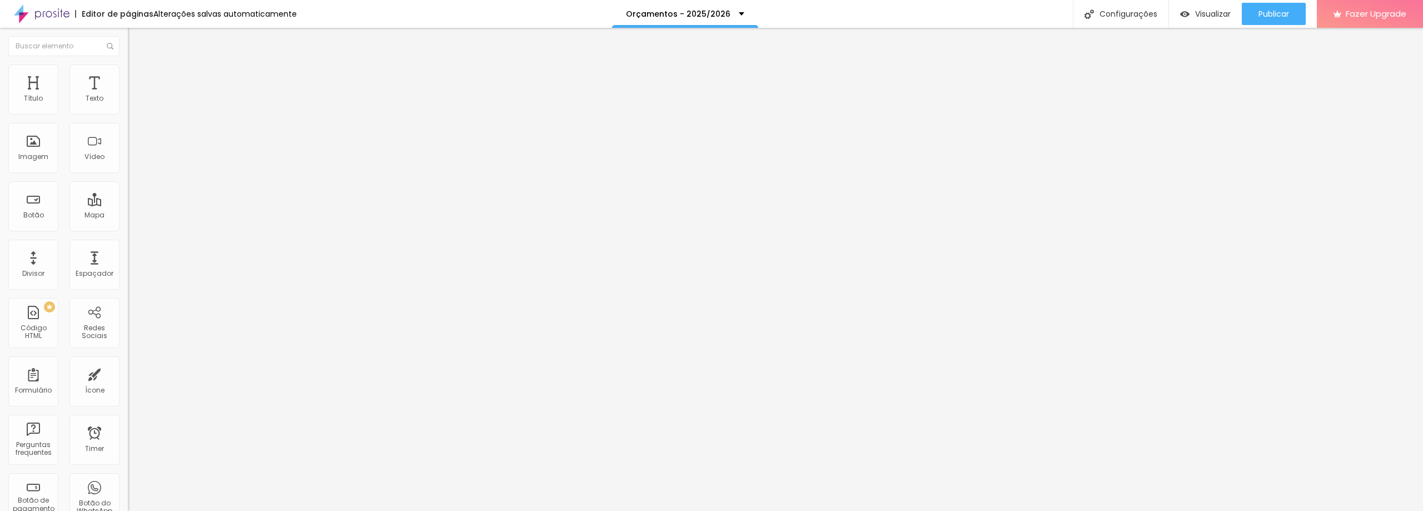
click at [128, 174] on span "16:9 Cinema" at bounding box center [149, 169] width 42 height 9
click at [128, 198] on span "Quadrado" at bounding box center [146, 192] width 36 height 9
click at [128, 158] on img at bounding box center [132, 155] width 8 height 8
click at [128, 150] on img at bounding box center [132, 146] width 8 height 8
click at [138, 74] on span "Estilo" at bounding box center [146, 71] width 17 height 9
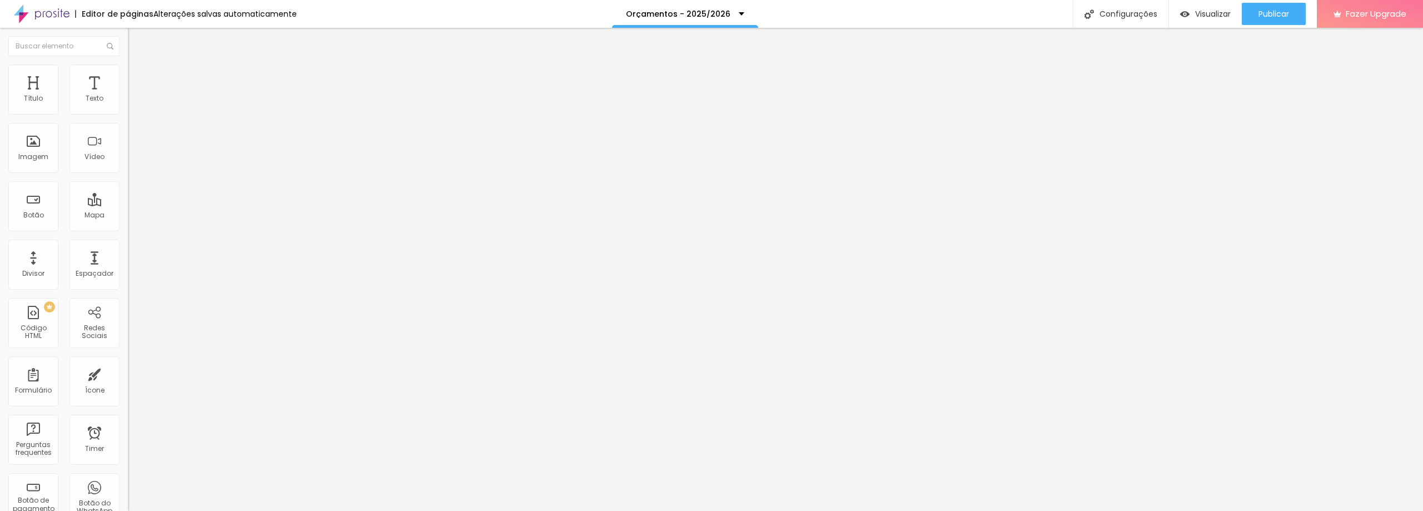
drag, startPoint x: 116, startPoint y: 121, endPoint x: 125, endPoint y: 118, distance: 9.9
click at [128, 114] on input "range" at bounding box center [164, 109] width 72 height 9
click at [138, 81] on span "Avançado" at bounding box center [156, 82] width 37 height 9
drag, startPoint x: 31, startPoint y: 111, endPoint x: 75, endPoint y: 107, distance: 44.1
click at [128, 216] on input "range" at bounding box center [164, 220] width 72 height 9
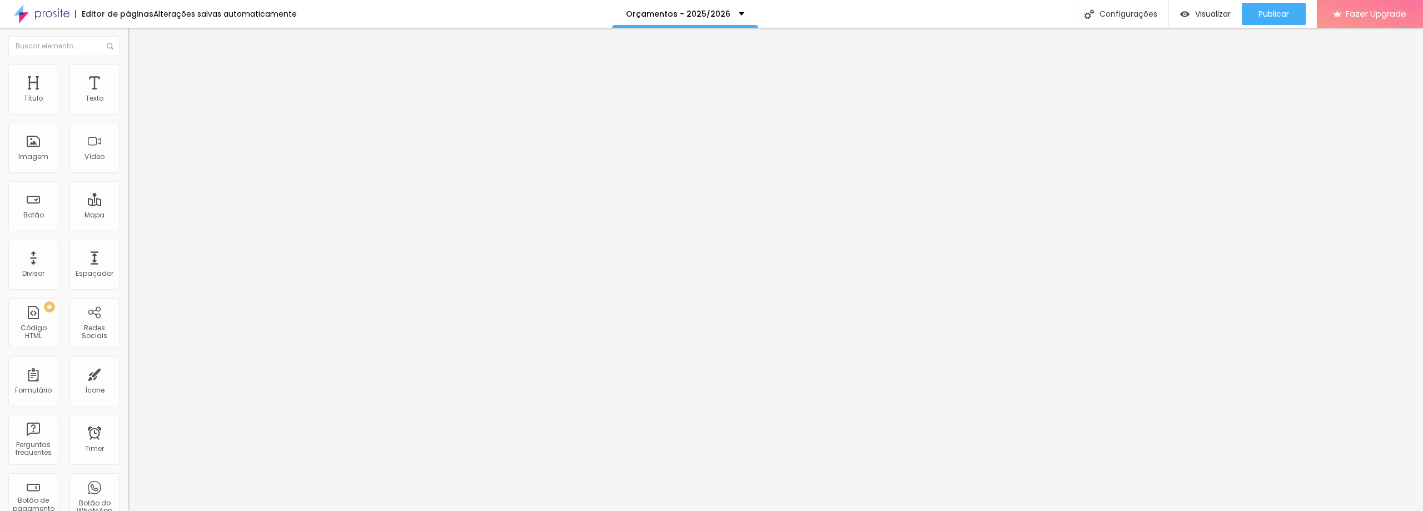
click at [128, 226] on input "72" at bounding box center [152, 232] width 48 height 12
drag, startPoint x: 106, startPoint y: 110, endPoint x: 127, endPoint y: 111, distance: 20.6
click at [128, 111] on div "72 Espaço de cima 10 Espaço de baixo ID Html Classes Html Visível nos dispositi…" at bounding box center [192, 321] width 128 height 468
click at [138, 66] on span "Conteúdo" at bounding box center [155, 60] width 34 height 9
click at [128, 174] on span "1:1 Quadrado" at bounding box center [150, 169] width 44 height 9
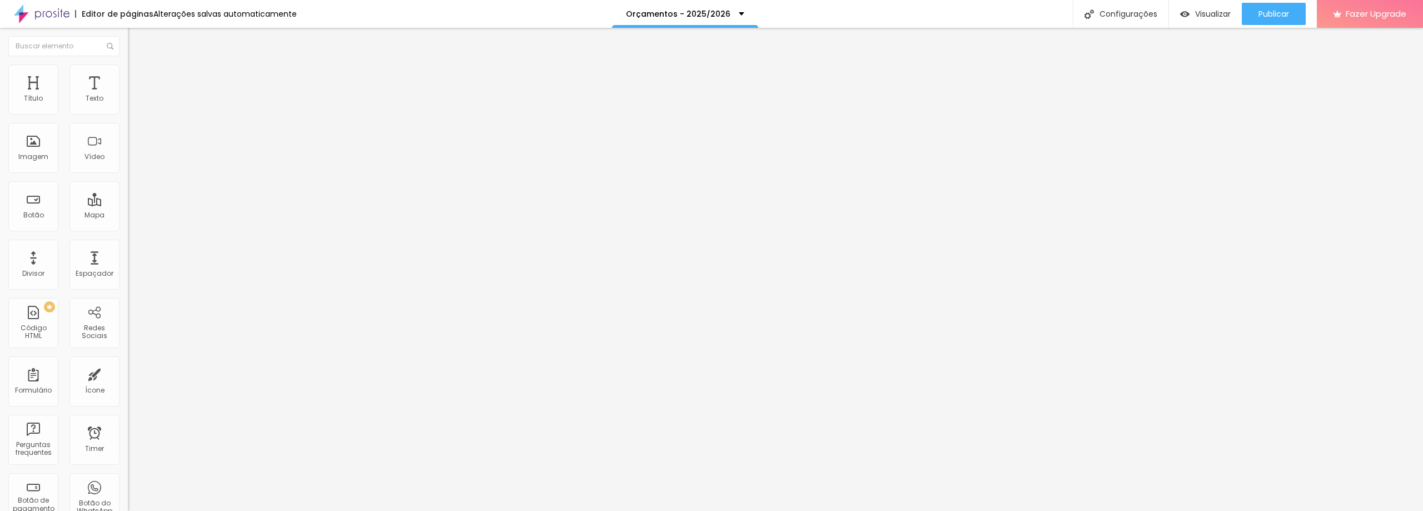
click at [128, 181] on span "Cinema" at bounding box center [142, 175] width 28 height 9
click at [128, 174] on span "16:9 Cinema" at bounding box center [149, 169] width 42 height 9
click at [128, 141] on img at bounding box center [132, 137] width 8 height 8
click at [128, 150] on img at bounding box center [132, 146] width 8 height 8
click at [128, 112] on input "text" at bounding box center [194, 106] width 133 height 11
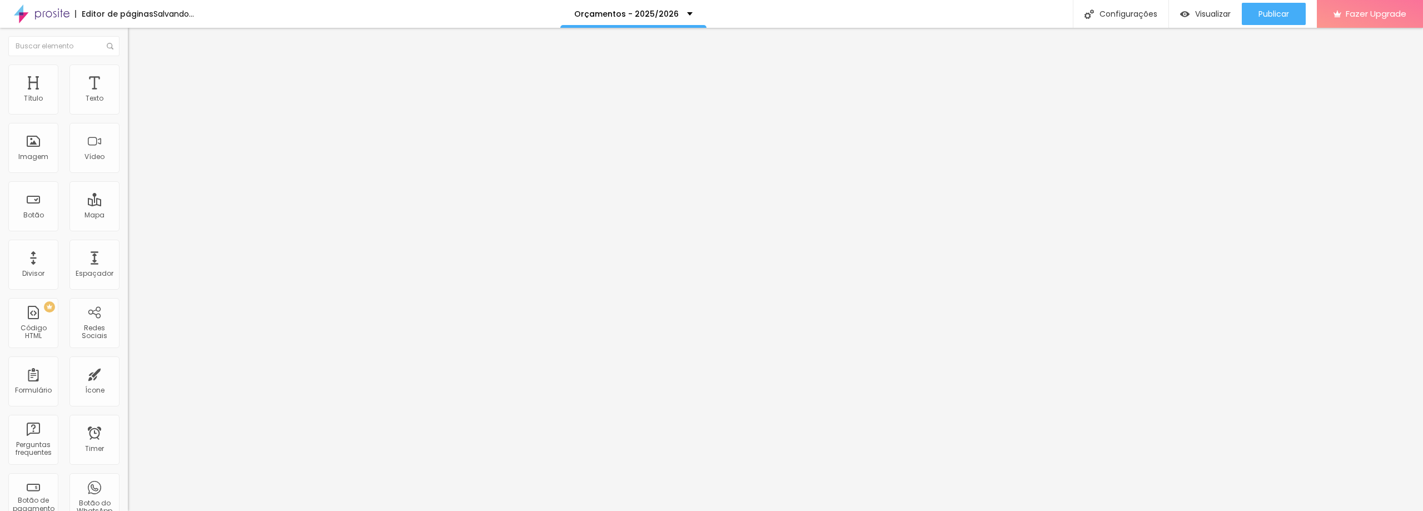
click at [138, 77] on span "Estilo" at bounding box center [146, 71] width 17 height 9
drag, startPoint x: 24, startPoint y: 143, endPoint x: 0, endPoint y: 141, distance: 24.0
click at [128, 244] on input "range" at bounding box center [164, 248] width 72 height 9
drag, startPoint x: 115, startPoint y: 118, endPoint x: 137, endPoint y: 119, distance: 22.8
click at [137, 114] on input "range" at bounding box center [164, 109] width 72 height 9
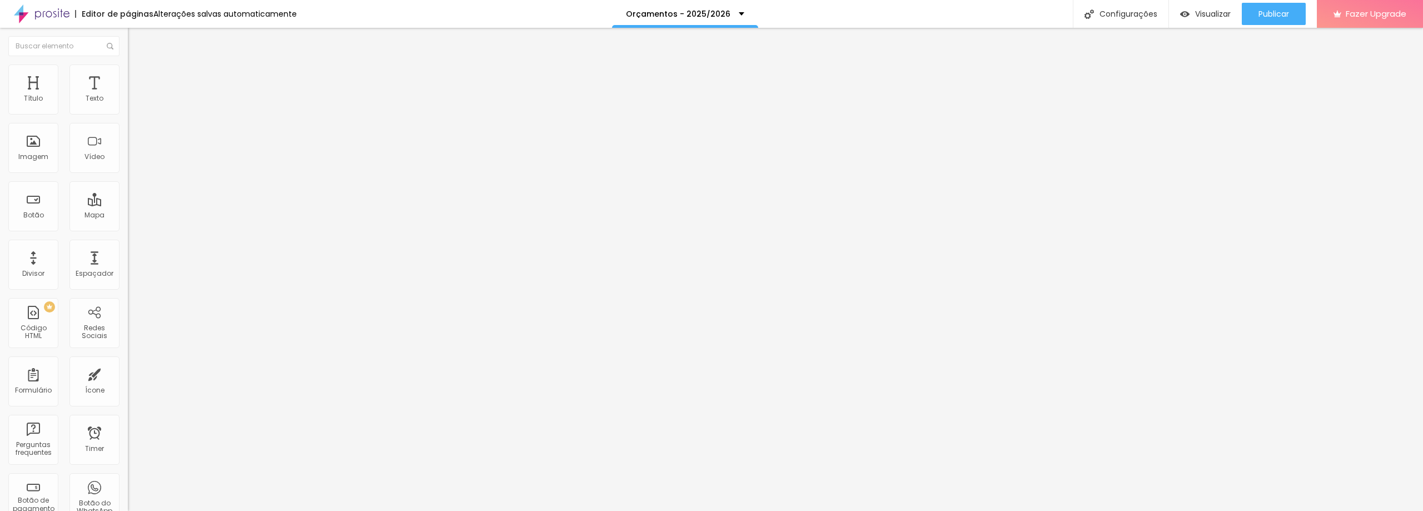
click at [138, 78] on span "Avançado" at bounding box center [156, 82] width 37 height 9
click at [138, 66] on span "Conteúdo" at bounding box center [155, 60] width 34 height 9
drag, startPoint x: 63, startPoint y: 137, endPoint x: 74, endPoint y: 127, distance: 15.0
click at [128, 95] on div "Trocar imagem" at bounding box center [192, 91] width 128 height 8
click at [128, 96] on span "Trocar imagem" at bounding box center [158, 90] width 61 height 9
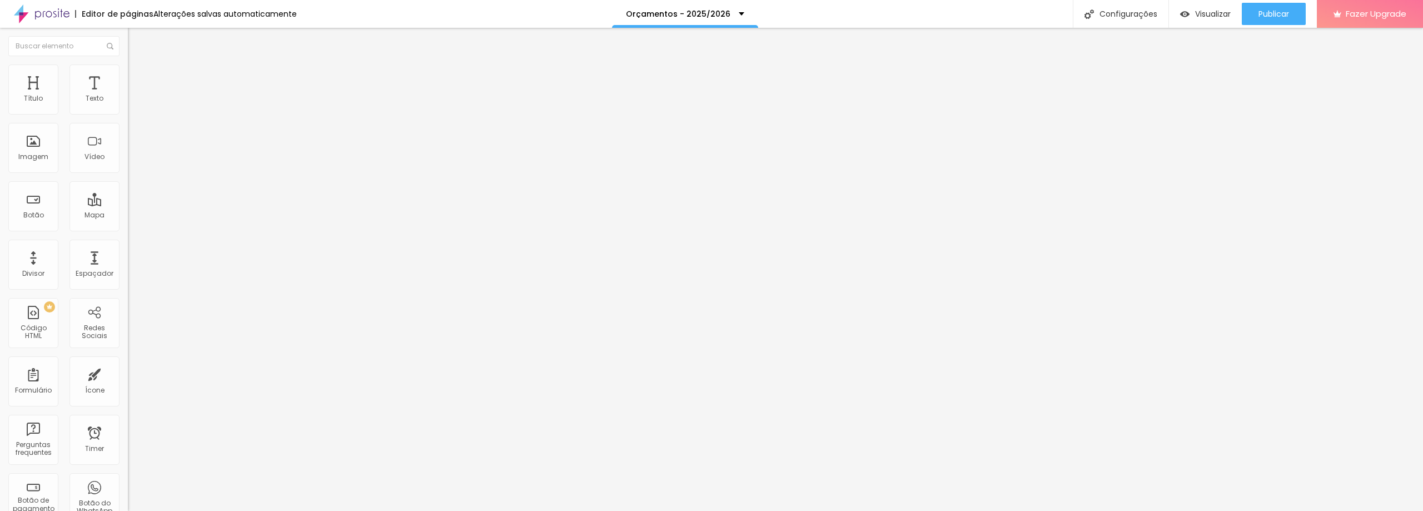
scroll to position [237, 0]
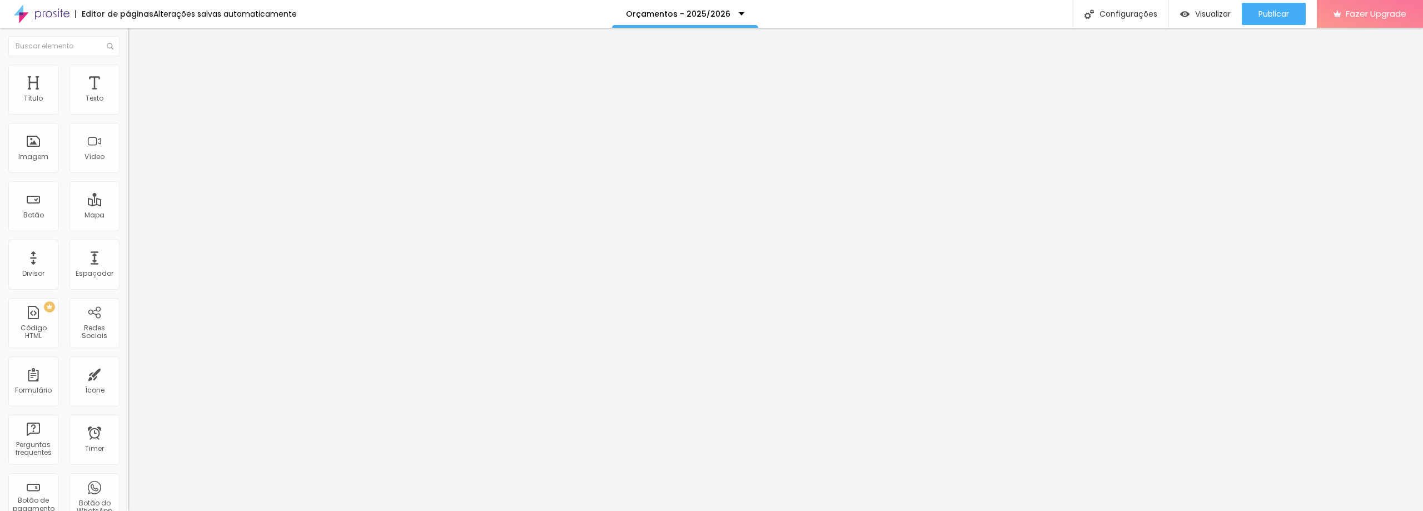
click at [195, 510] on div at bounding box center [711, 518] width 1423 height 0
click at [128, 96] on span "Trocar imagem" at bounding box center [158, 90] width 61 height 9
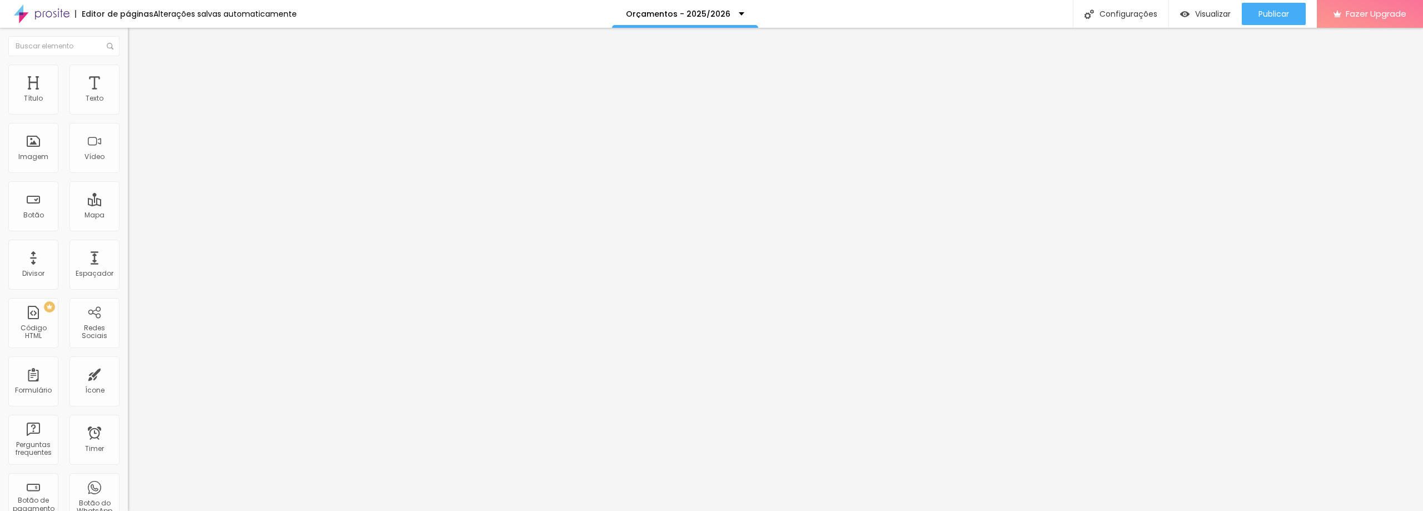
scroll to position [0, 0]
click at [128, 96] on span "Trocar imagem" at bounding box center [158, 90] width 61 height 9
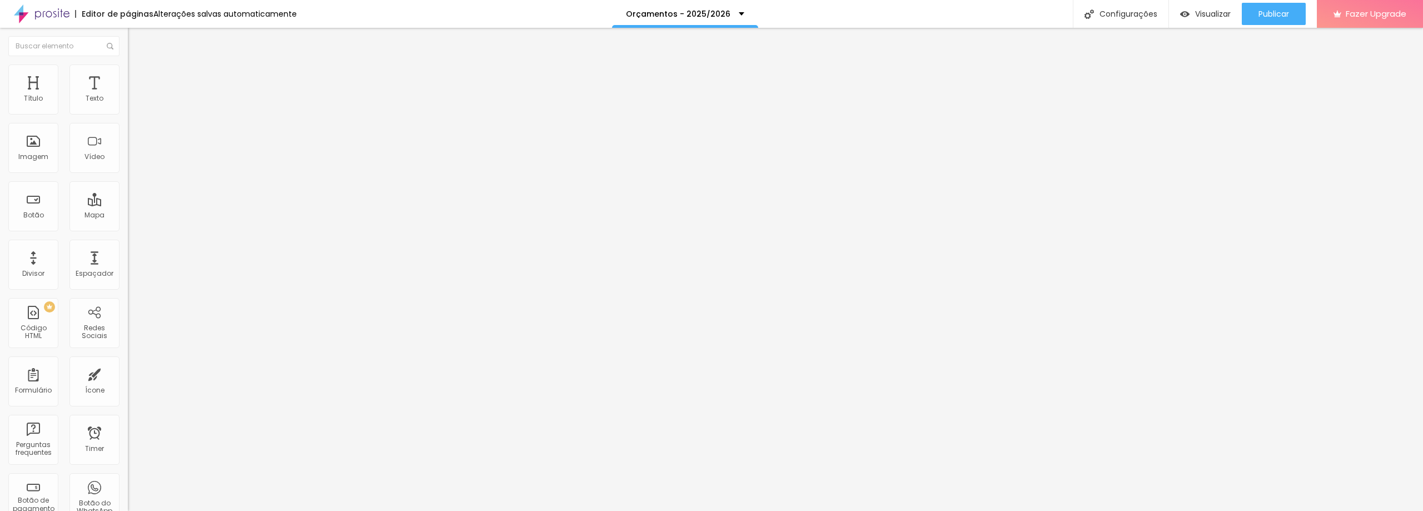
click at [1208, 14] on span "Visualizar" at bounding box center [1213, 13] width 36 height 9
click at [1212, 11] on span "Visualizar" at bounding box center [1213, 13] width 36 height 9
click at [1275, 11] on span "Publicar" at bounding box center [1274, 13] width 31 height 9
click at [1270, 14] on span "Publicar" at bounding box center [1274, 13] width 31 height 9
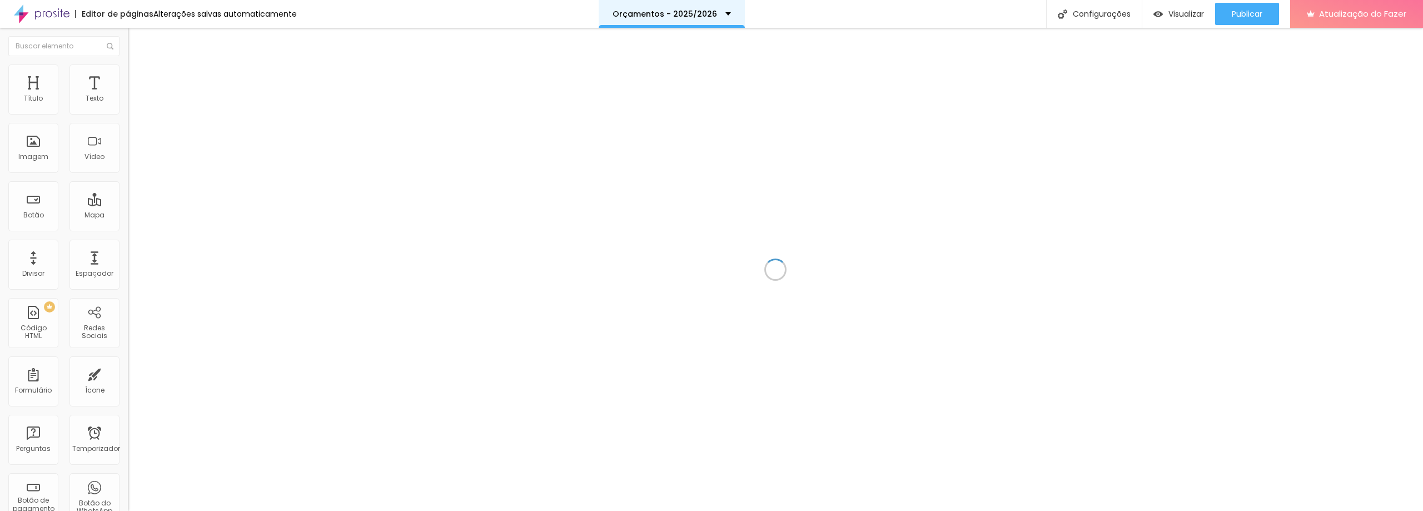
click at [700, 14] on font "Orçamentos - 2025/2026" at bounding box center [665, 13] width 105 height 11
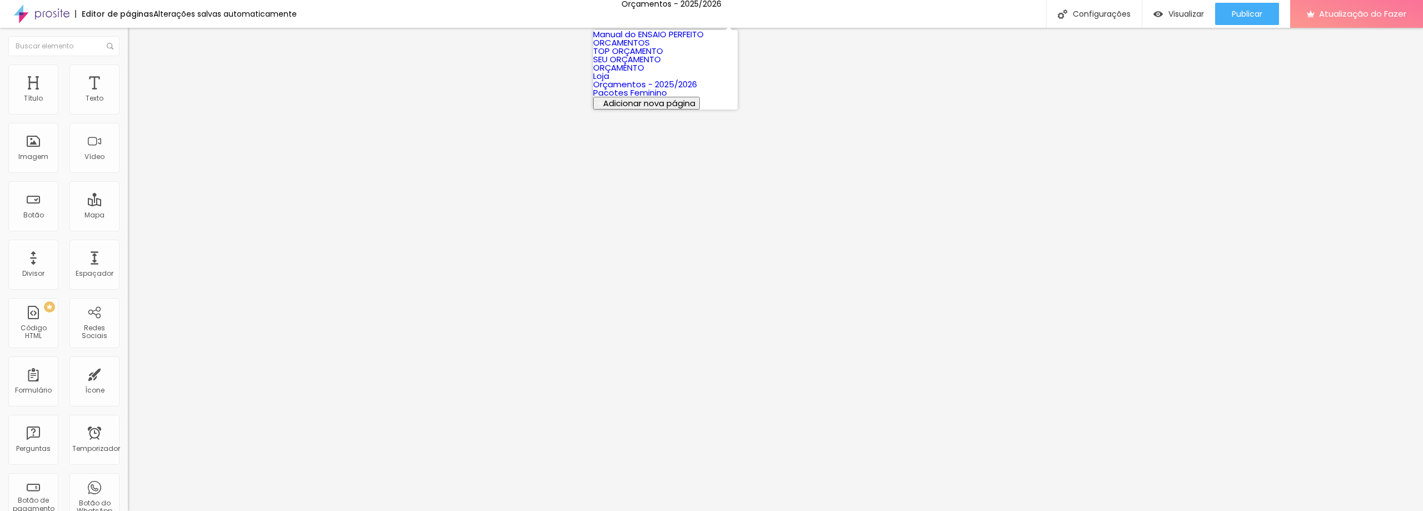
click at [656, 90] on font "Orçamentos - 2025/2026" at bounding box center [645, 84] width 104 height 12
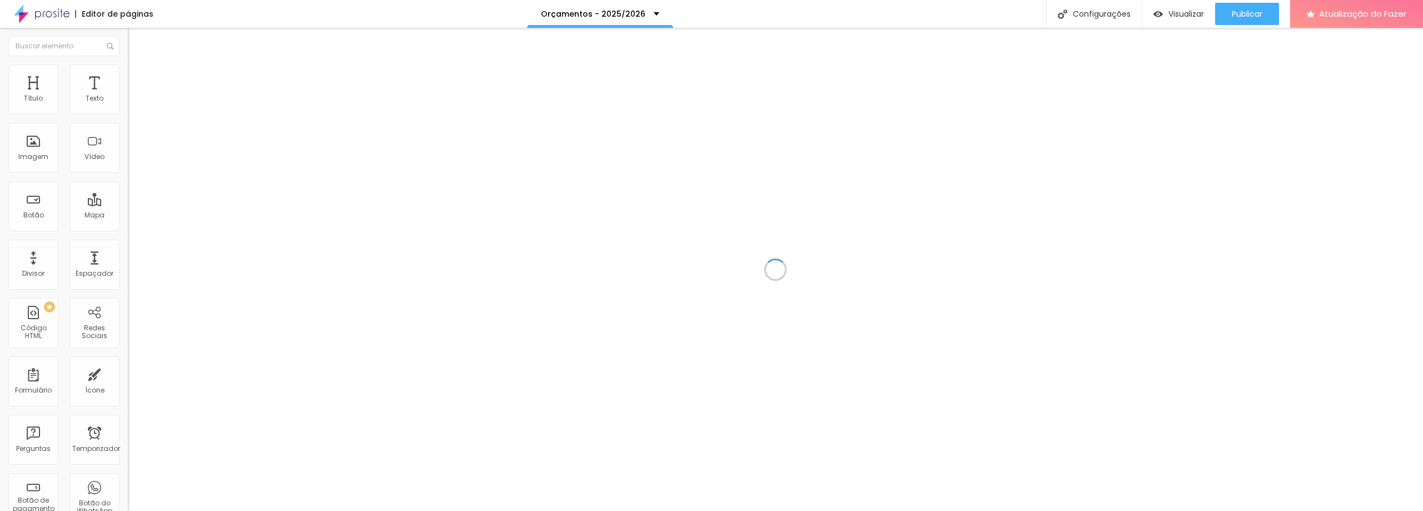
click at [654, 146] on div "Editor de páginas Orçamentos - 2025/2026 Configurações Configurações da página …" at bounding box center [711, 255] width 1423 height 511
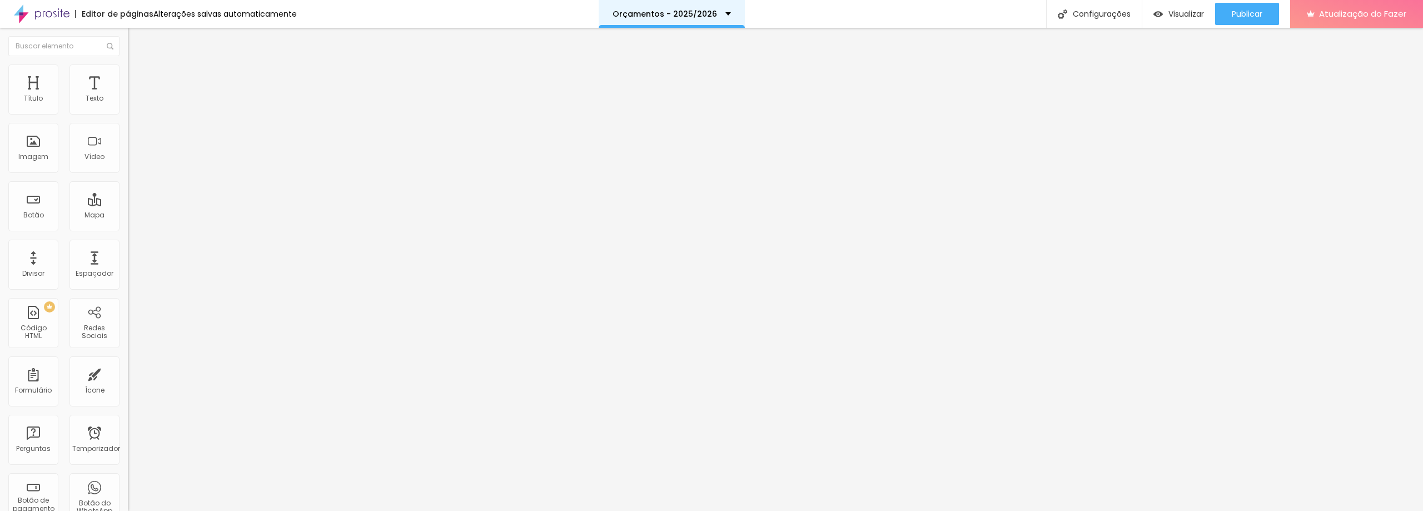
click at [720, 13] on div "Orçamentos - 2025/2026" at bounding box center [672, 14] width 118 height 8
